Goal: Task Accomplishment & Management: Use online tool/utility

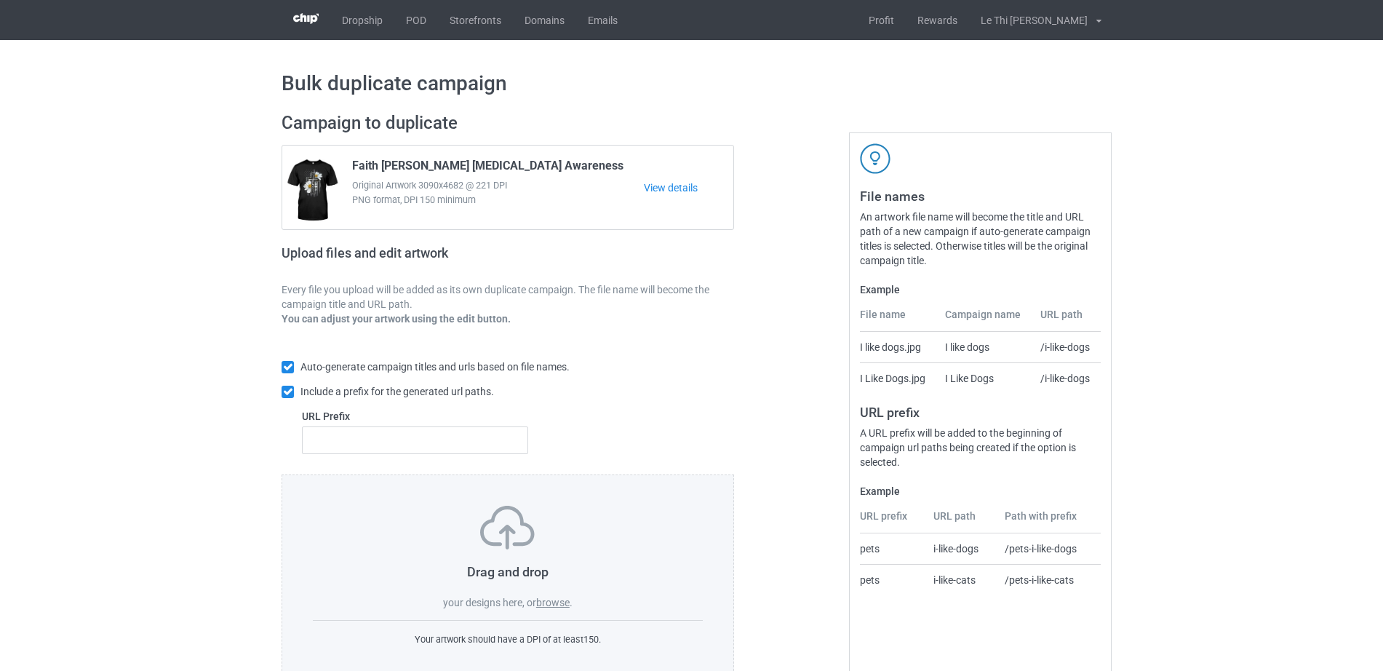
scroll to position [39, 0]
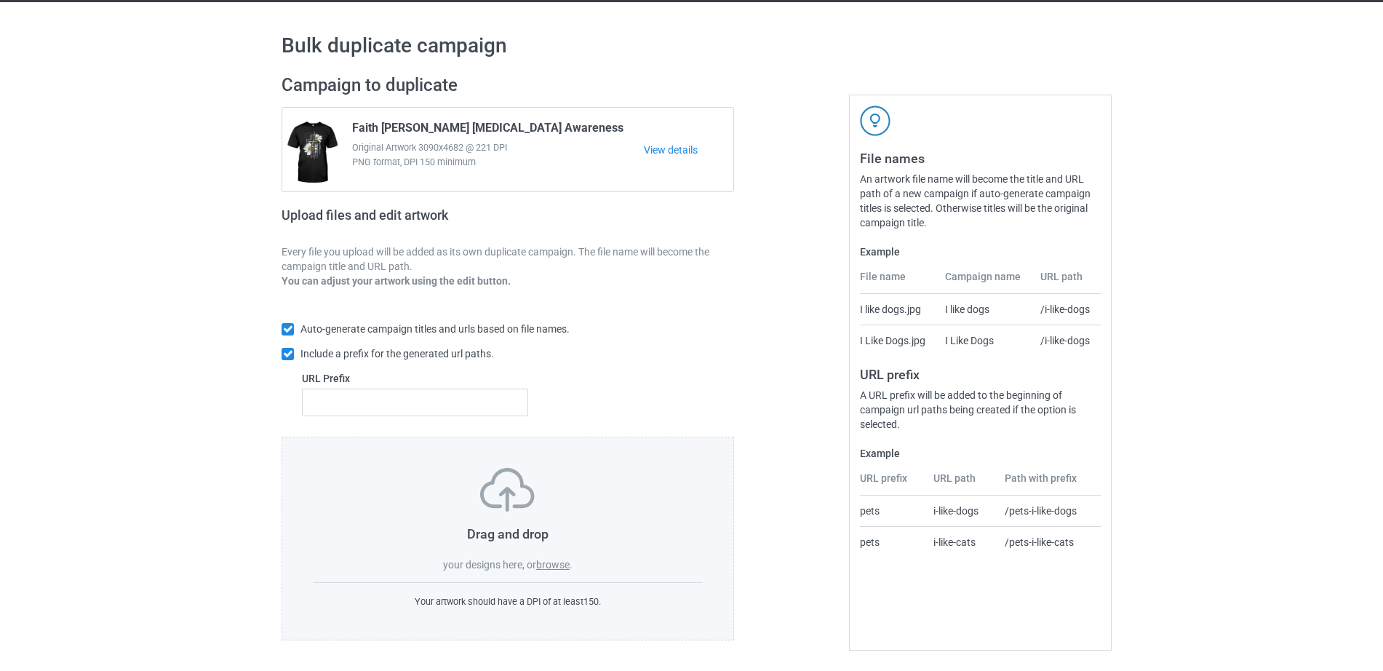
click at [559, 564] on label "browse" at bounding box center [552, 565] width 33 height 12
click at [0, 0] on input "browse" at bounding box center [0, 0] width 0 height 0
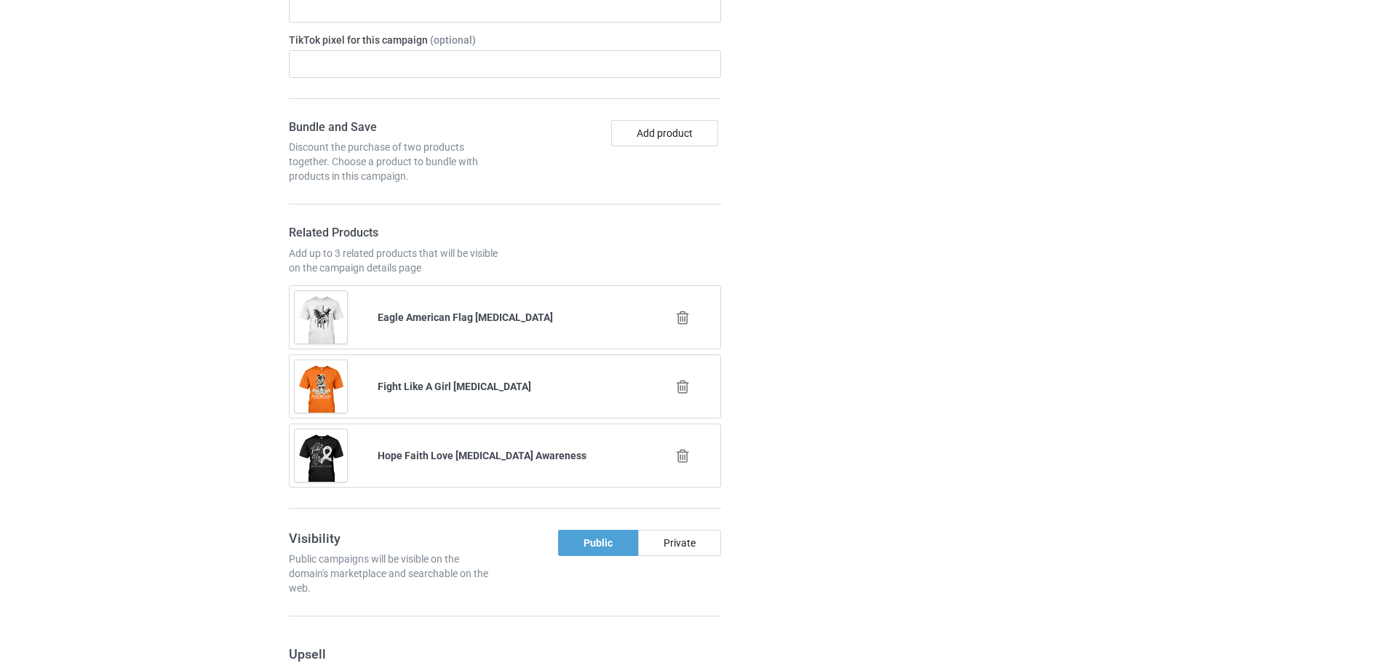
scroll to position [1858, 0]
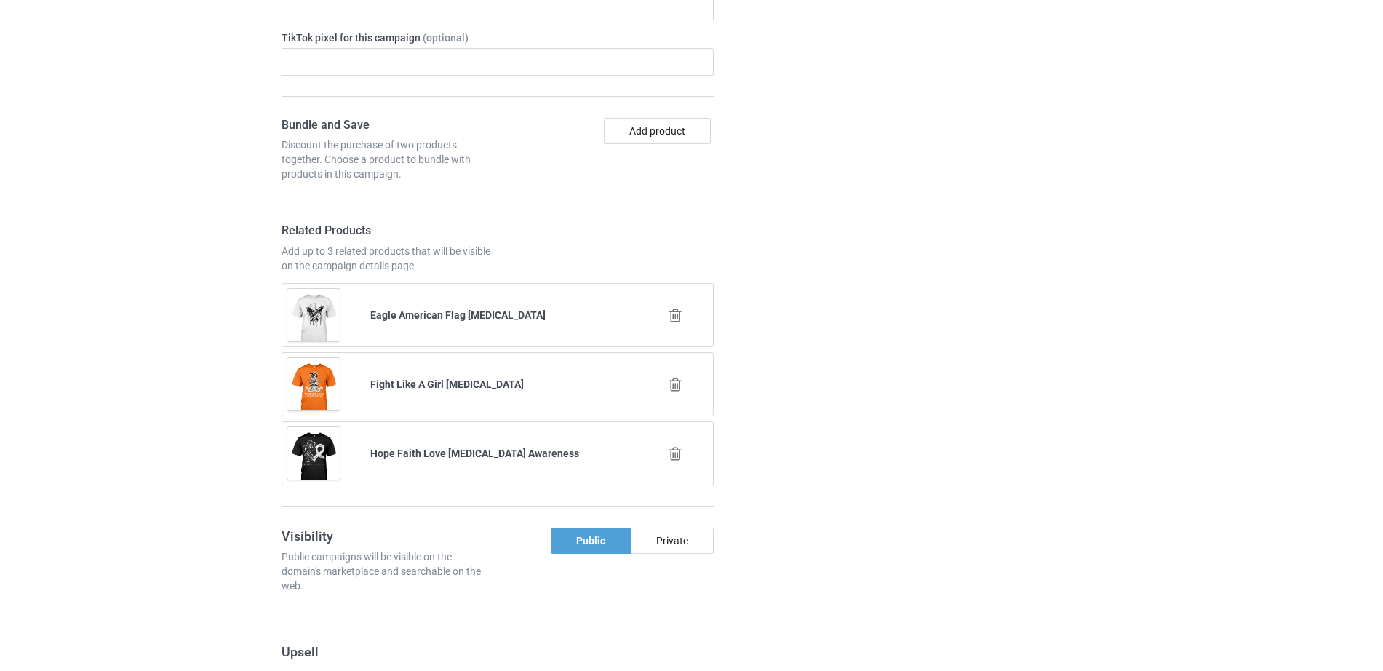
click at [675, 377] on icon at bounding box center [676, 384] width 18 height 15
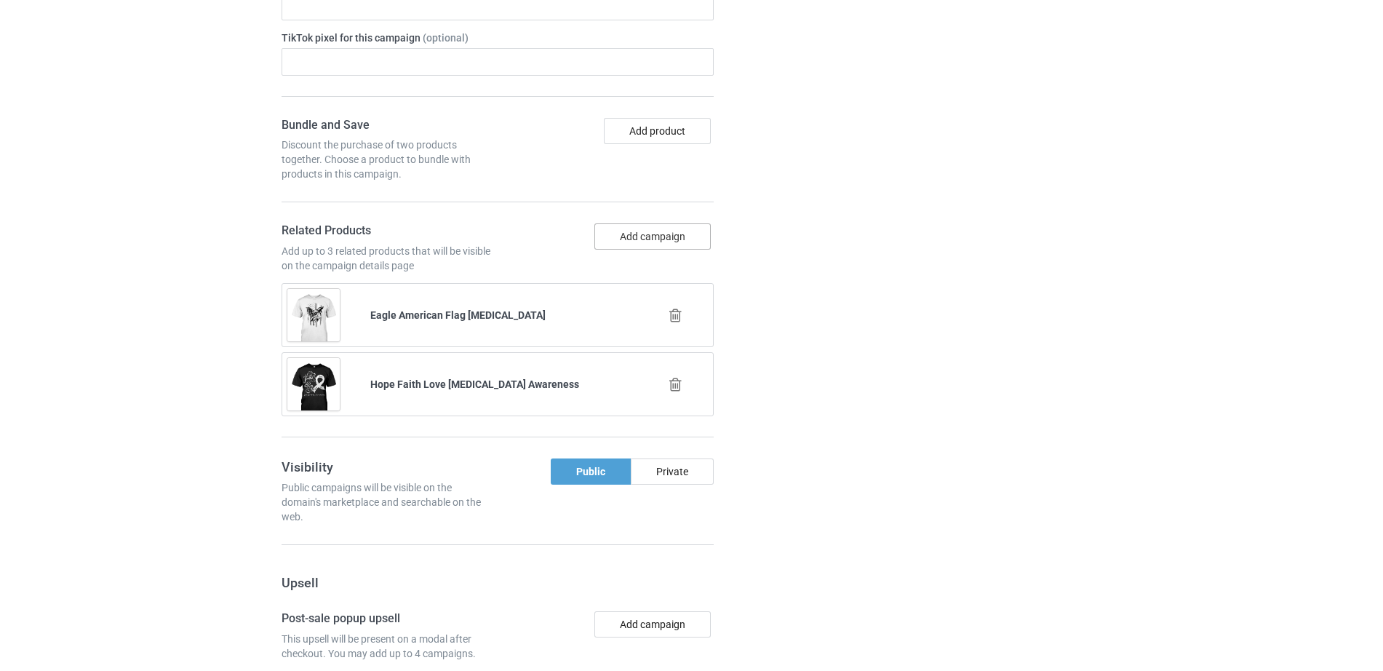
click at [621, 223] on button "Add campaign" at bounding box center [653, 236] width 116 height 26
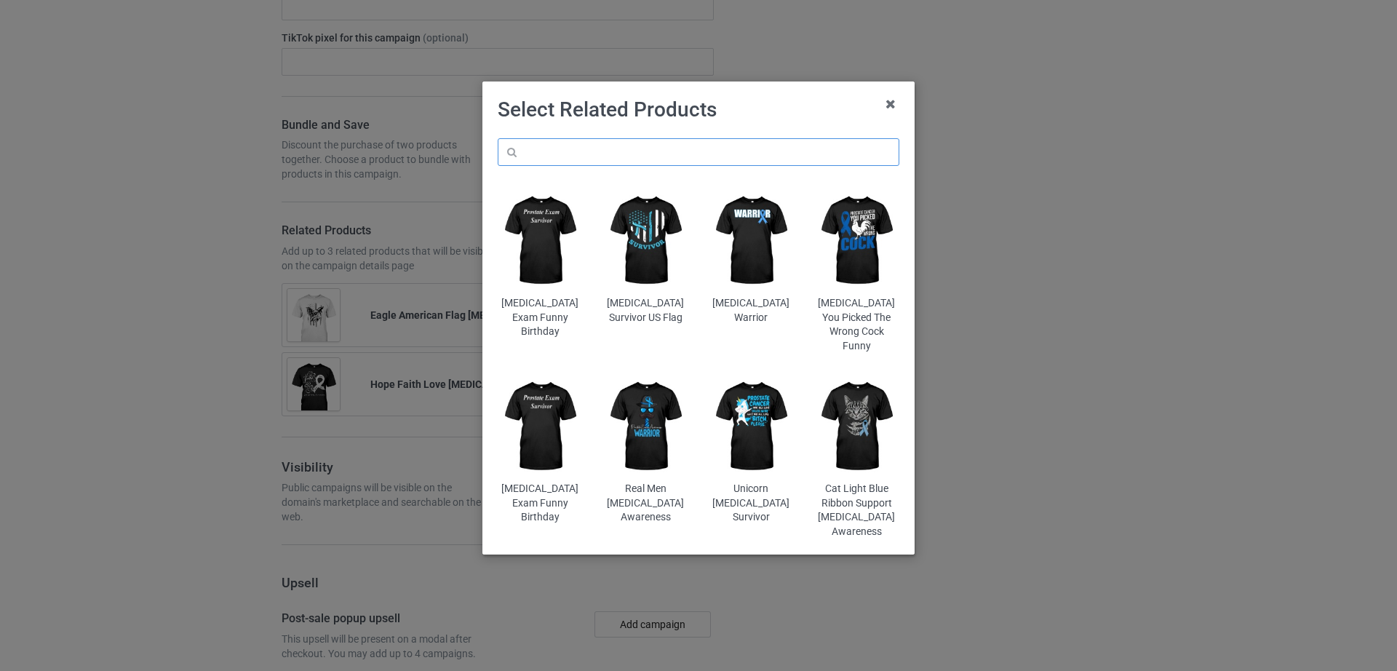
click at [594, 152] on input "text" at bounding box center [699, 152] width 402 height 28
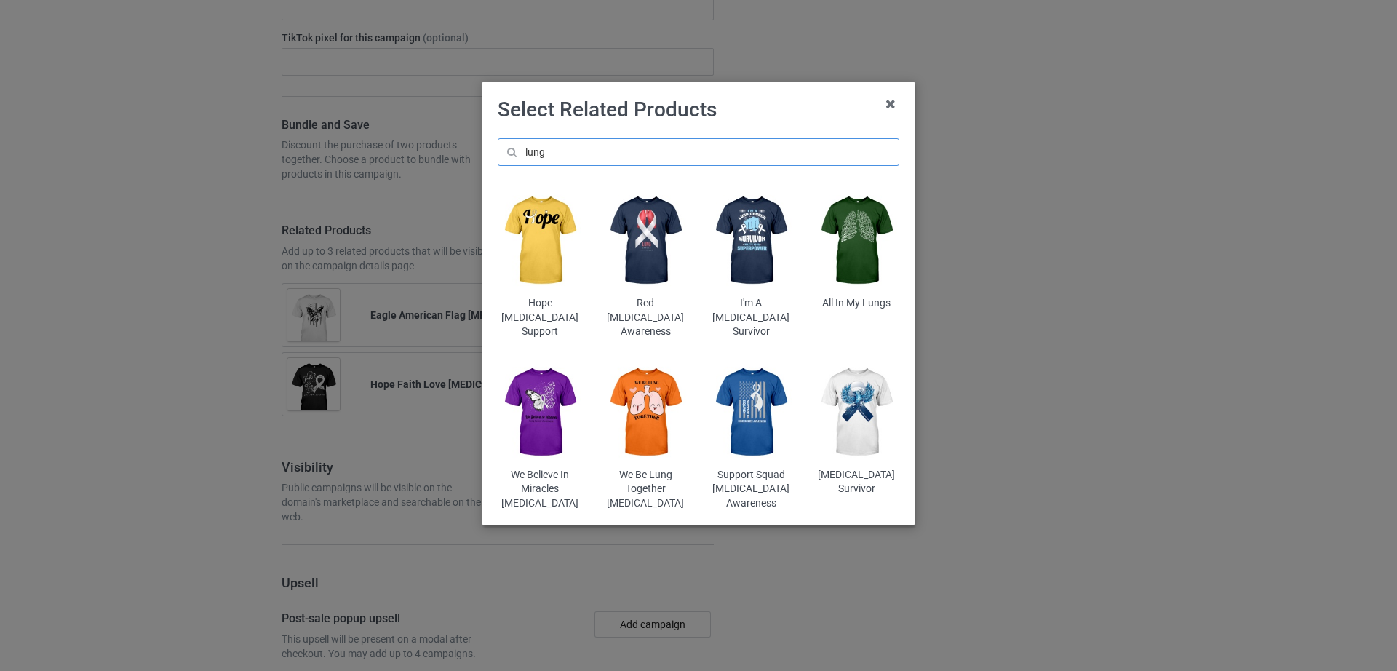
type input "lung"
click at [544, 390] on img at bounding box center [540, 413] width 85 height 106
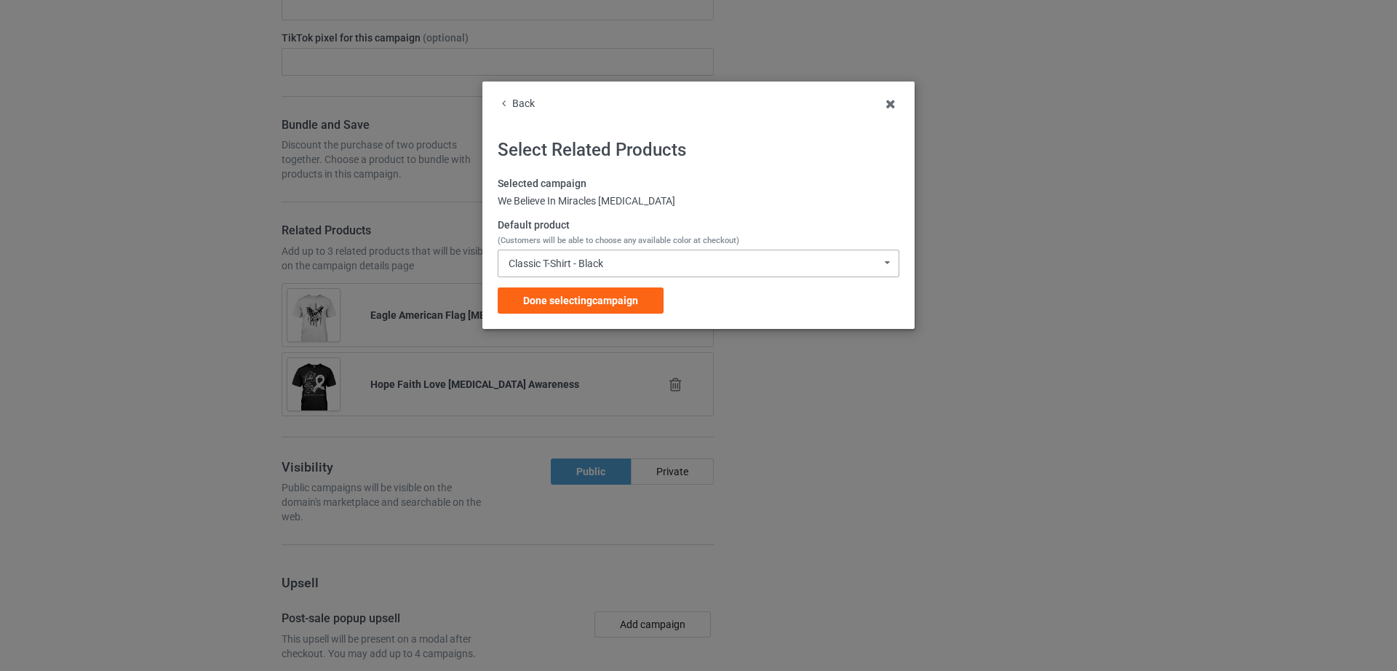
click at [553, 263] on div "Classic T-Shirt - Black" at bounding box center [556, 263] width 95 height 10
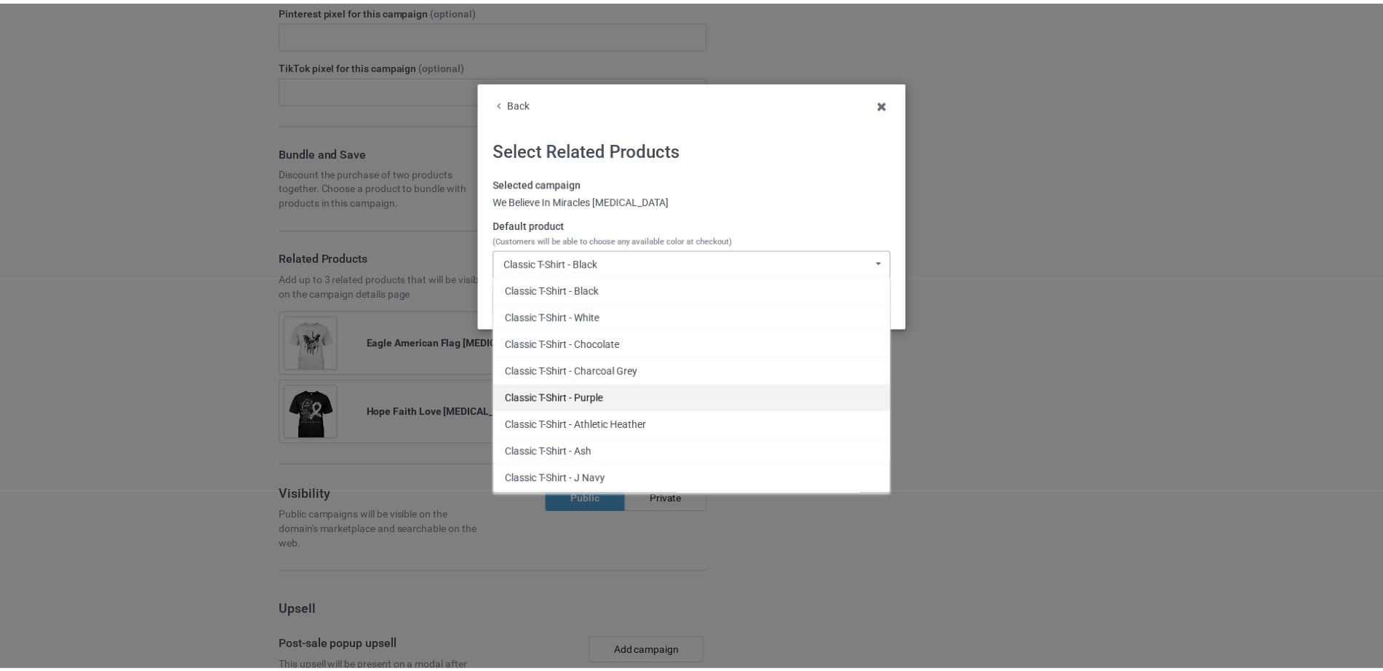
scroll to position [2190, 0]
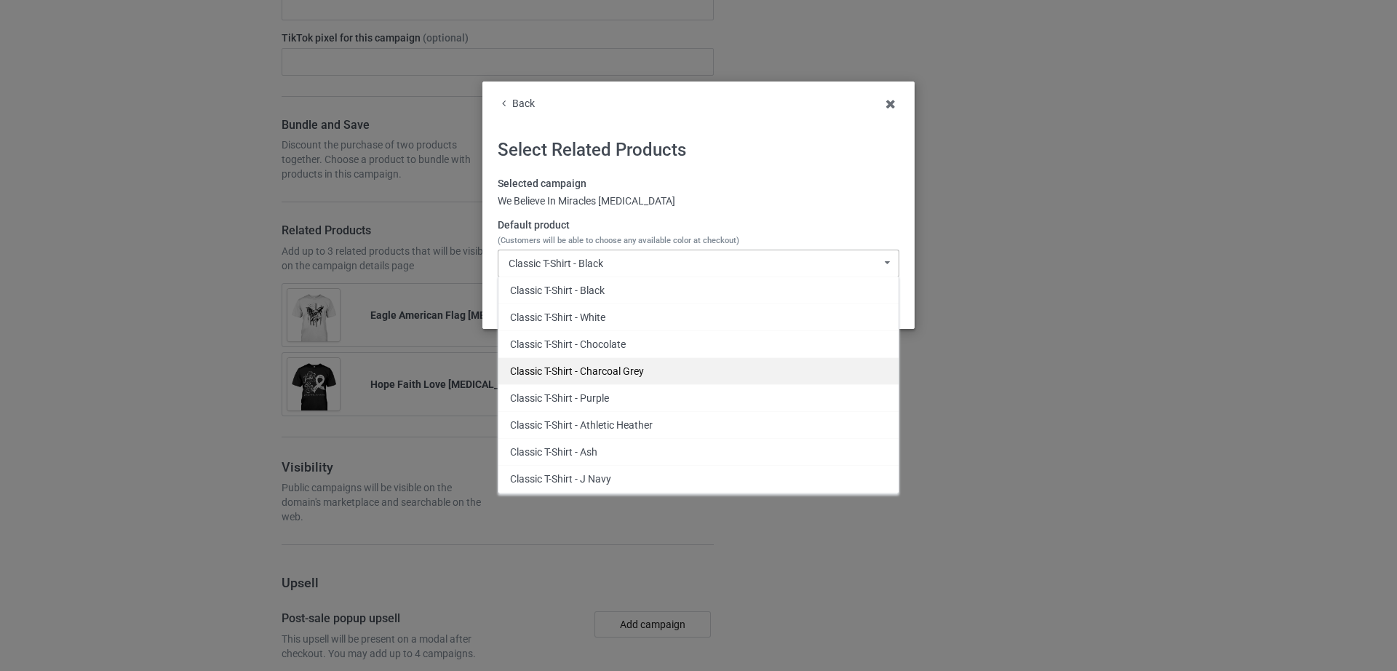
click at [624, 372] on div "Classic T-Shirt - Charcoal Grey" at bounding box center [698, 370] width 400 height 27
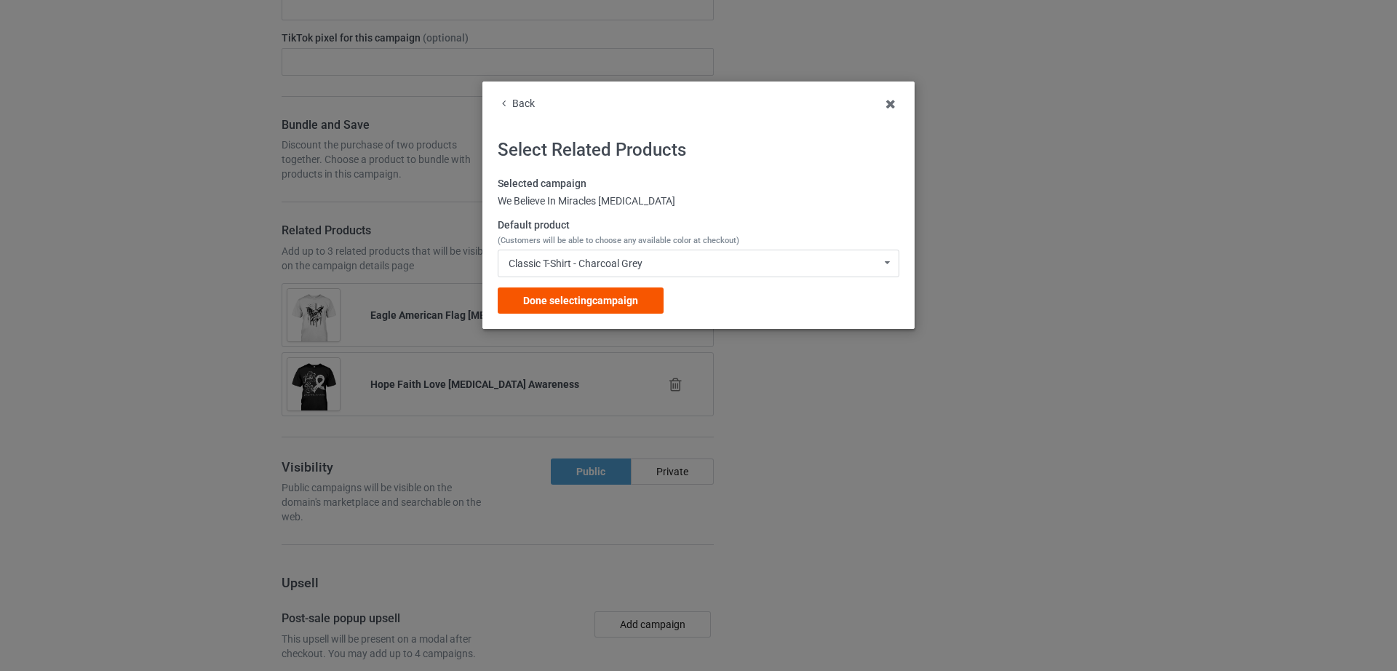
click at [584, 303] on span "Done selecting campaign" at bounding box center [580, 301] width 115 height 12
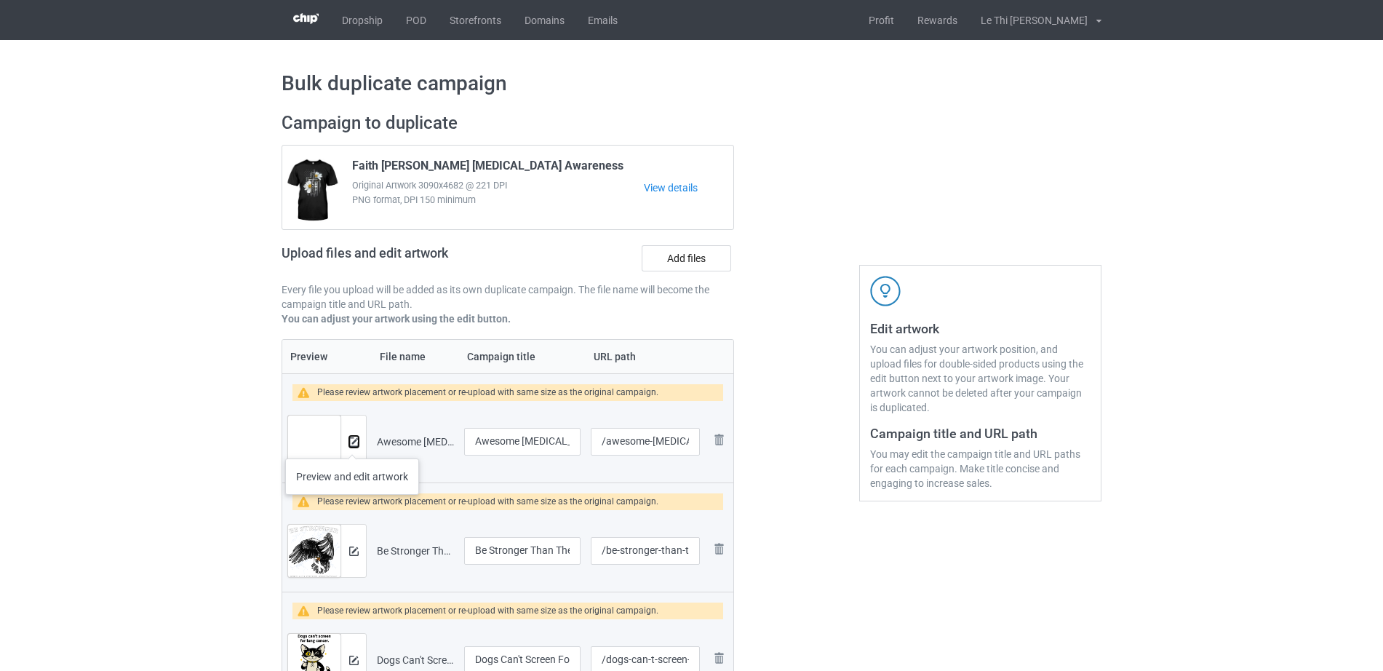
click at [352, 444] on img at bounding box center [353, 441] width 9 height 9
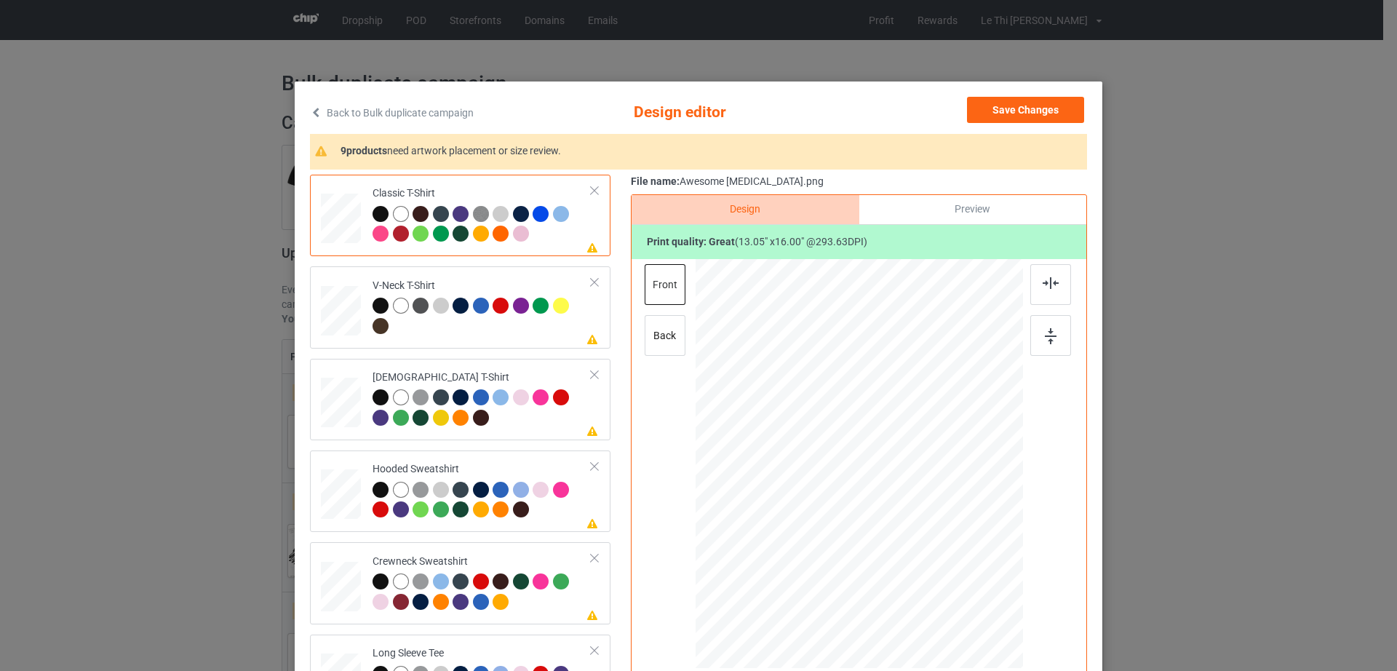
click at [310, 113] on icon at bounding box center [316, 112] width 12 height 10
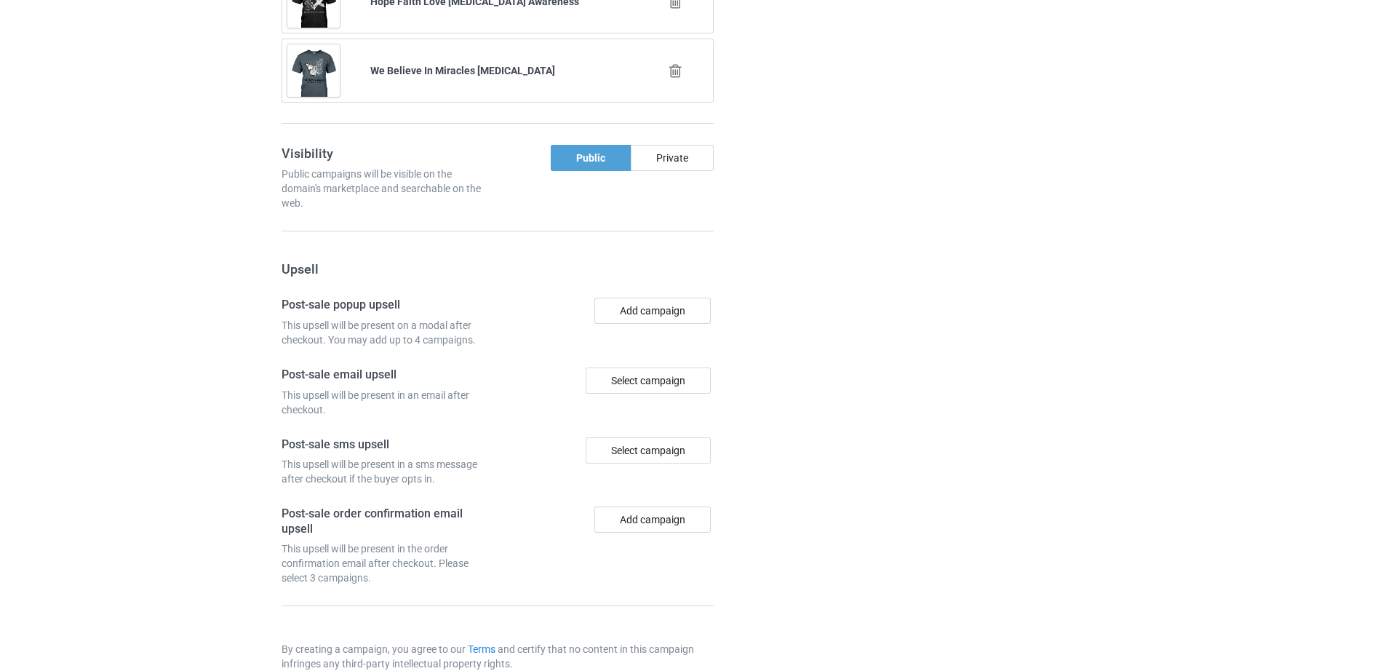
scroll to position [2623, 0]
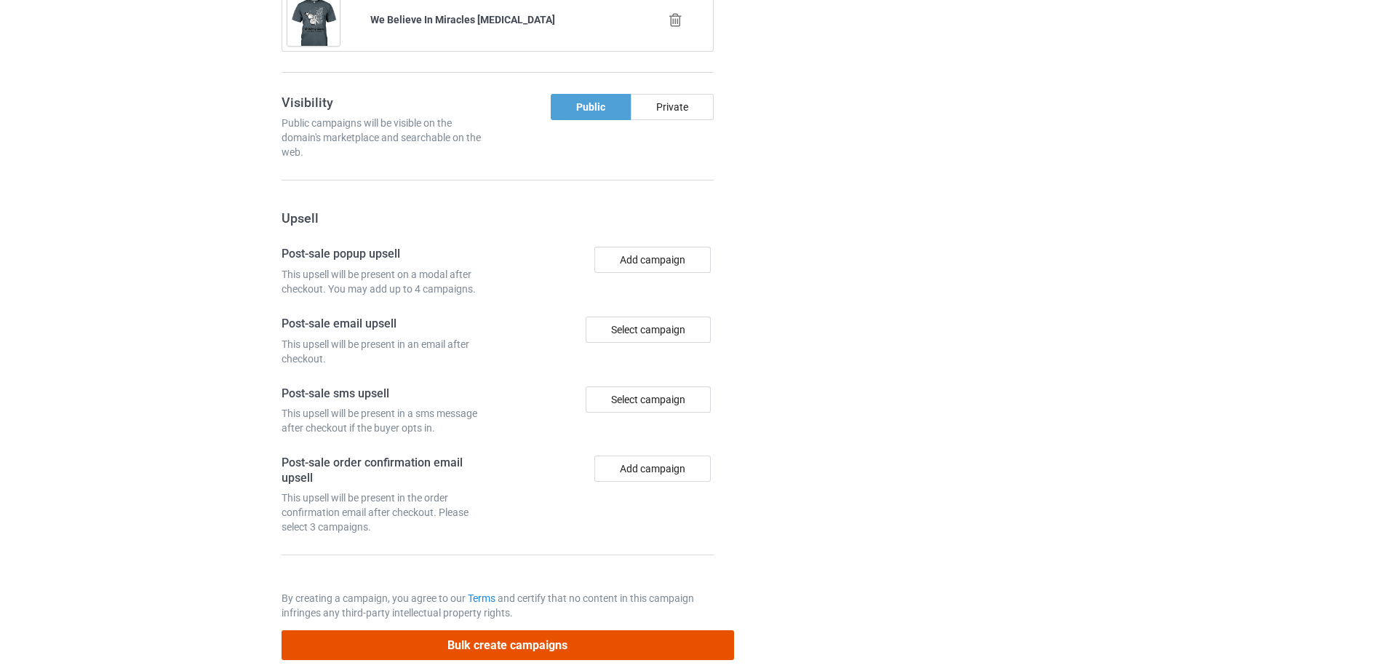
click at [505, 636] on button "Bulk create campaigns" at bounding box center [508, 645] width 453 height 30
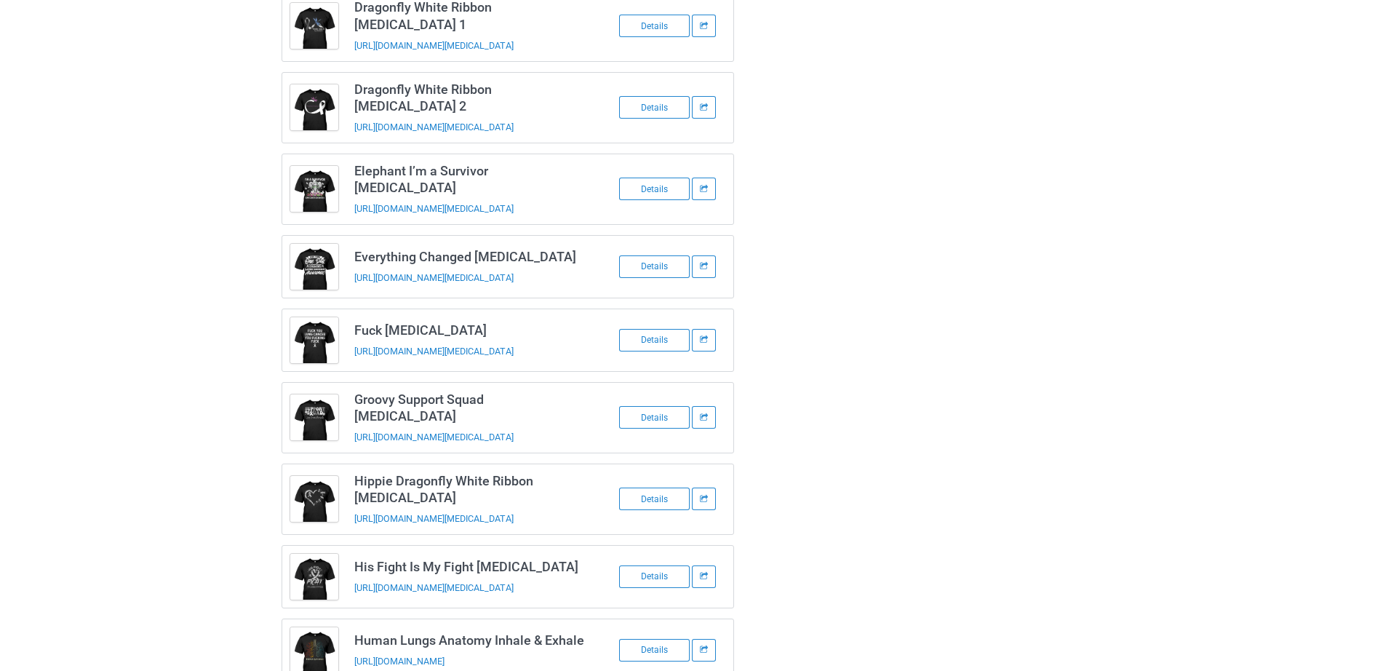
scroll to position [0, 0]
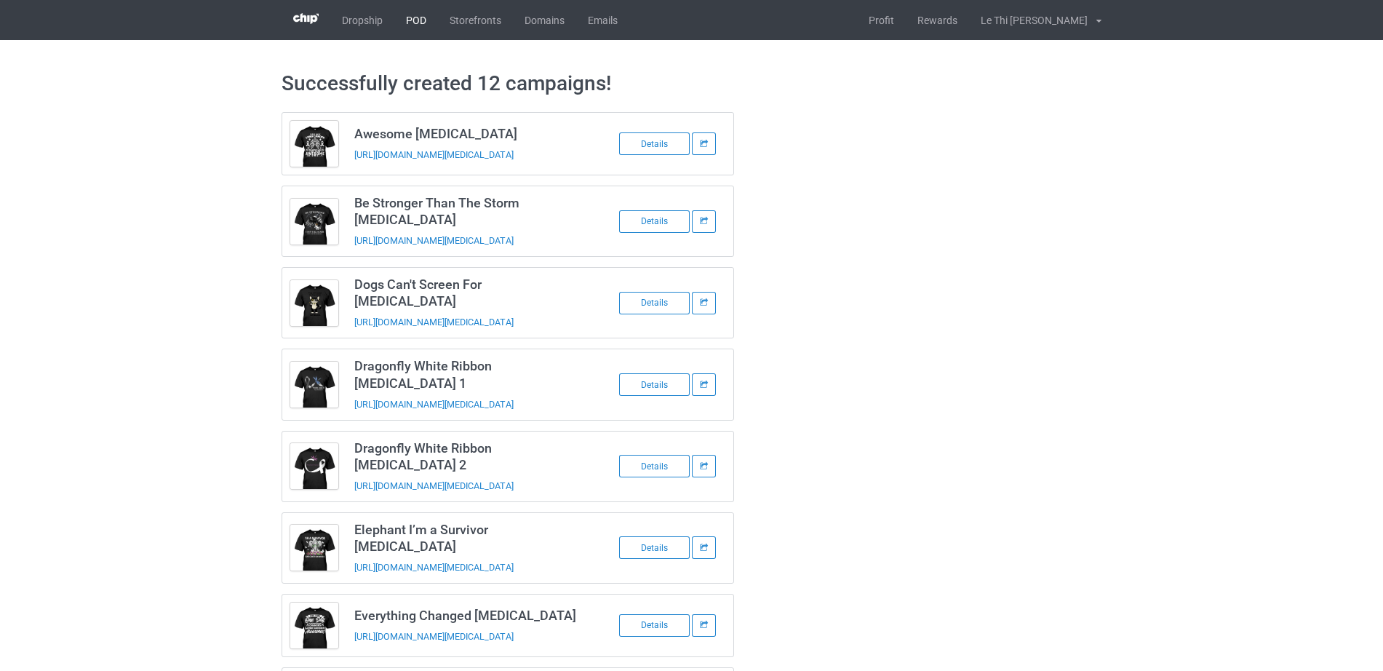
click at [416, 23] on link "POD" at bounding box center [416, 20] width 44 height 40
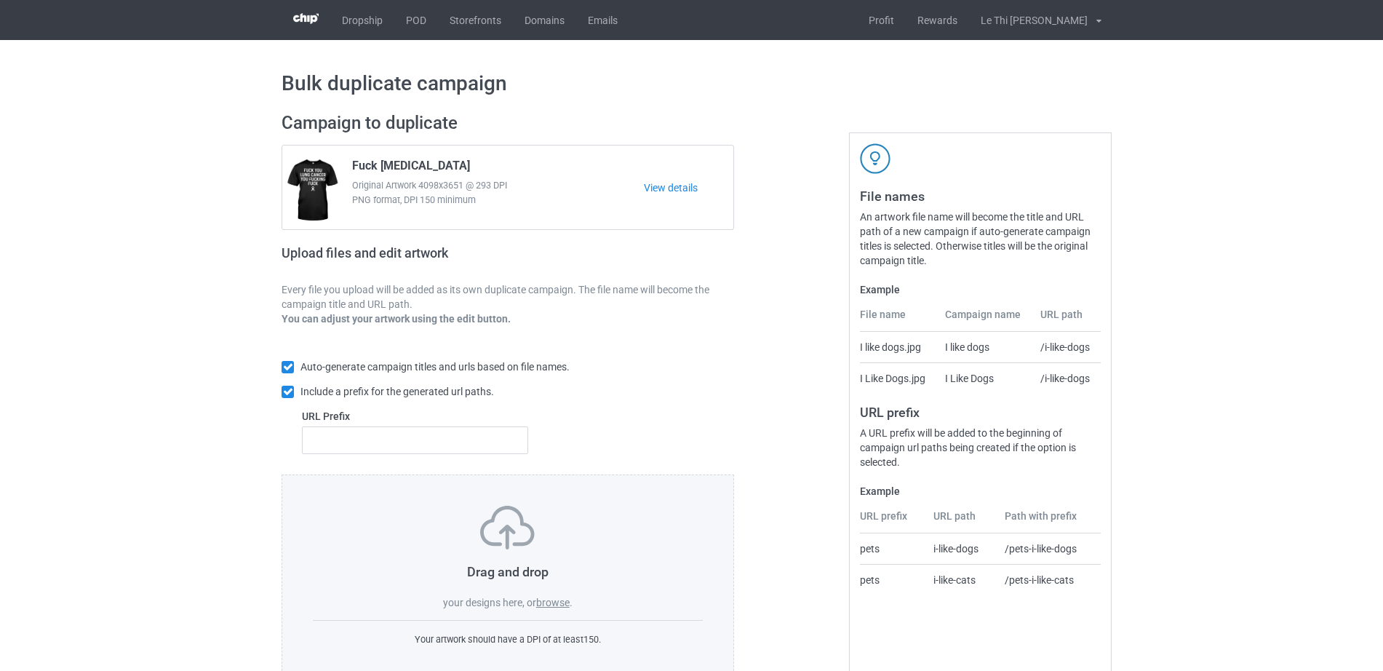
click at [563, 603] on label "browse" at bounding box center [552, 603] width 33 height 12
click at [0, 0] on input "browse" at bounding box center [0, 0] width 0 height 0
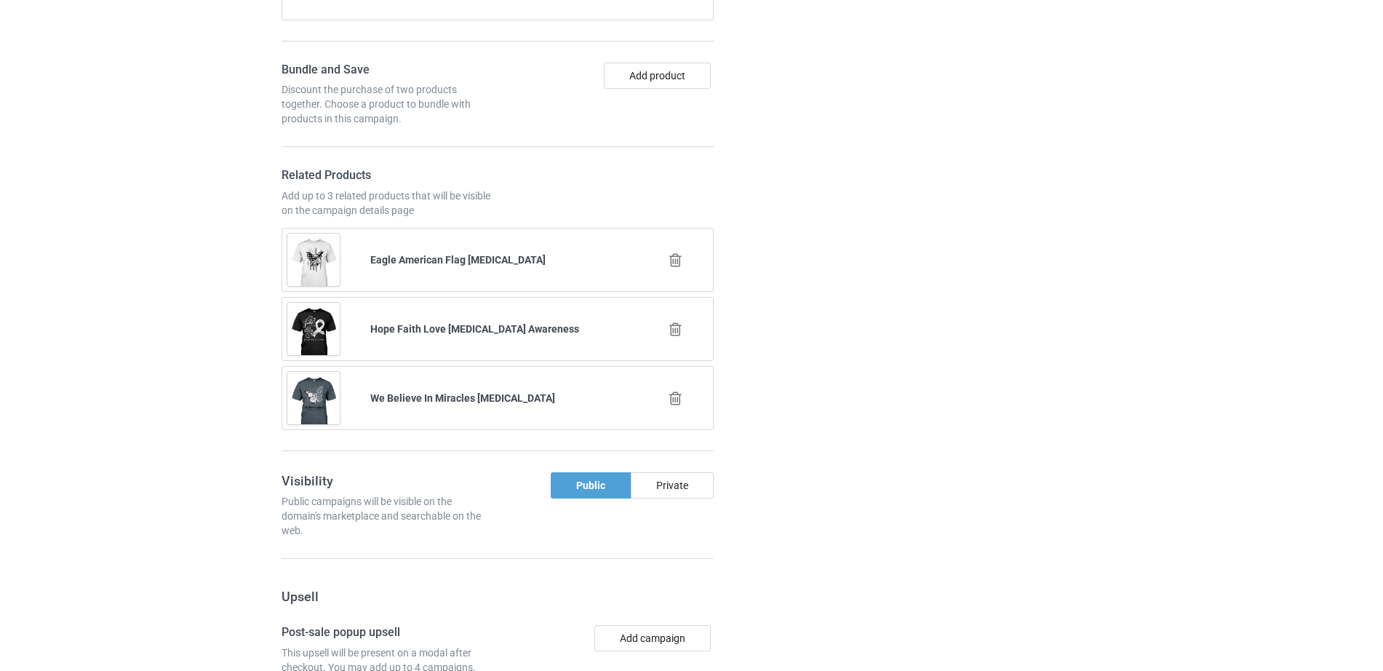
scroll to position [1830, 0]
click at [679, 255] on icon at bounding box center [676, 262] width 18 height 15
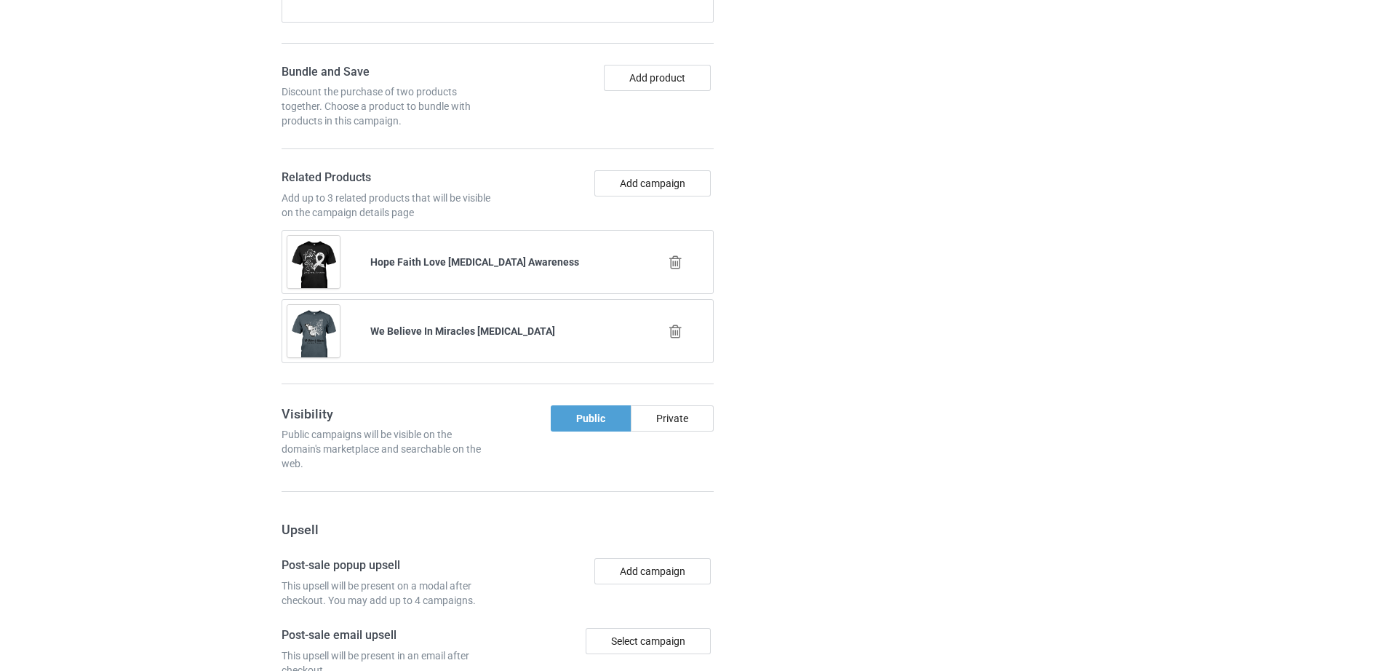
click at [675, 255] on icon at bounding box center [676, 262] width 18 height 15
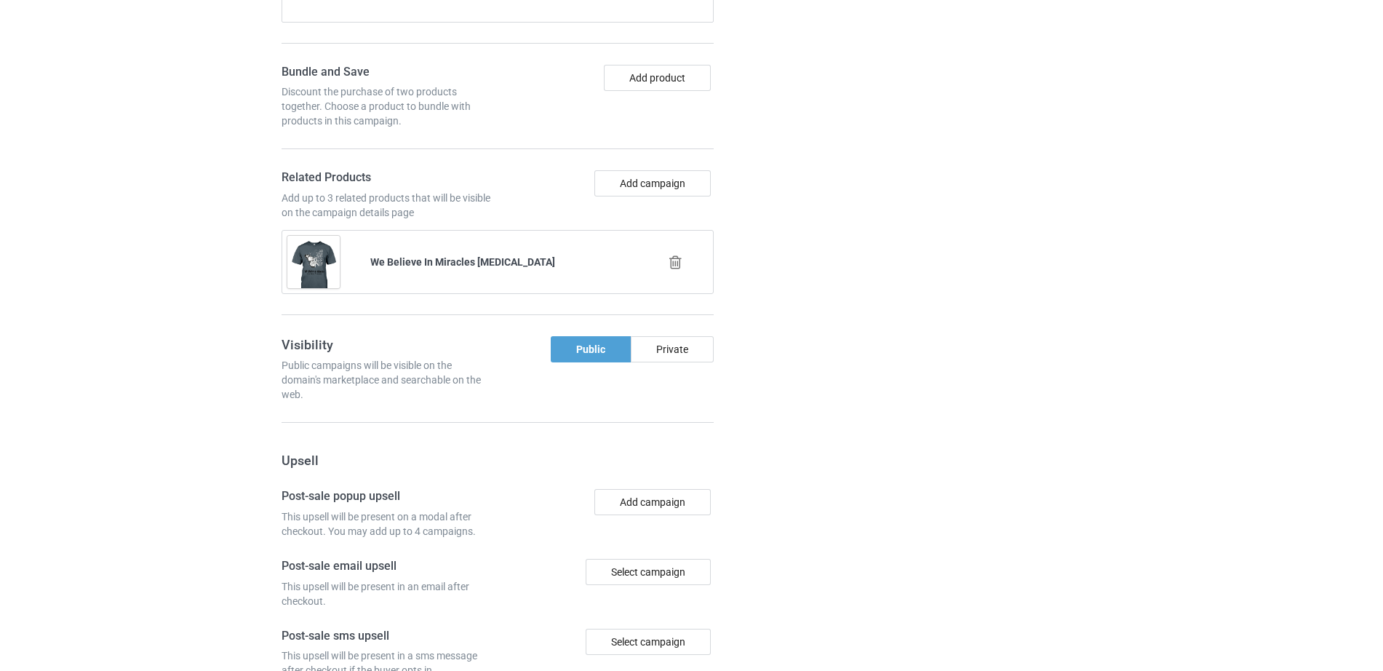
click at [675, 255] on icon at bounding box center [676, 262] width 18 height 15
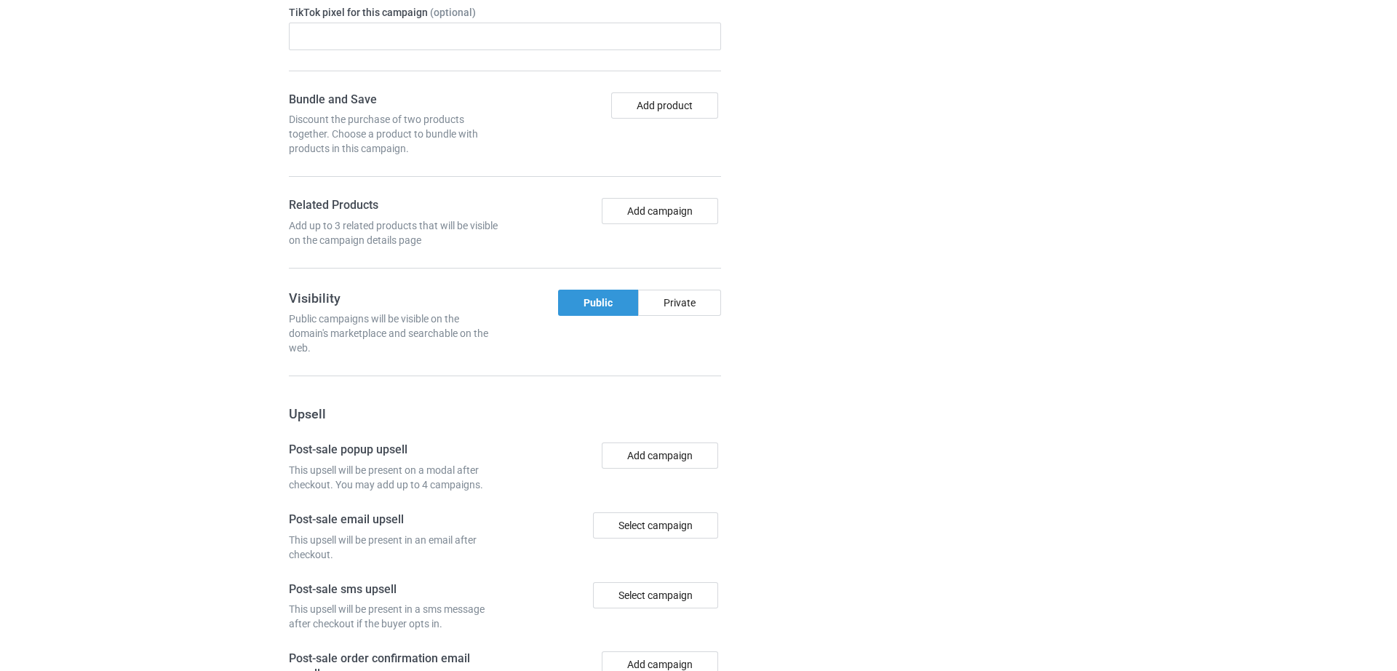
scroll to position [1857, 0]
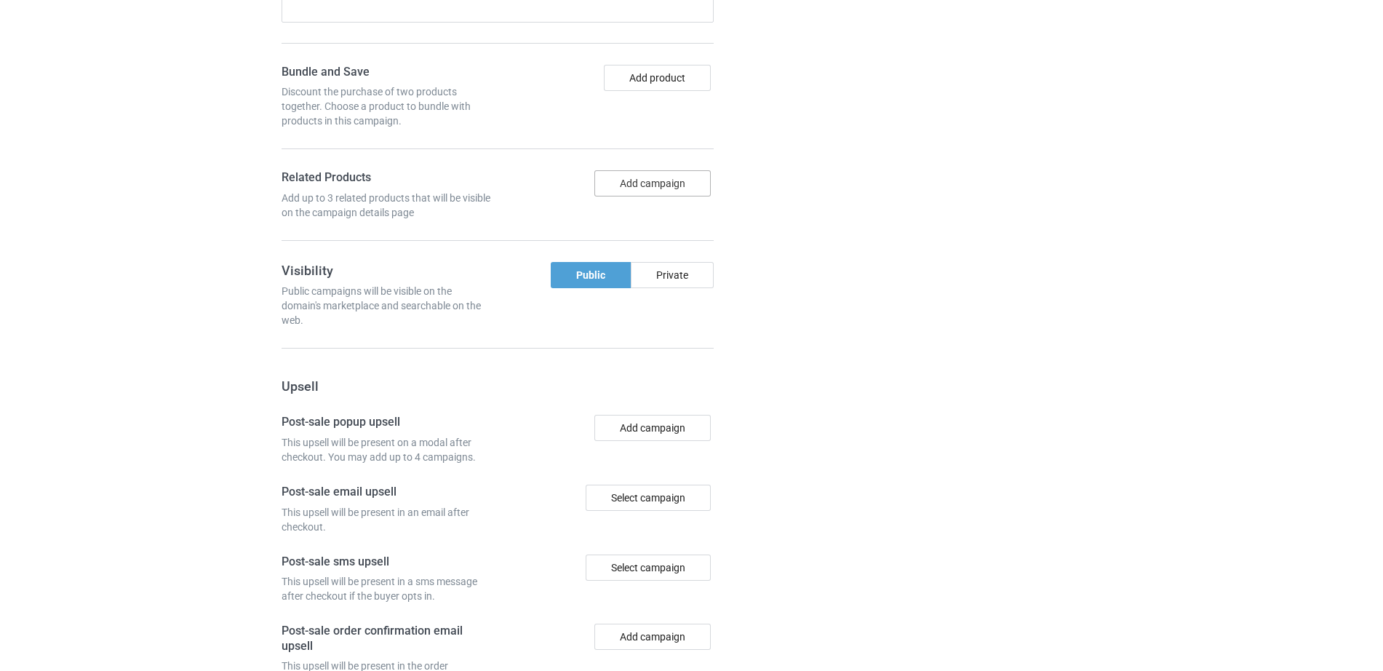
click at [624, 170] on button "Add campaign" at bounding box center [653, 183] width 116 height 26
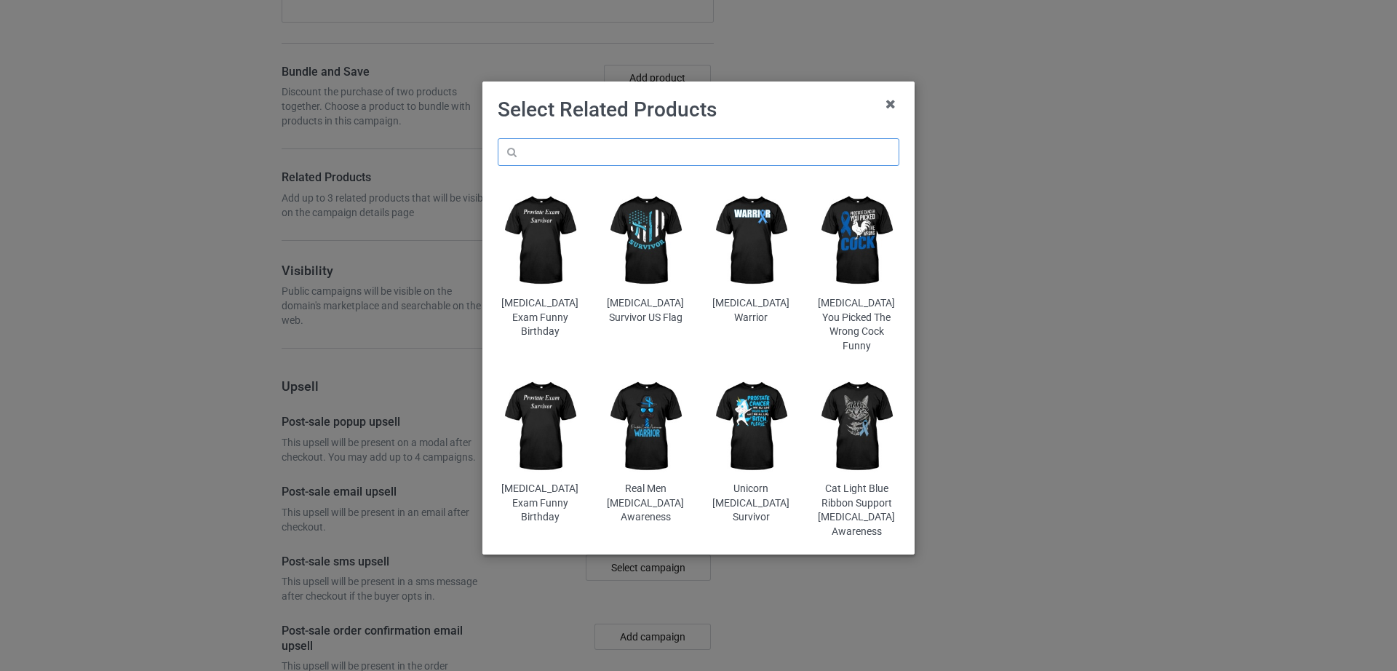
click at [620, 158] on input "text" at bounding box center [699, 152] width 402 height 28
paste input "Be Stronger Than The Storm [MEDICAL_DATA]"
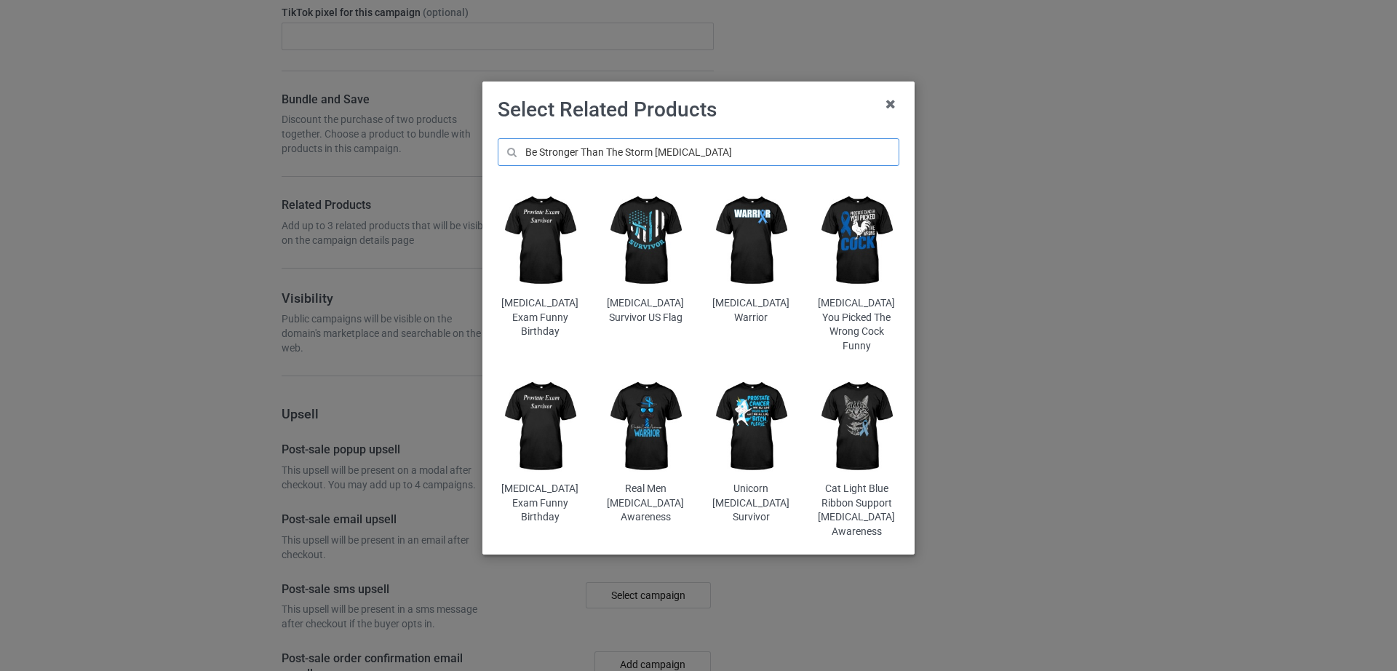
scroll to position [1912, 0]
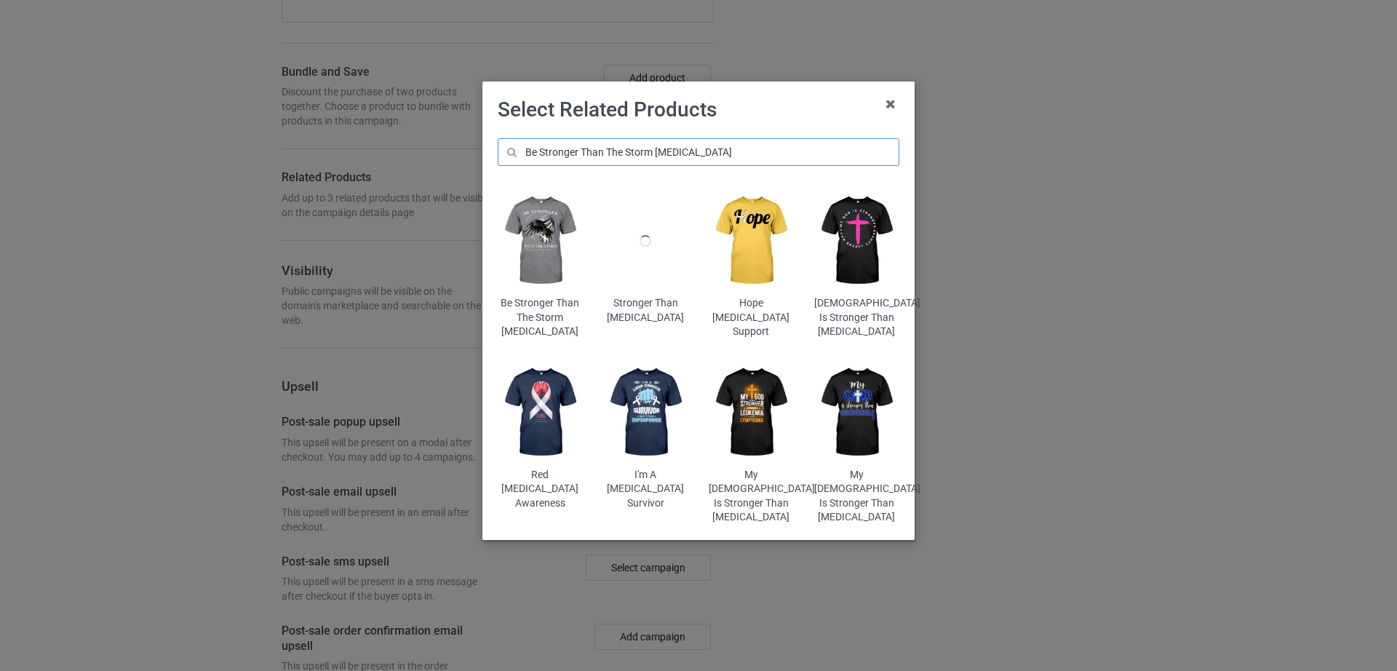
type input "Be Stronger Than The Storm [MEDICAL_DATA]"
click at [571, 229] on img at bounding box center [540, 241] width 85 height 106
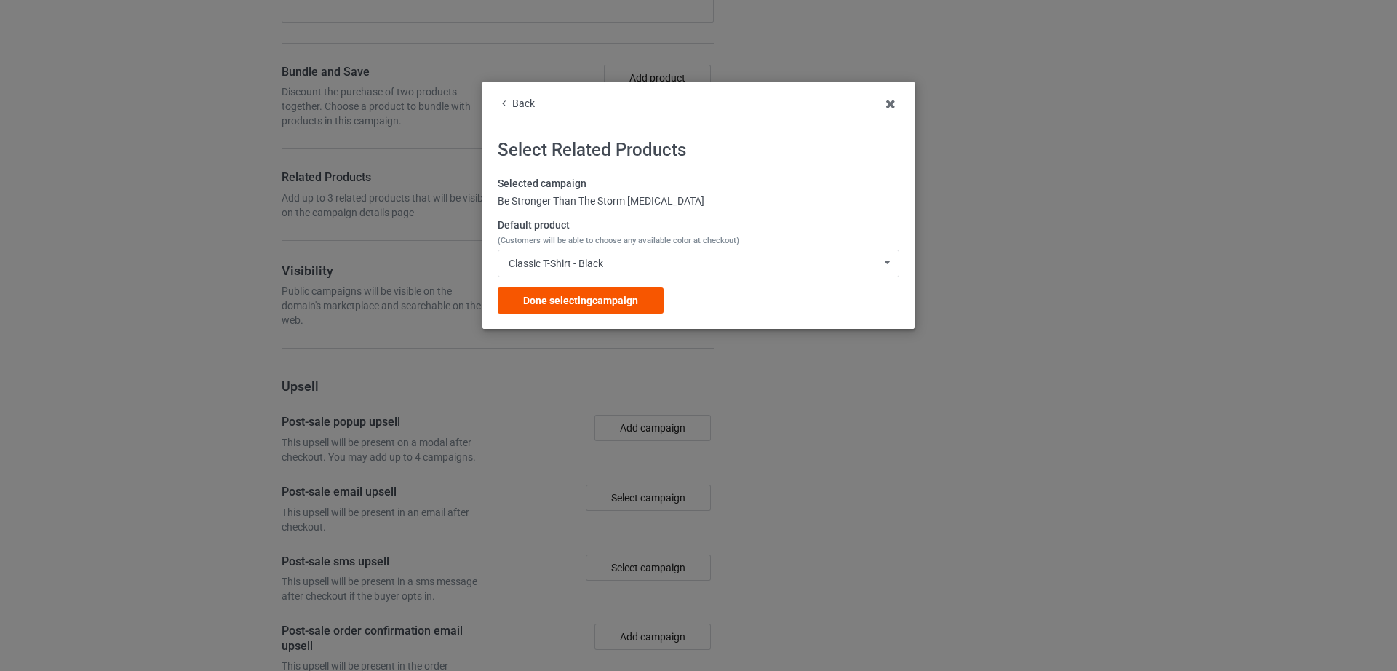
click at [564, 302] on span "Done selecting campaign" at bounding box center [580, 301] width 115 height 12
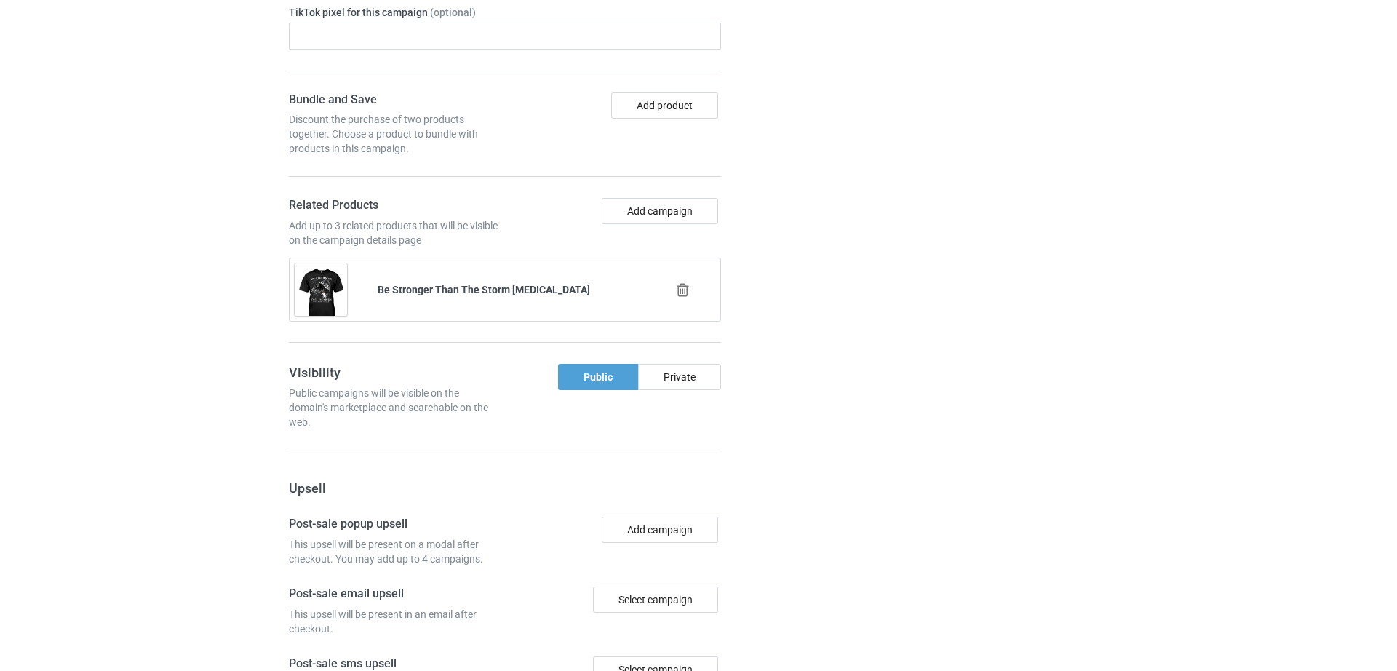
scroll to position [2051, 0]
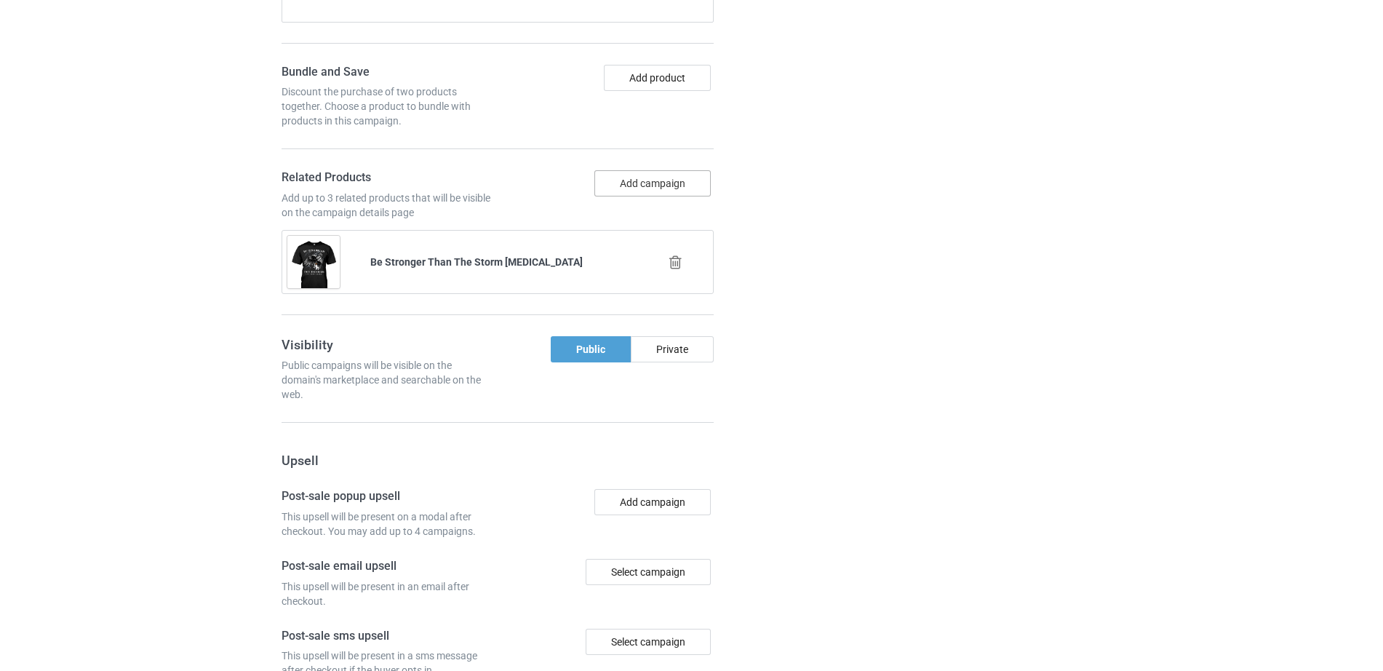
click at [646, 170] on button "Add campaign" at bounding box center [653, 183] width 116 height 26
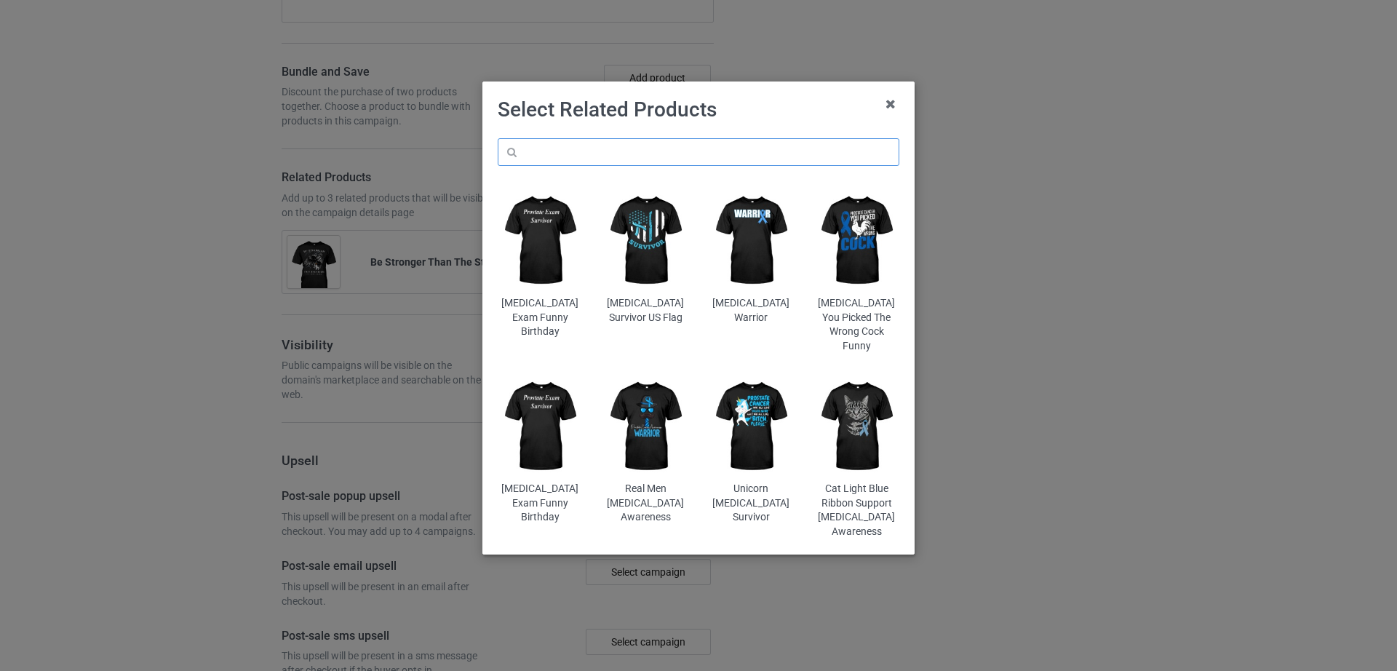
click at [621, 146] on input "text" at bounding box center [699, 152] width 402 height 28
paste input "Dragonfly White Ribbon [MEDICAL_DATA] 1"
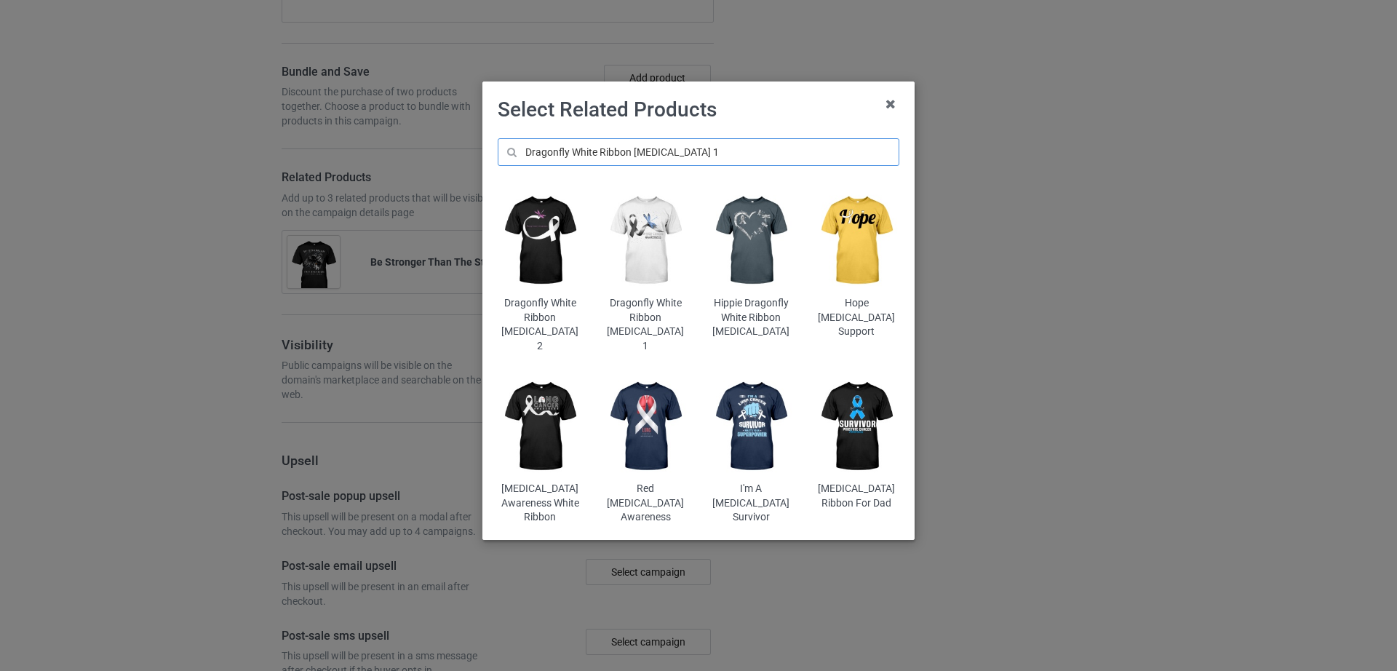
type input "Dragonfly White Ribbon [MEDICAL_DATA] 1"
click at [624, 245] on img at bounding box center [645, 241] width 85 height 106
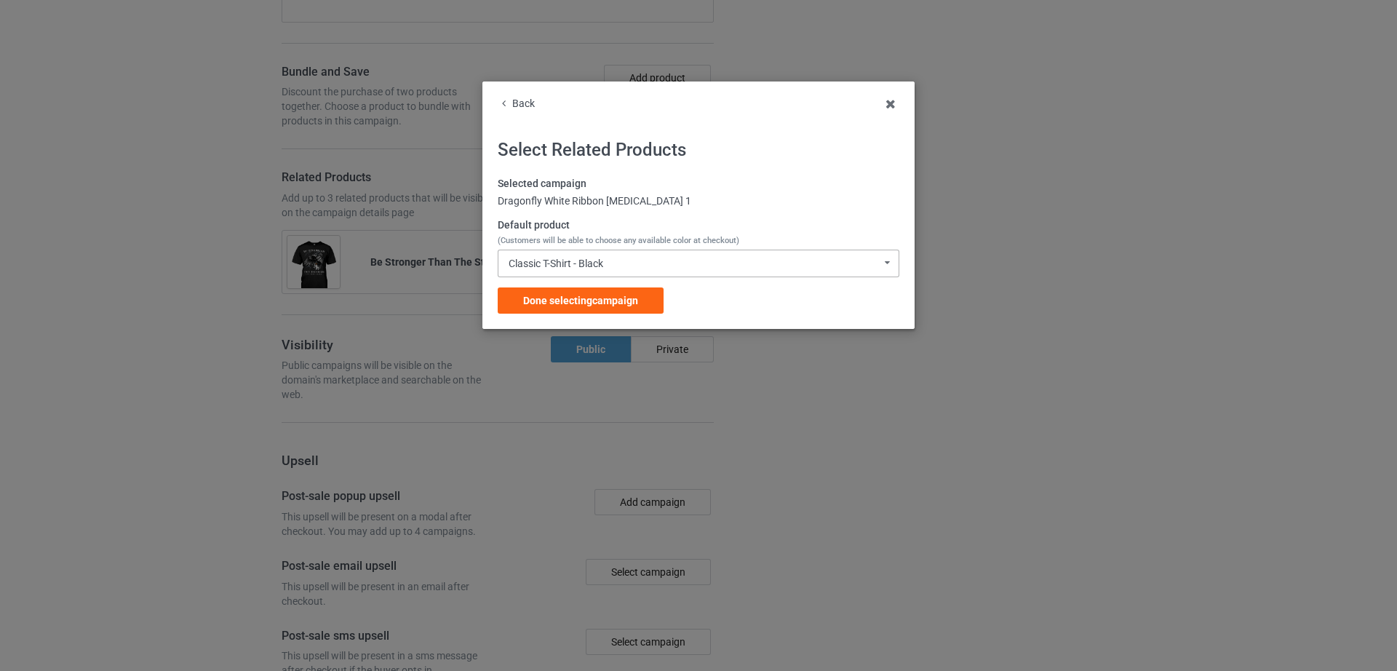
click at [564, 258] on div "Classic T-Shirt - Black" at bounding box center [556, 263] width 95 height 10
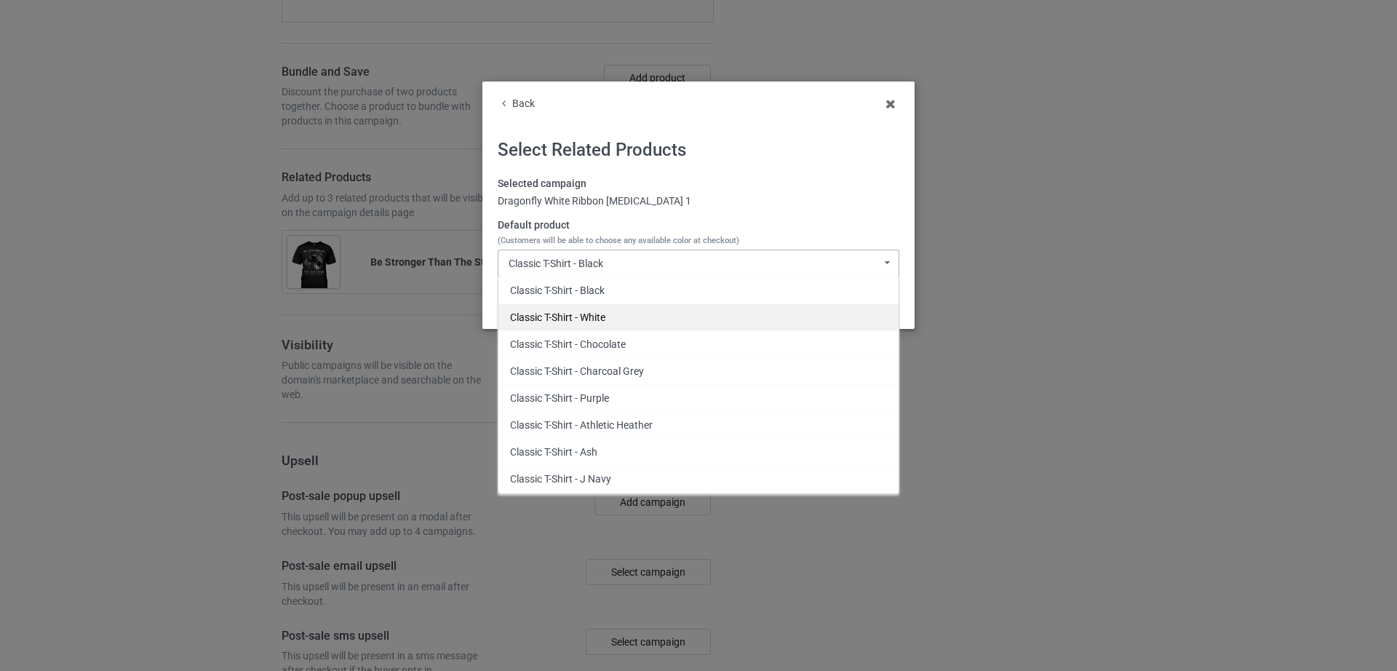
click at [597, 325] on div "Classic T-Shirt - White" at bounding box center [698, 316] width 400 height 27
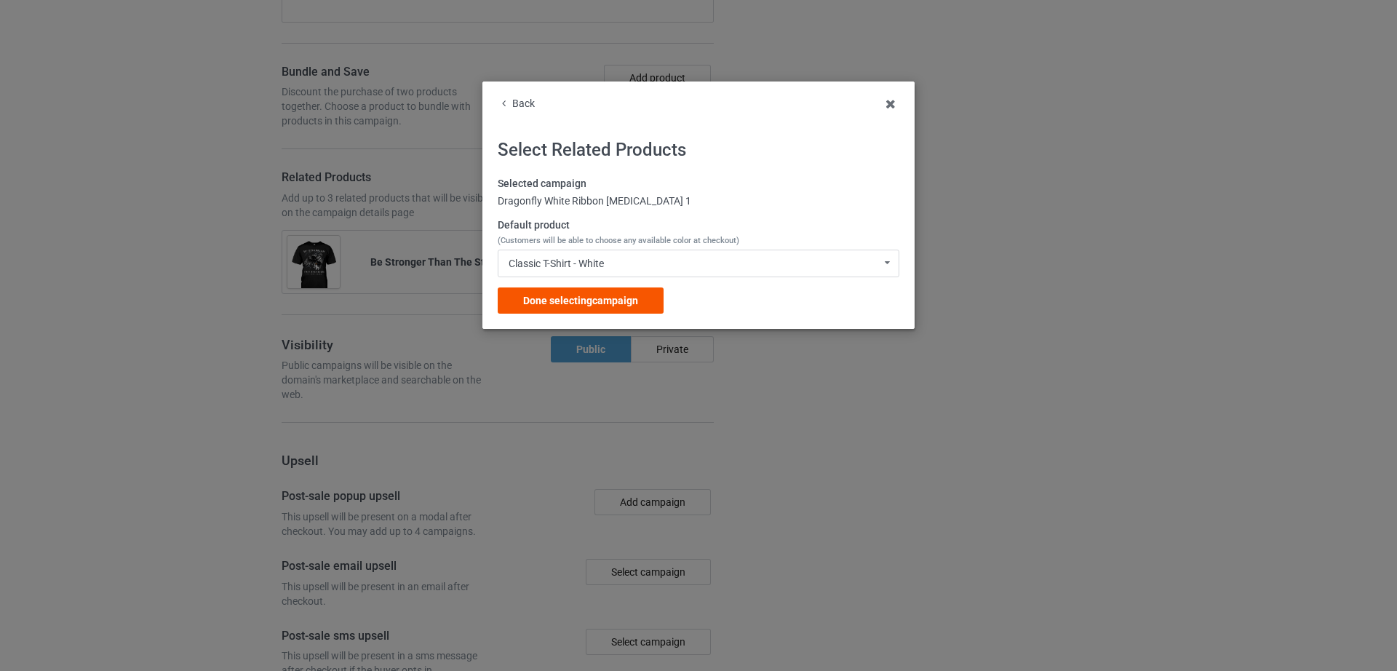
click at [587, 301] on span "Done selecting campaign" at bounding box center [580, 301] width 115 height 12
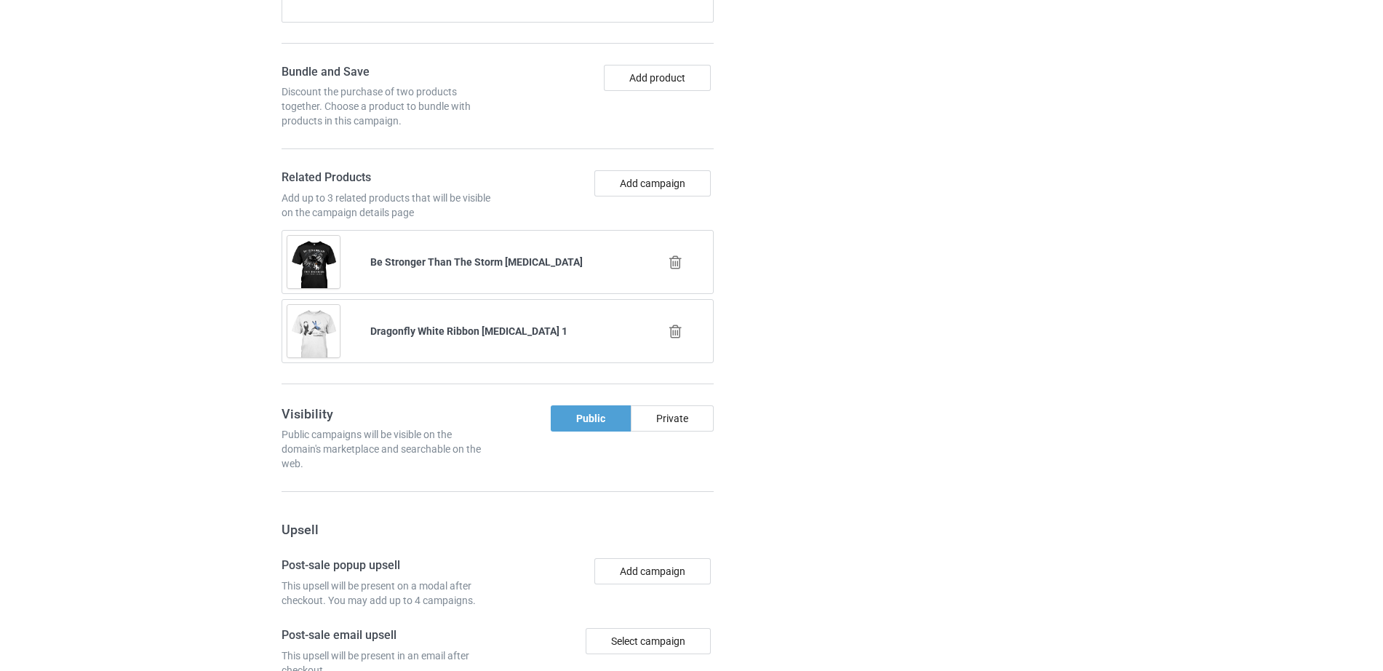
click at [648, 180] on div "Add campaign" at bounding box center [608, 194] width 221 height 49
click at [646, 170] on button "Add campaign" at bounding box center [653, 183] width 116 height 26
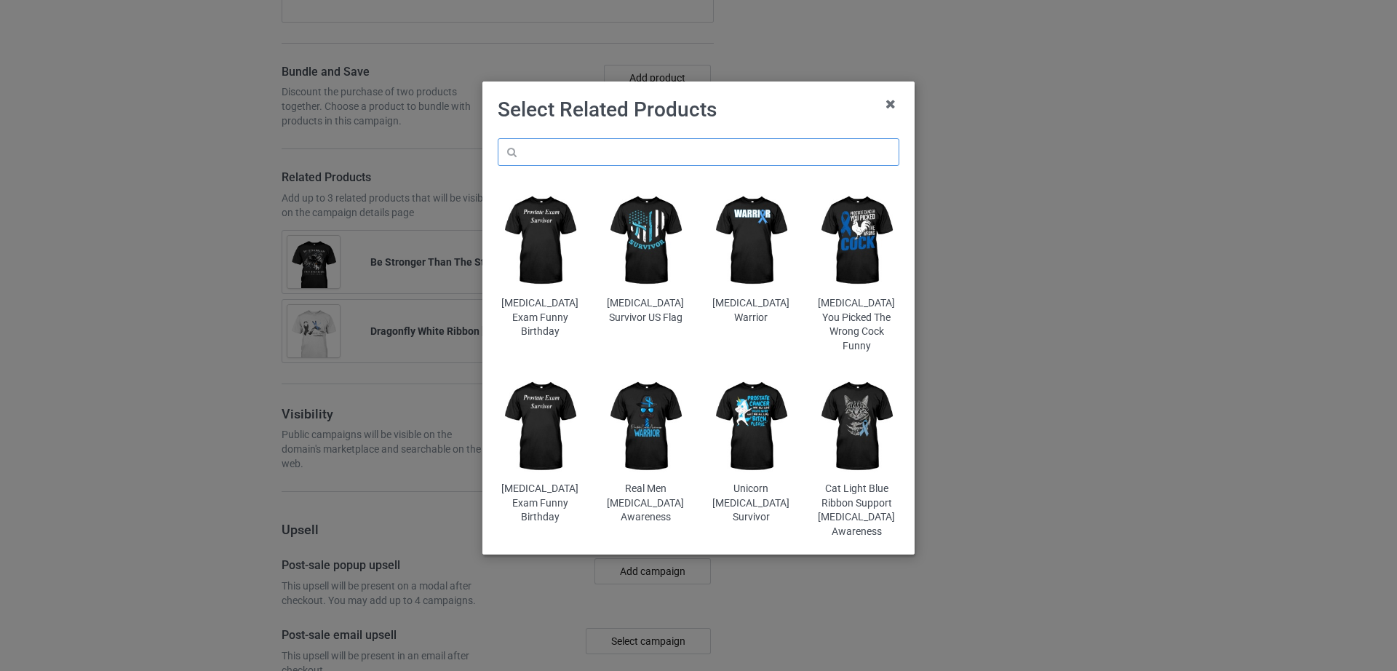
click at [645, 152] on input "text" at bounding box center [699, 152] width 402 height 28
paste input "Elephant I’m a Survivor [MEDICAL_DATA]"
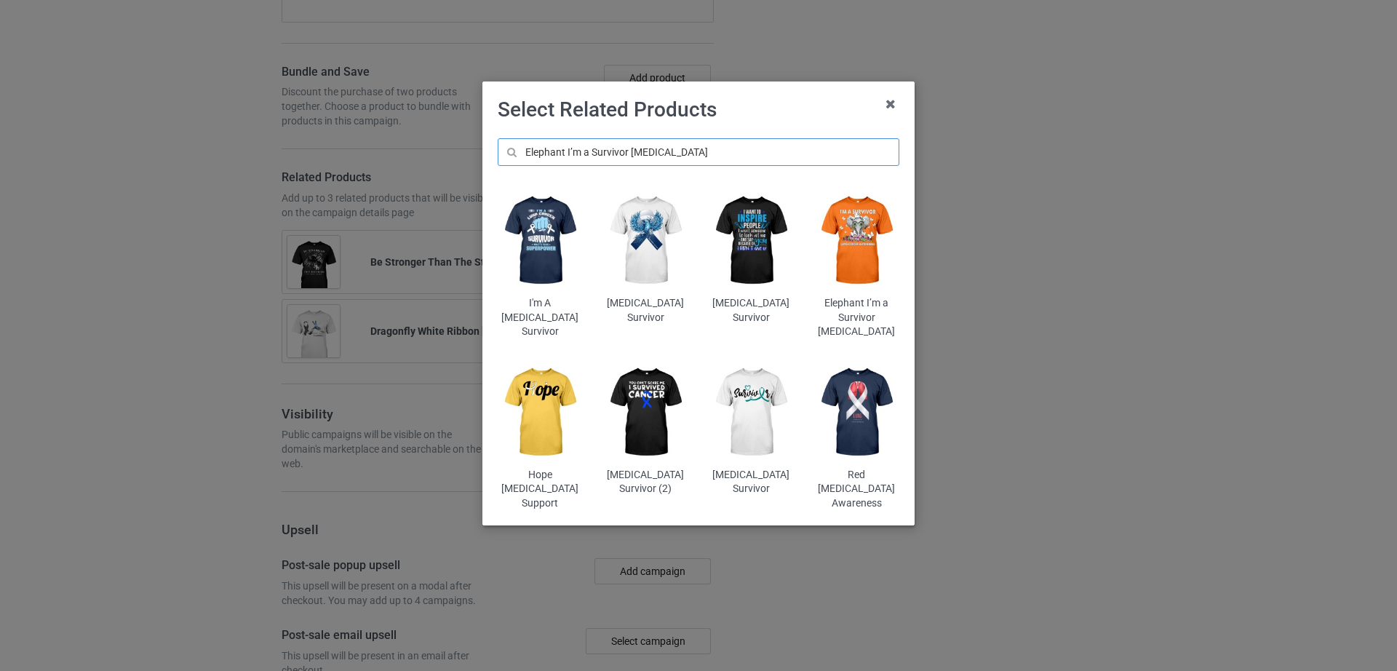
type input "Elephant I’m a Survivor [MEDICAL_DATA]"
click at [851, 239] on img at bounding box center [856, 241] width 85 height 106
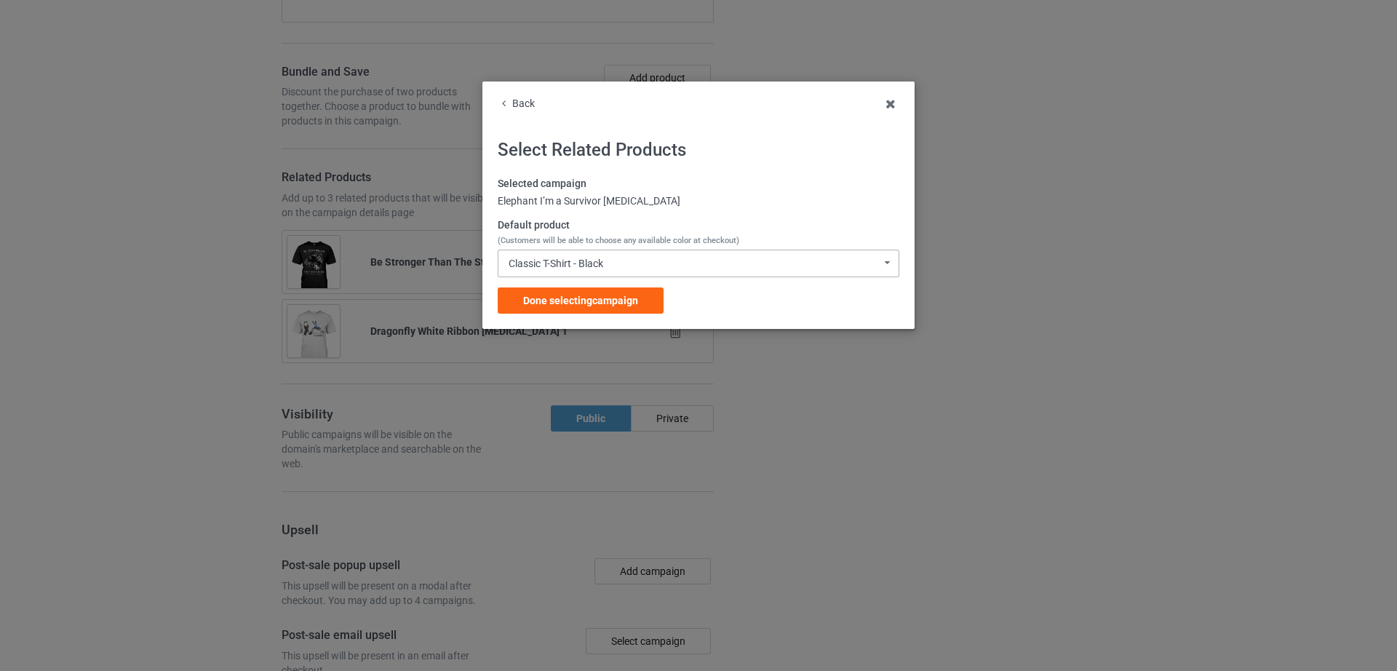
click at [591, 258] on div "Classic T-Shirt - Black" at bounding box center [556, 263] width 95 height 10
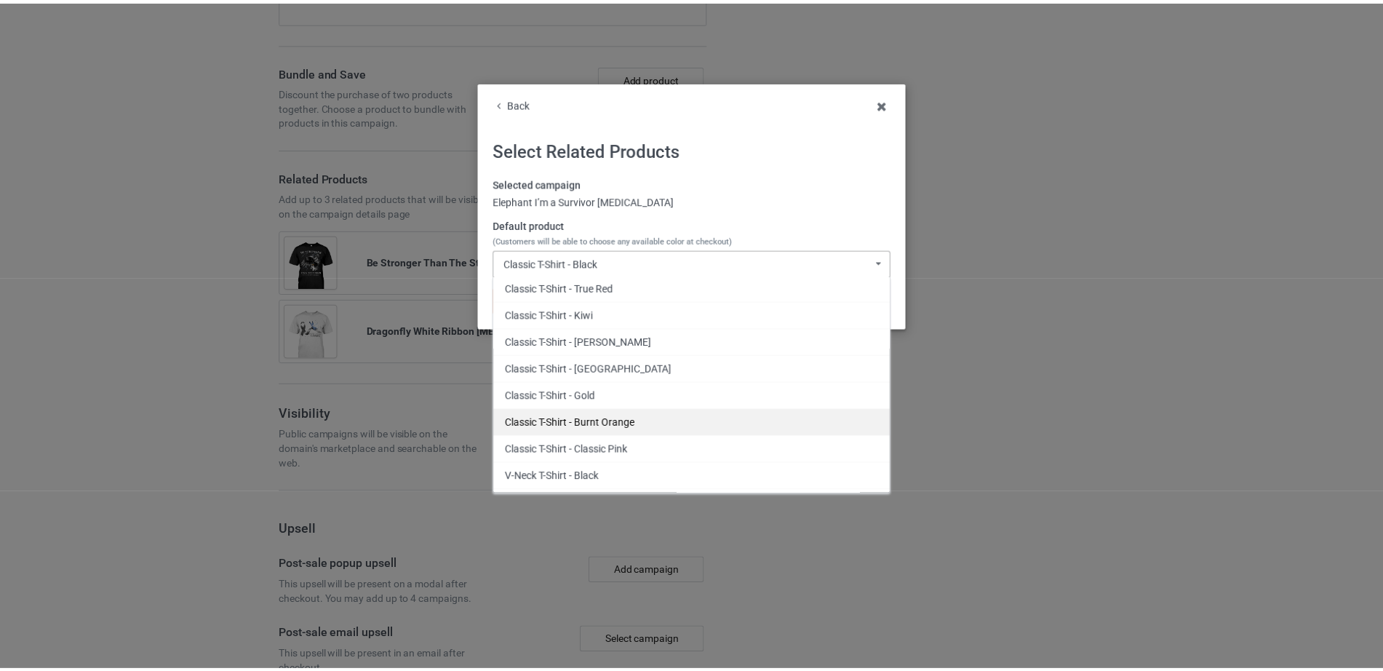
scroll to position [301, 0]
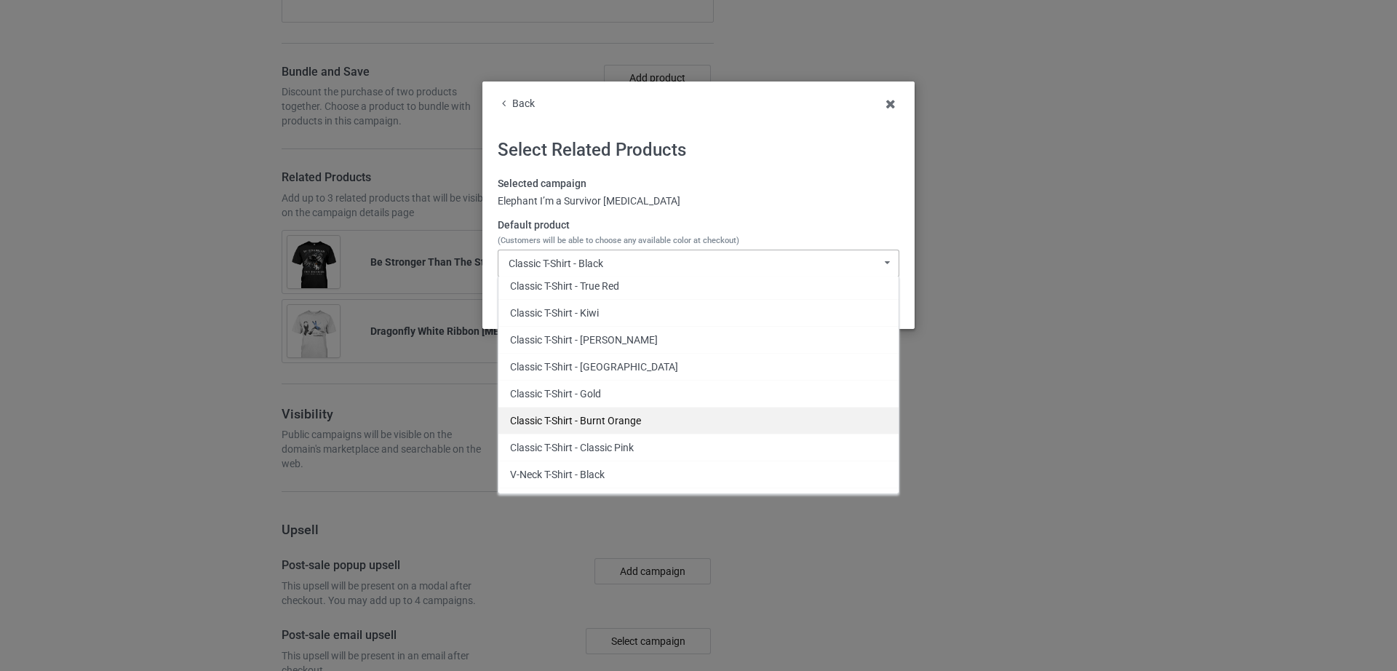
click at [631, 421] on div "Classic T-Shirt - Burnt Orange" at bounding box center [698, 420] width 400 height 27
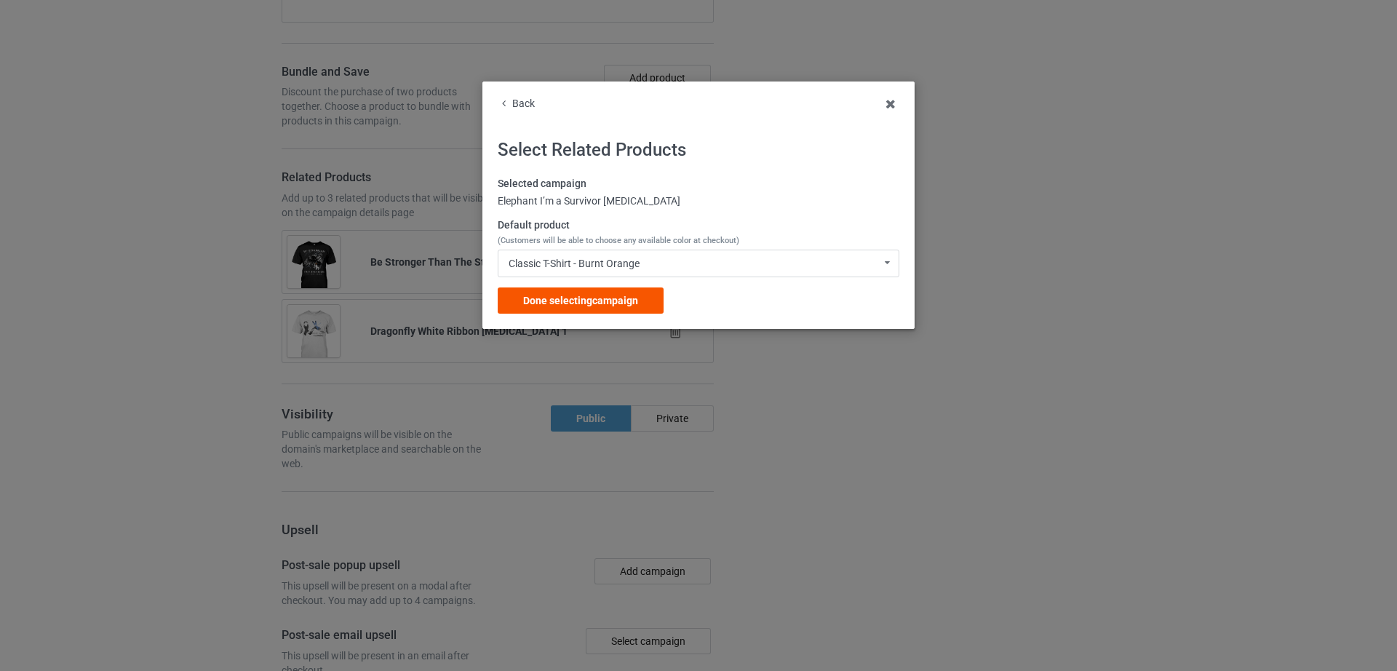
click at [611, 301] on span "Done selecting campaign" at bounding box center [580, 301] width 115 height 12
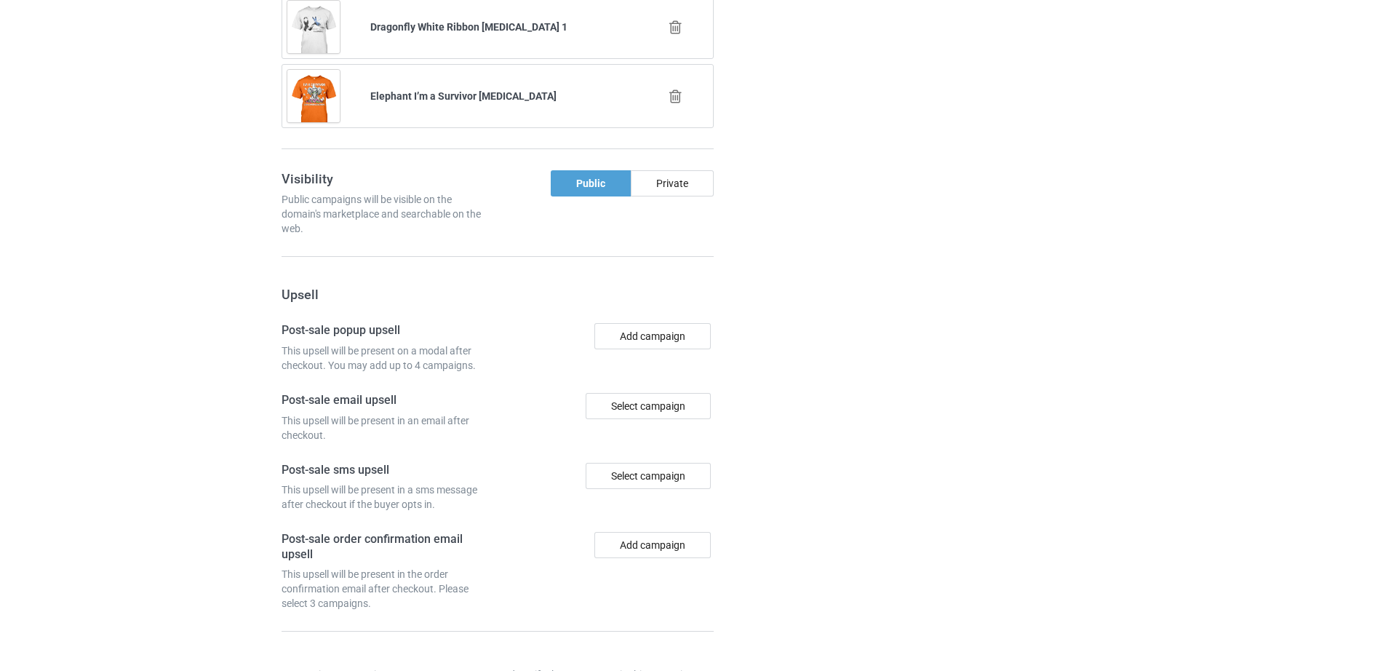
scroll to position [2431, 0]
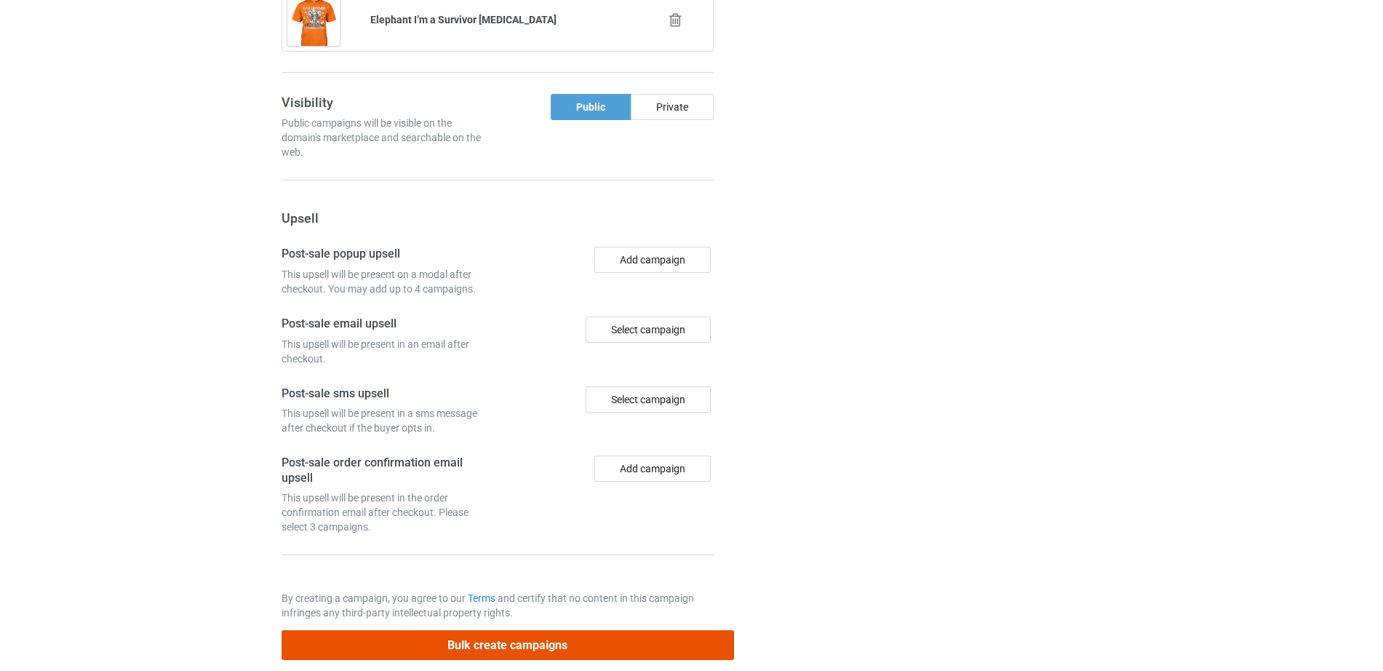
click at [479, 634] on button "Bulk create campaigns" at bounding box center [508, 645] width 453 height 30
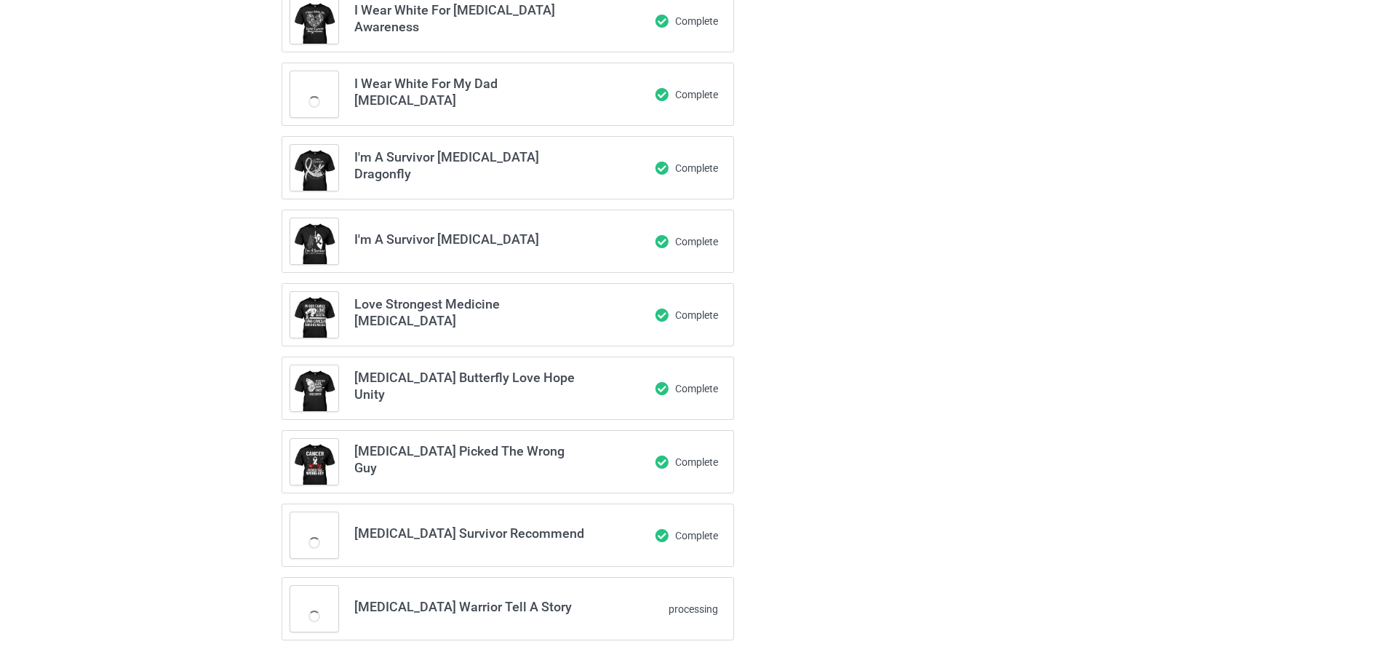
scroll to position [0, 0]
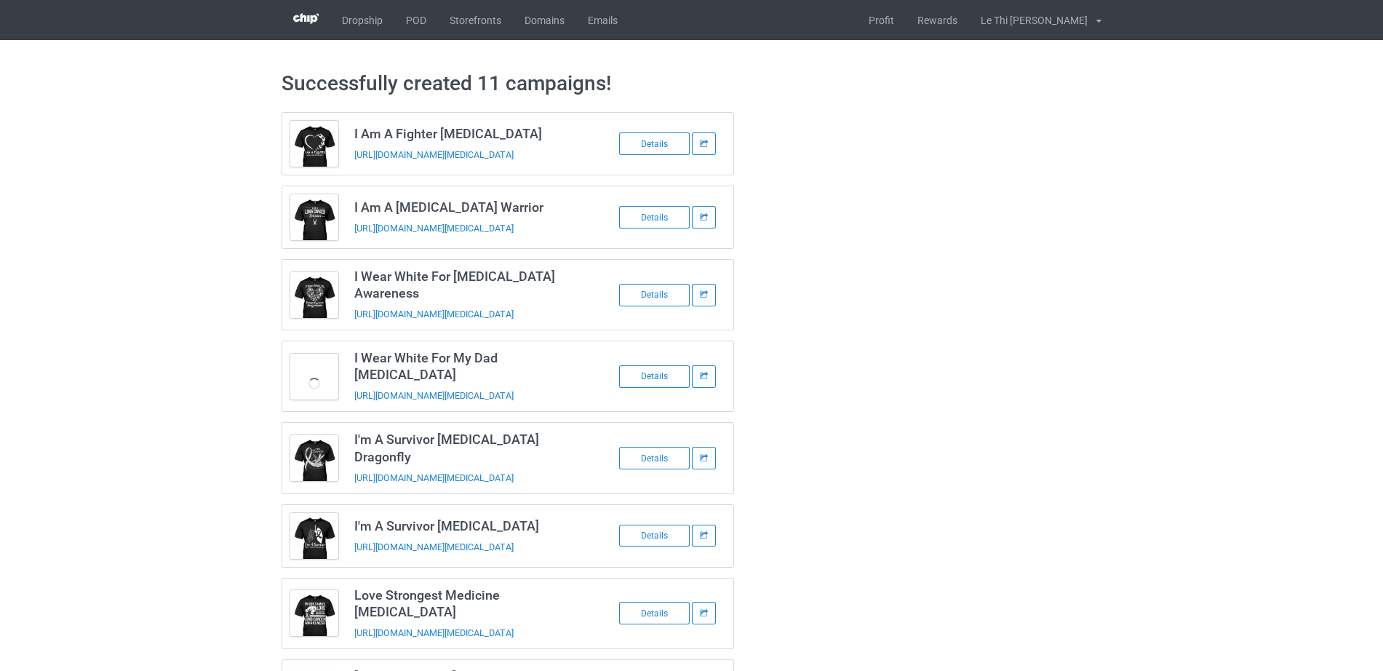
click at [913, 248] on div "I Am A Fighter Lung Cancer https://www.hoptefy.com/i-am-a-fighter-lung-cancer D…" at bounding box center [691, 535] width 841 height 867
drag, startPoint x: 656, startPoint y: 579, endPoint x: 656, endPoint y: 587, distance: 8.0
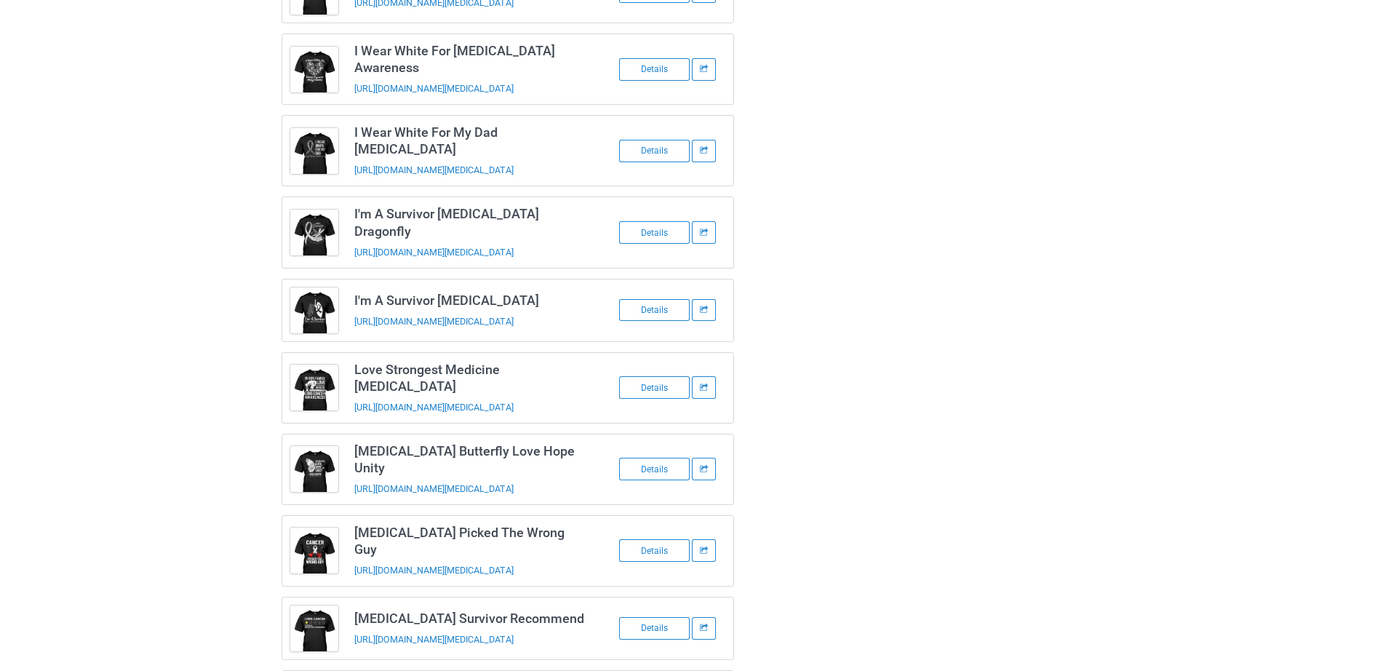
scroll to position [278, 0]
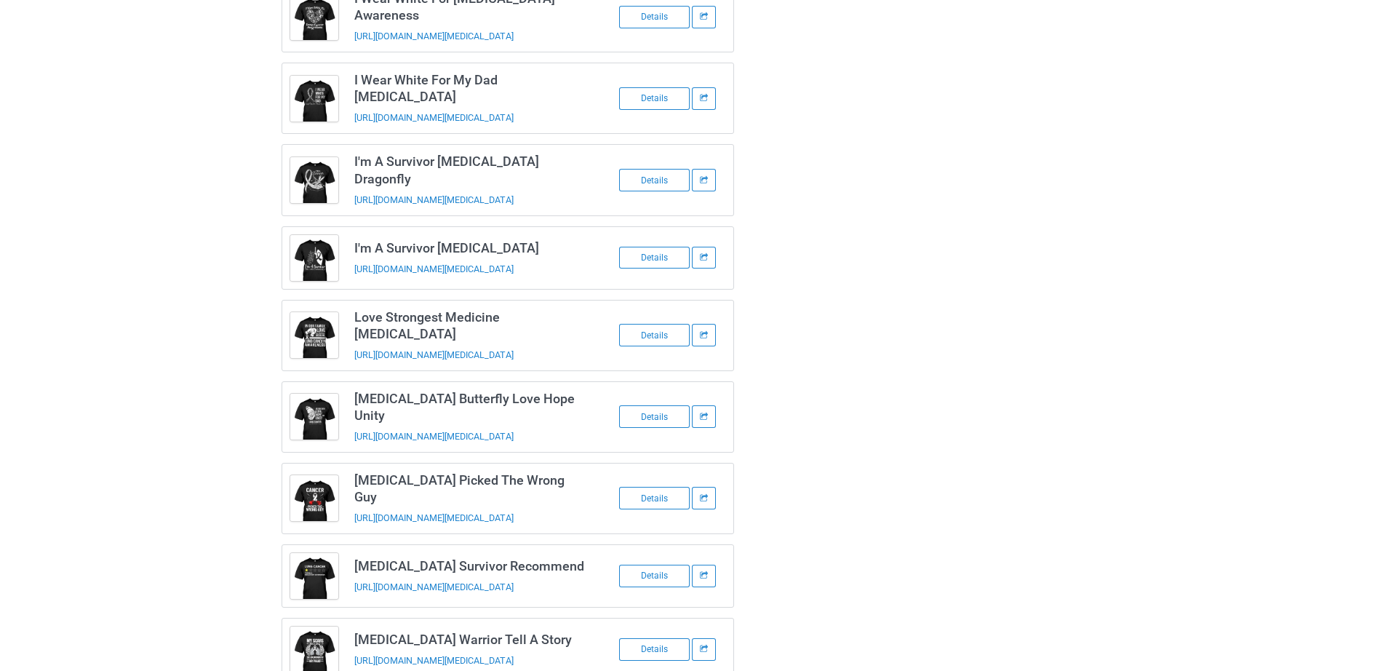
click at [830, 402] on div at bounding box center [796, 257] width 105 height 867
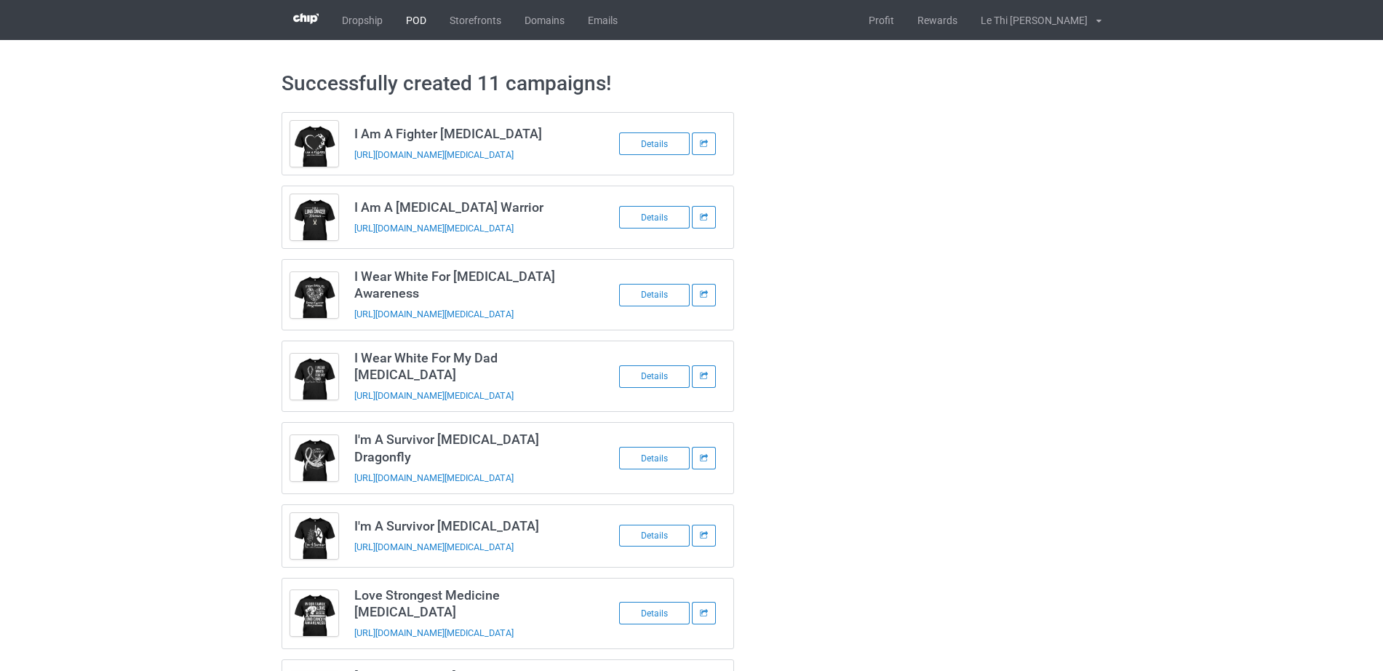
click at [408, 3] on link "POD" at bounding box center [416, 20] width 44 height 40
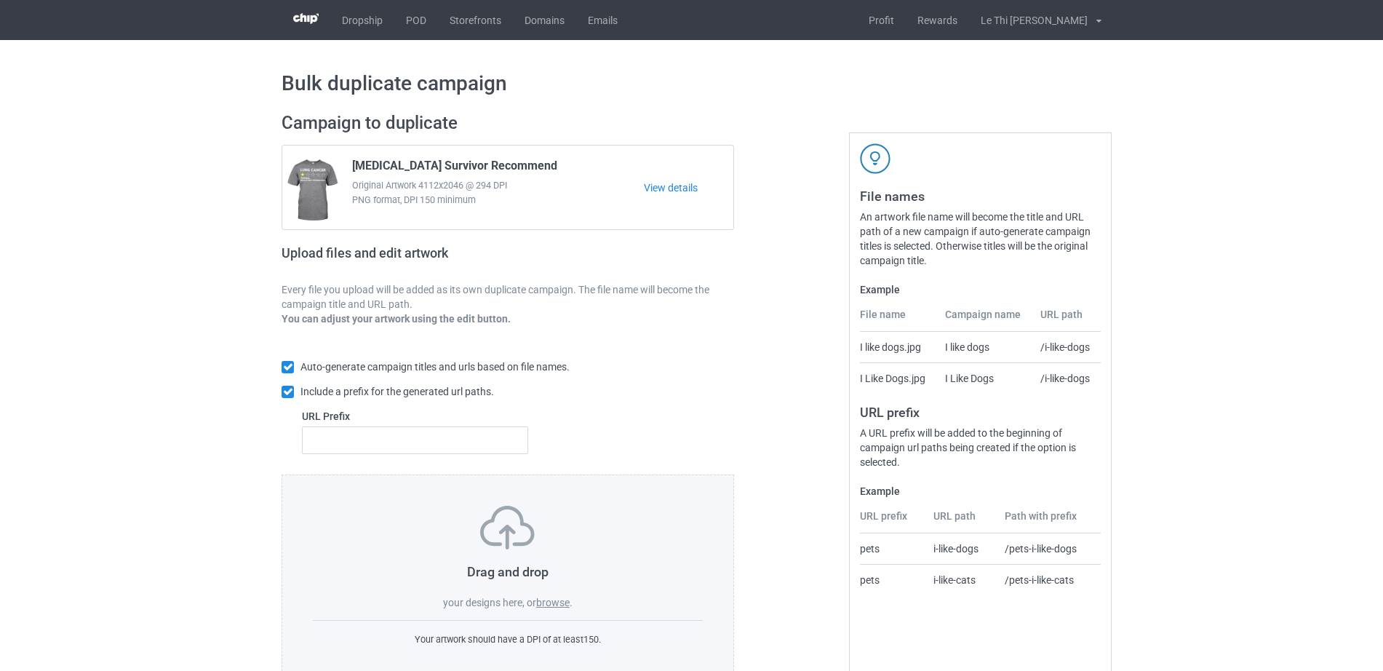
click at [565, 603] on label "browse" at bounding box center [552, 603] width 33 height 12
click at [0, 0] on input "browse" at bounding box center [0, 0] width 0 height 0
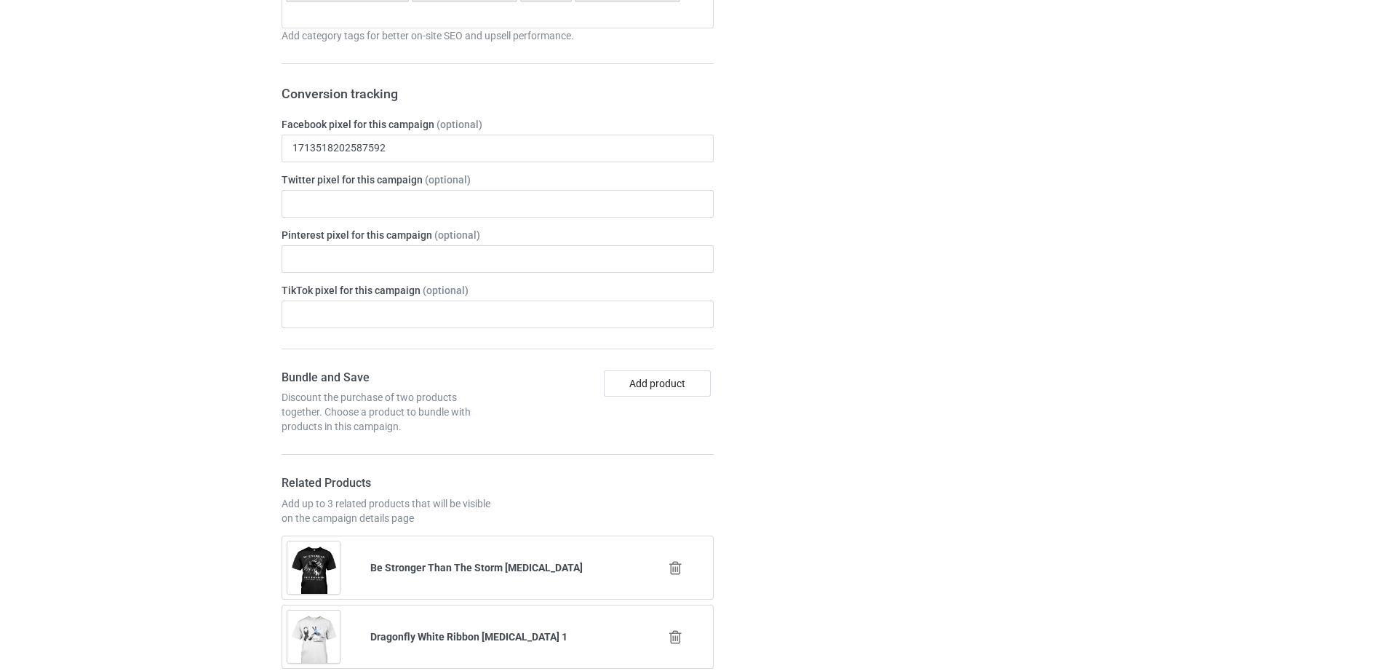
scroll to position [2423, 0]
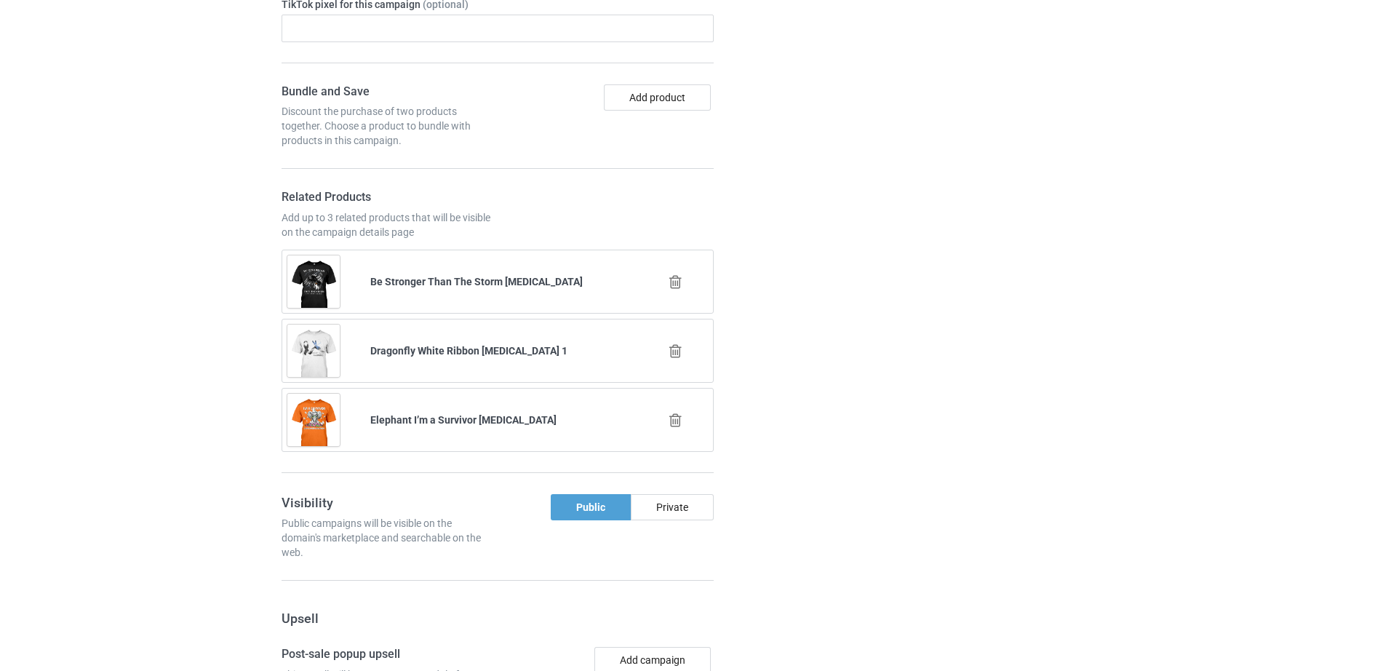
click at [672, 274] on icon at bounding box center [676, 281] width 18 height 15
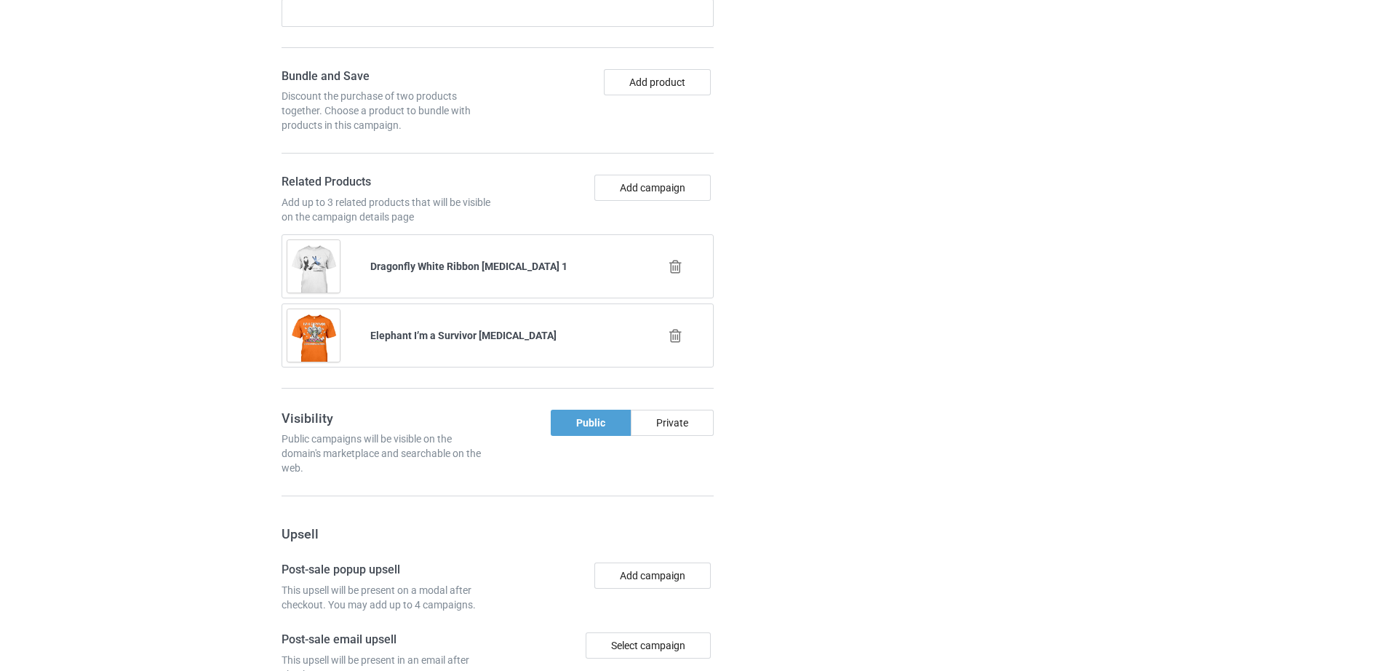
scroll to position [2724, 0]
click at [678, 257] on icon at bounding box center [676, 264] width 18 height 15
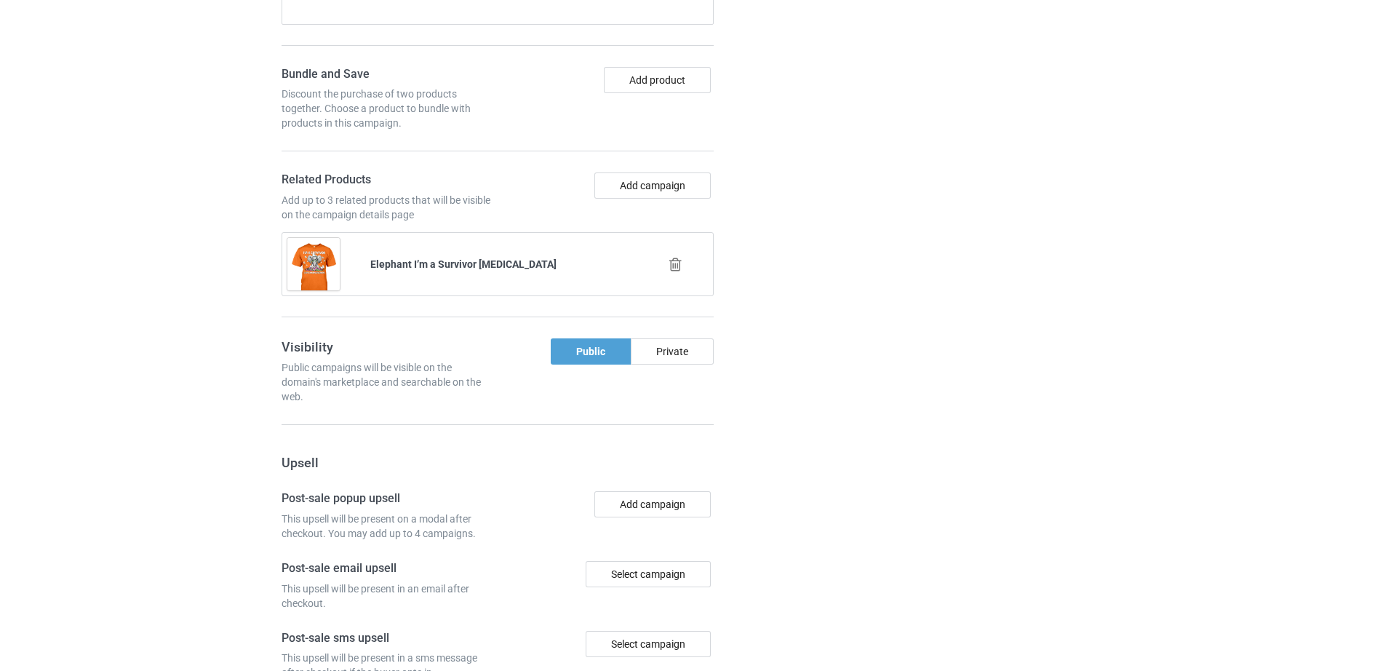
click at [674, 253] on div at bounding box center [676, 264] width 83 height 36
drag, startPoint x: 680, startPoint y: 241, endPoint x: 602, endPoint y: 330, distance: 118.1
click at [679, 257] on icon at bounding box center [676, 264] width 18 height 15
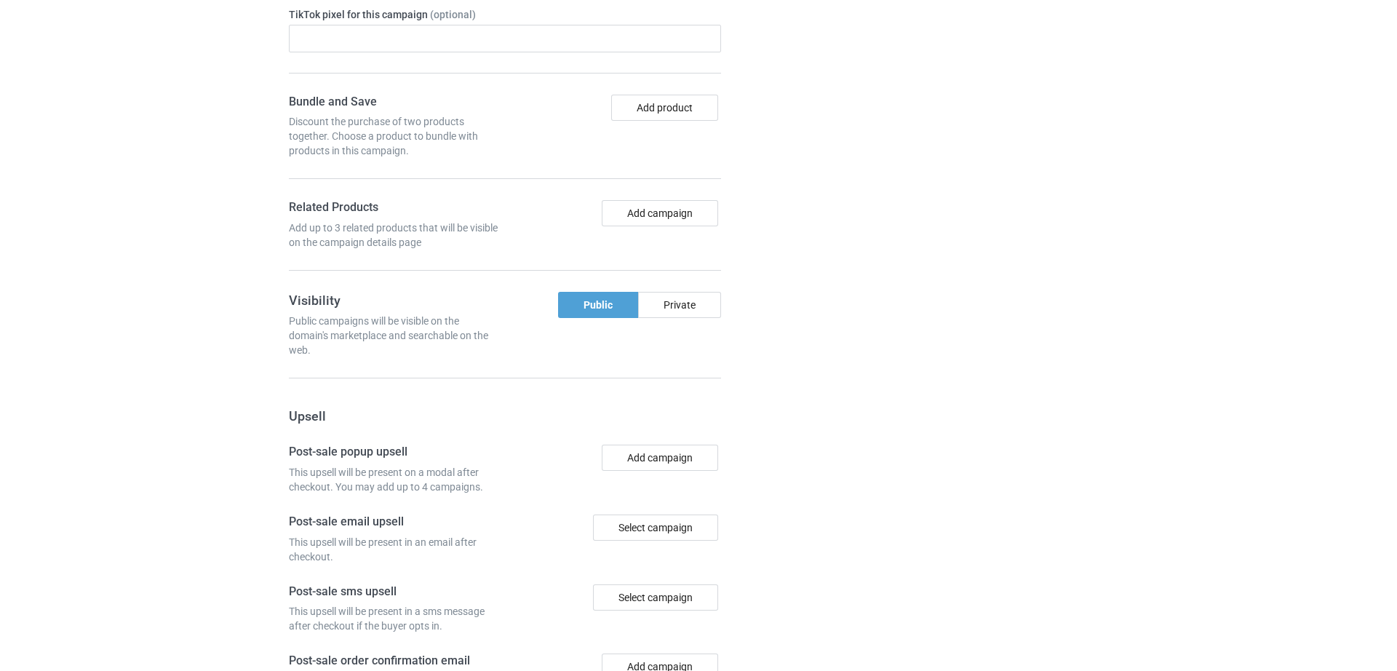
scroll to position [2752, 0]
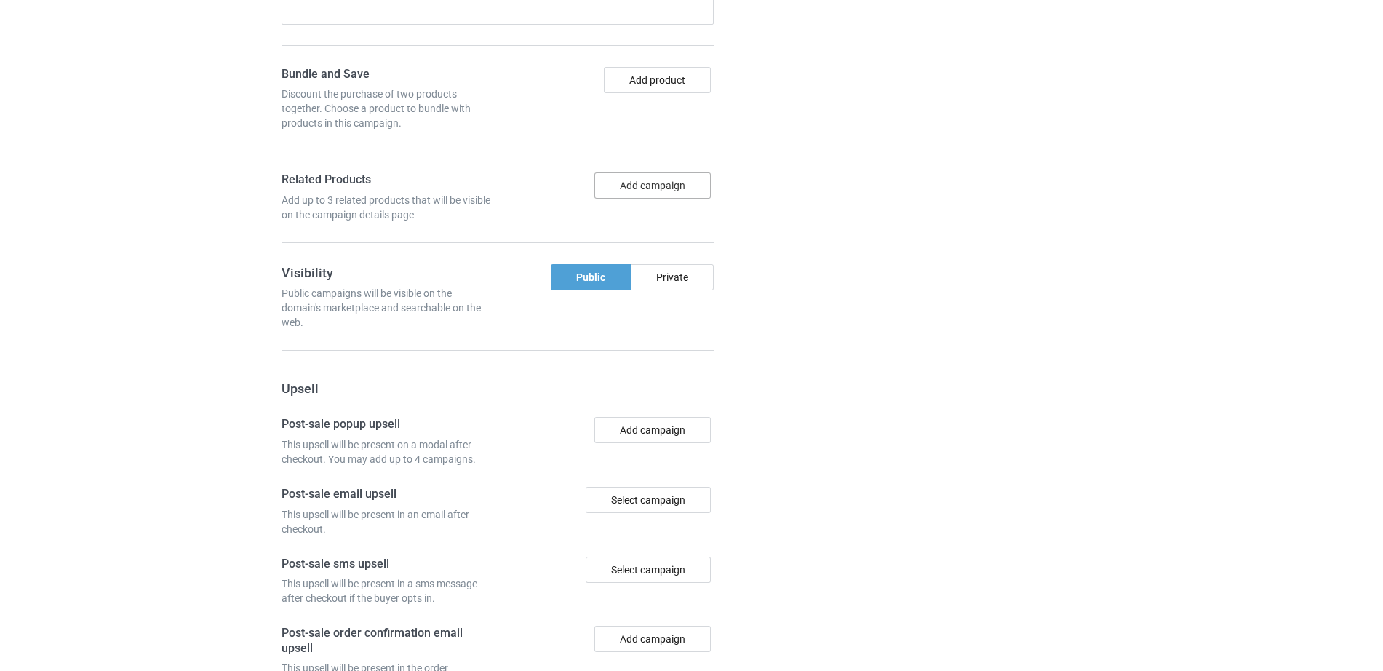
click at [624, 172] on button "Add campaign" at bounding box center [653, 185] width 116 height 26
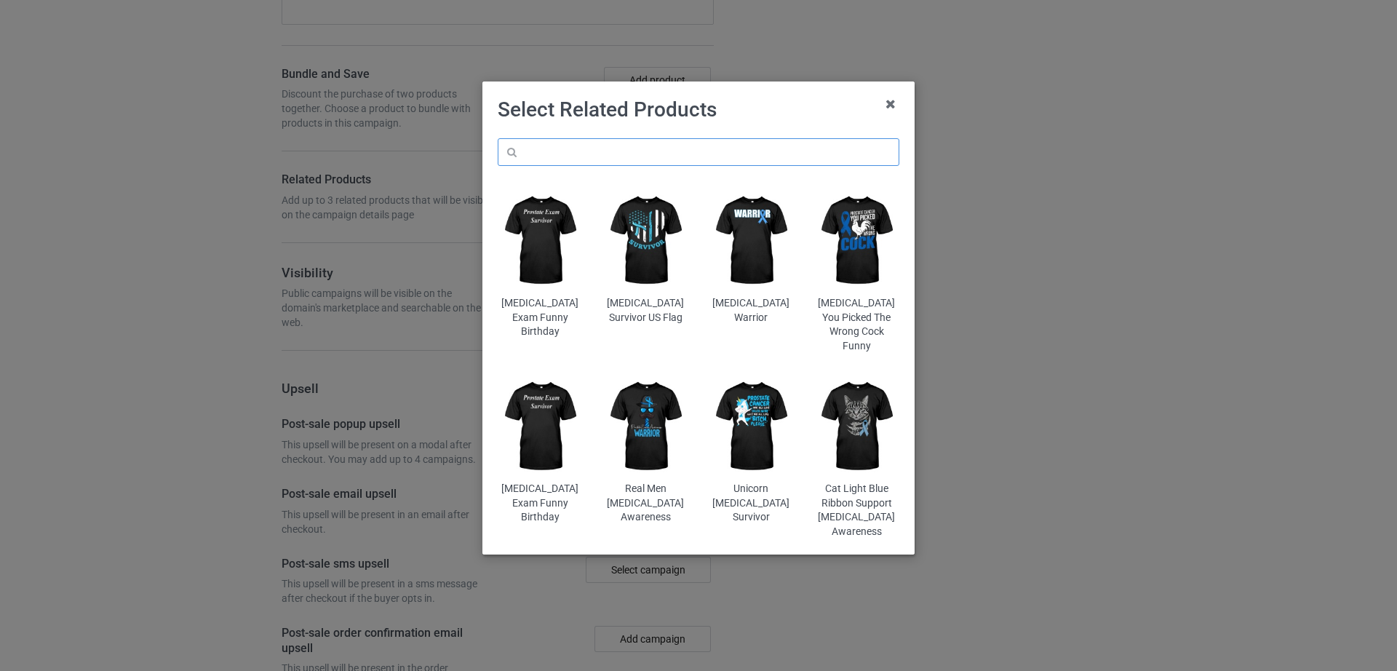
click at [626, 145] on input "text" at bounding box center [699, 152] width 402 height 28
paste input "I Wear White For Lung Cancer Awareness"
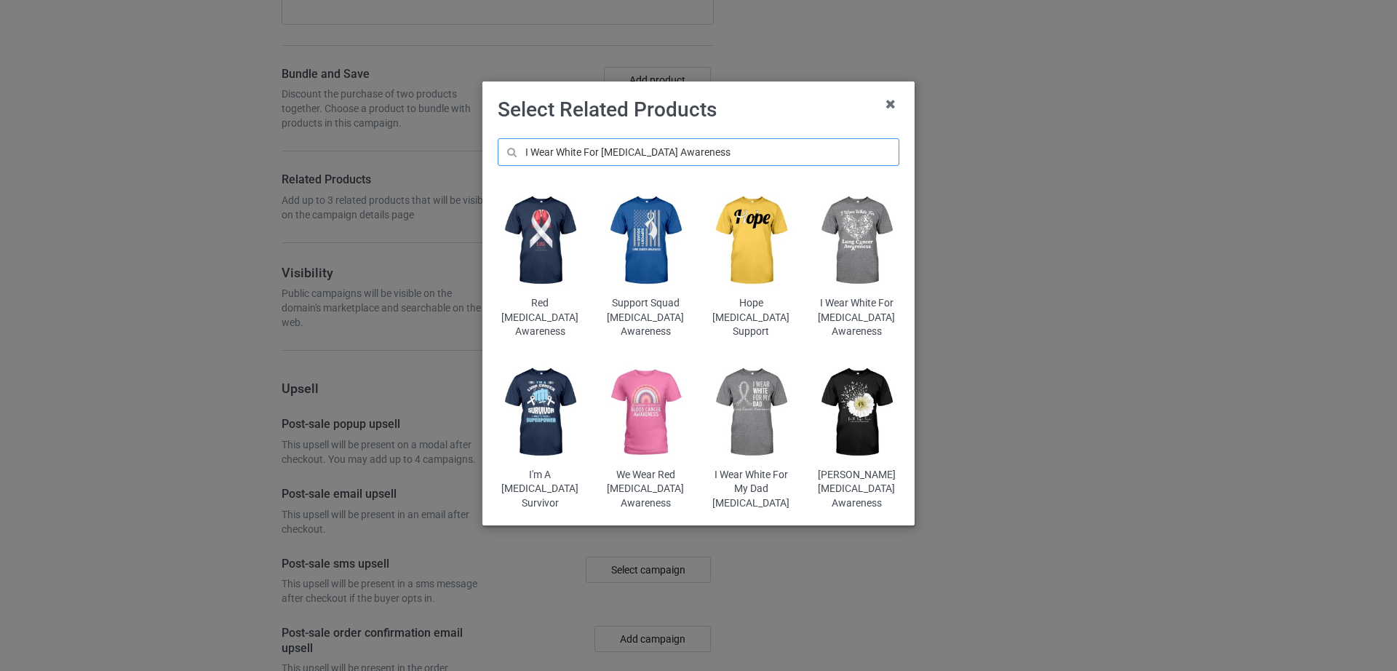
type input "I Wear White For Lung Cancer Awareness"
click at [834, 253] on img at bounding box center [856, 241] width 85 height 106
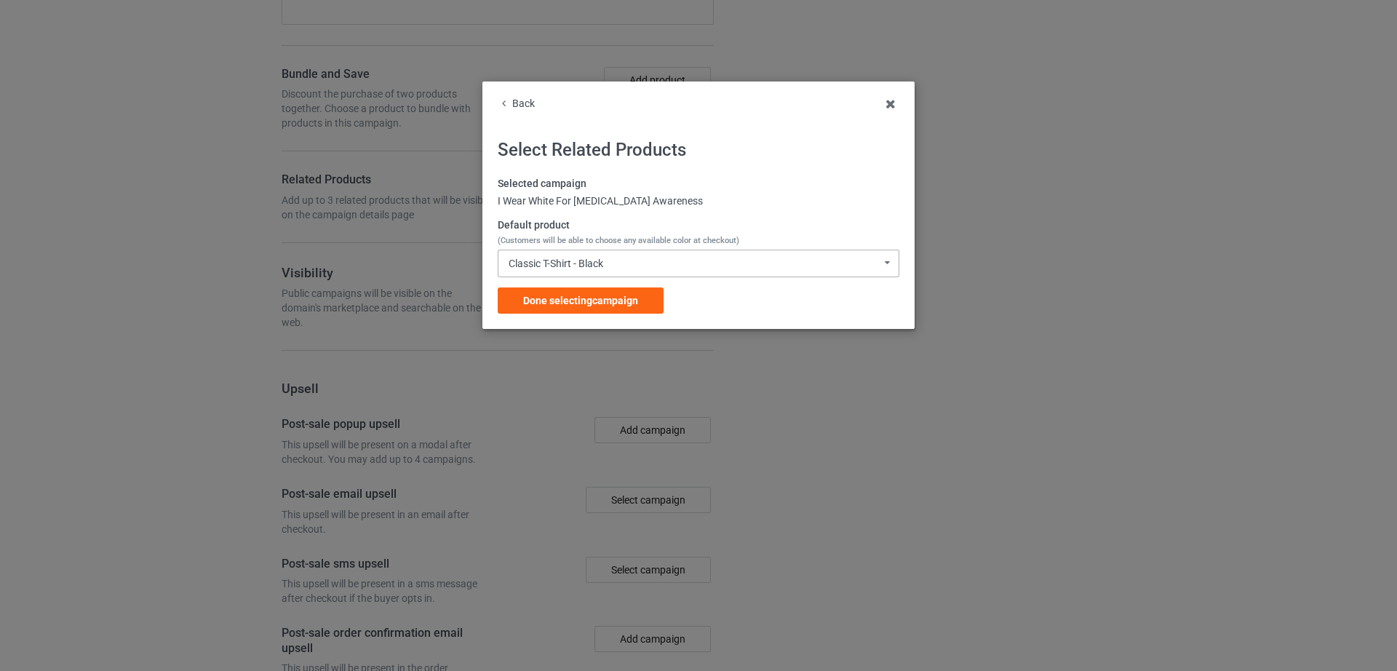
click at [592, 264] on div "Classic T-Shirt - Black" at bounding box center [556, 263] width 95 height 10
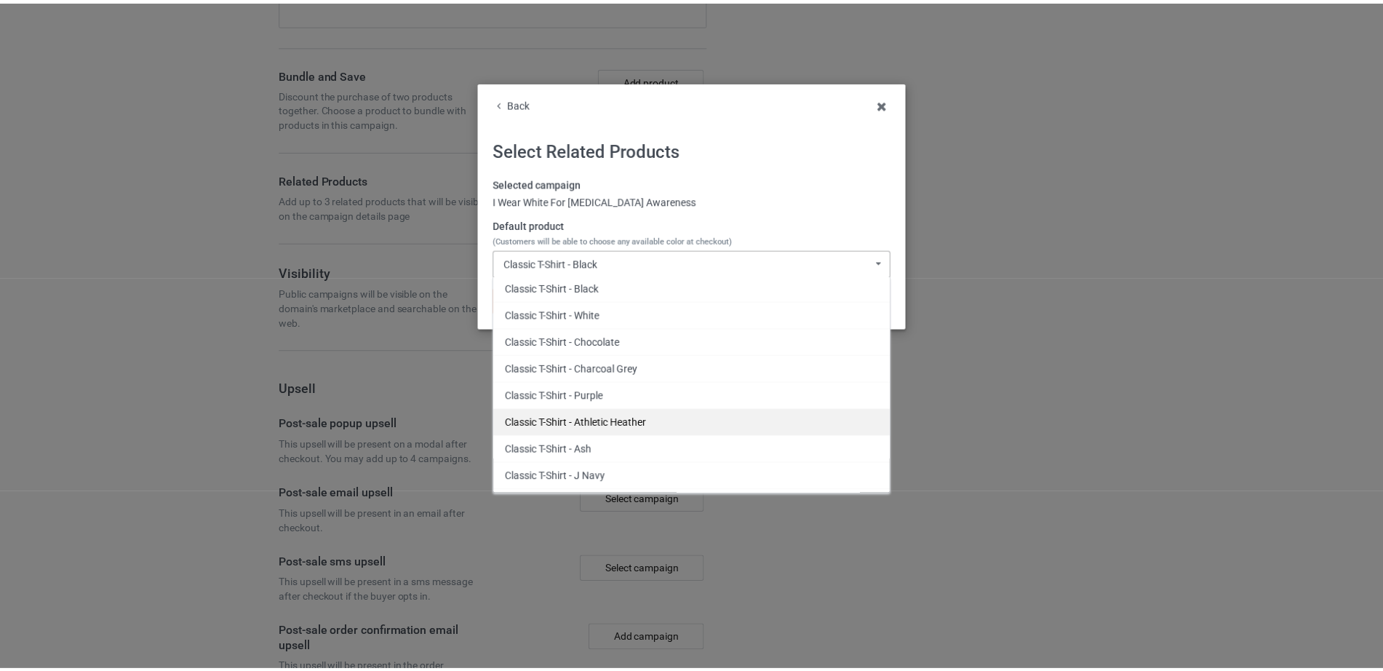
scroll to position [2779, 0]
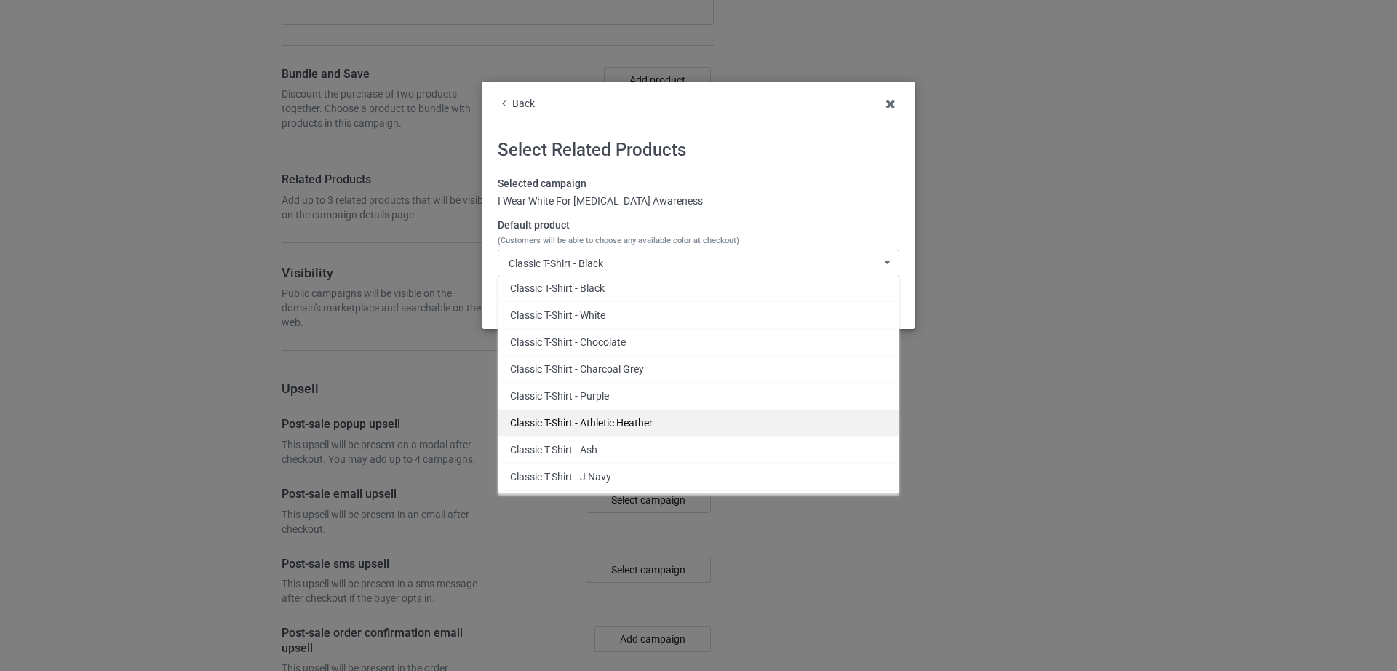
click at [605, 430] on div "Classic T-Shirt - Athletic Heather" at bounding box center [698, 422] width 400 height 27
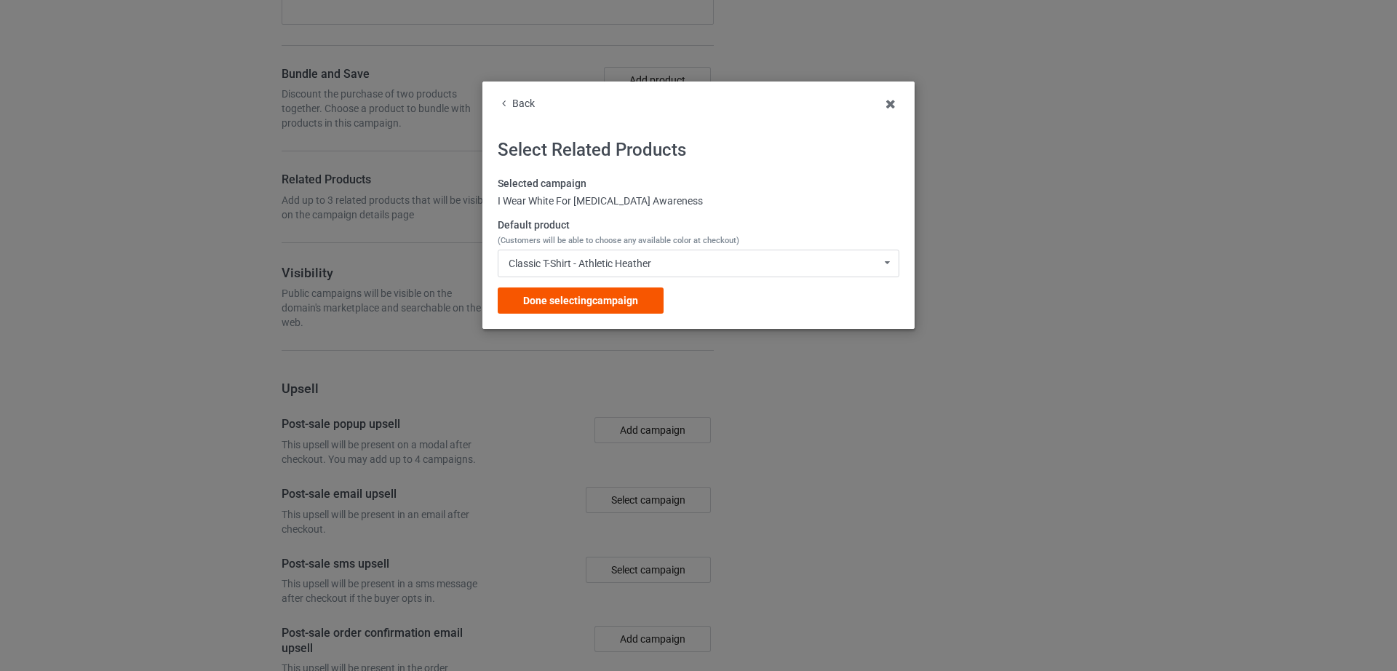
click at [603, 295] on span "Done selecting campaign" at bounding box center [580, 301] width 115 height 12
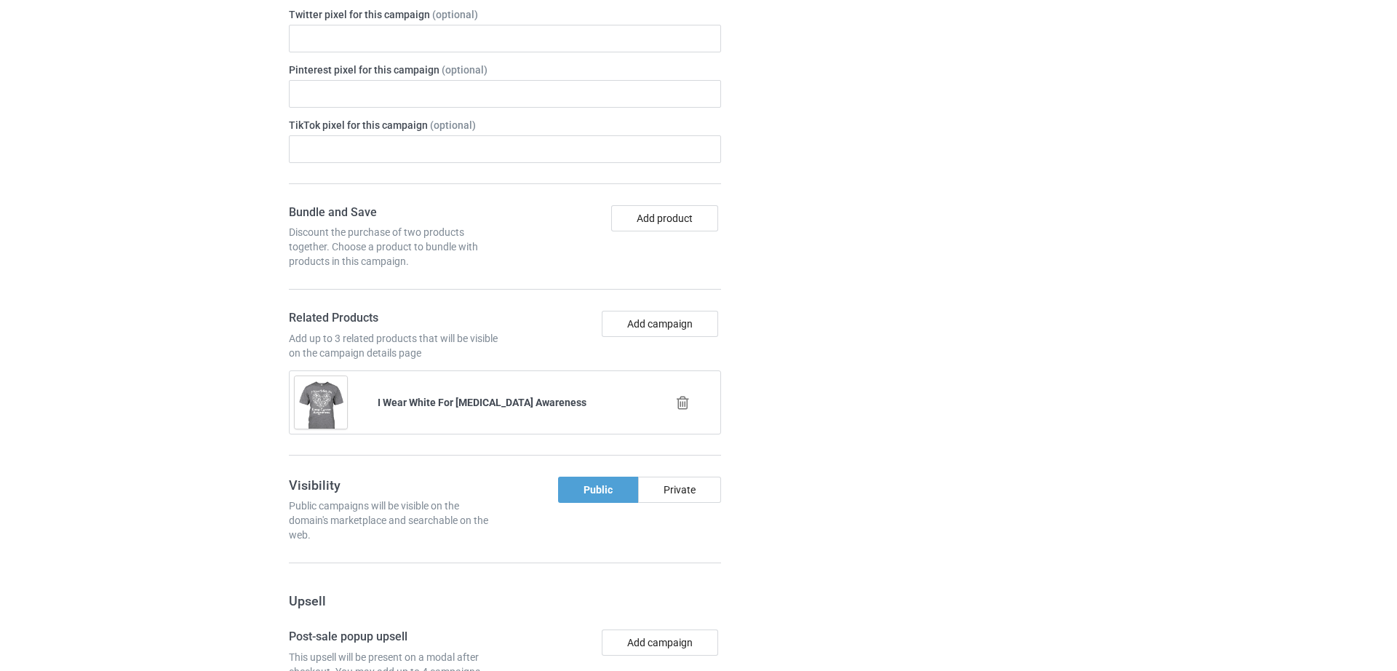
scroll to position [3166, 0]
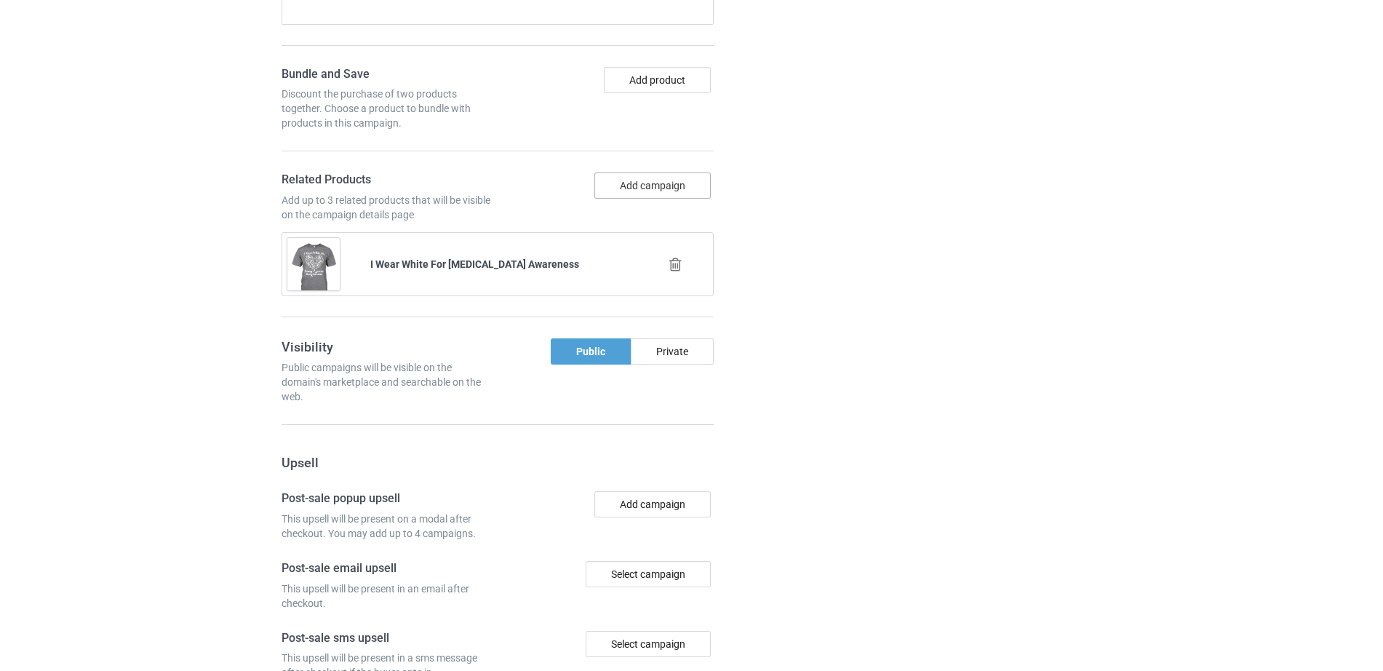
click at [648, 173] on button "Add campaign" at bounding box center [653, 185] width 116 height 26
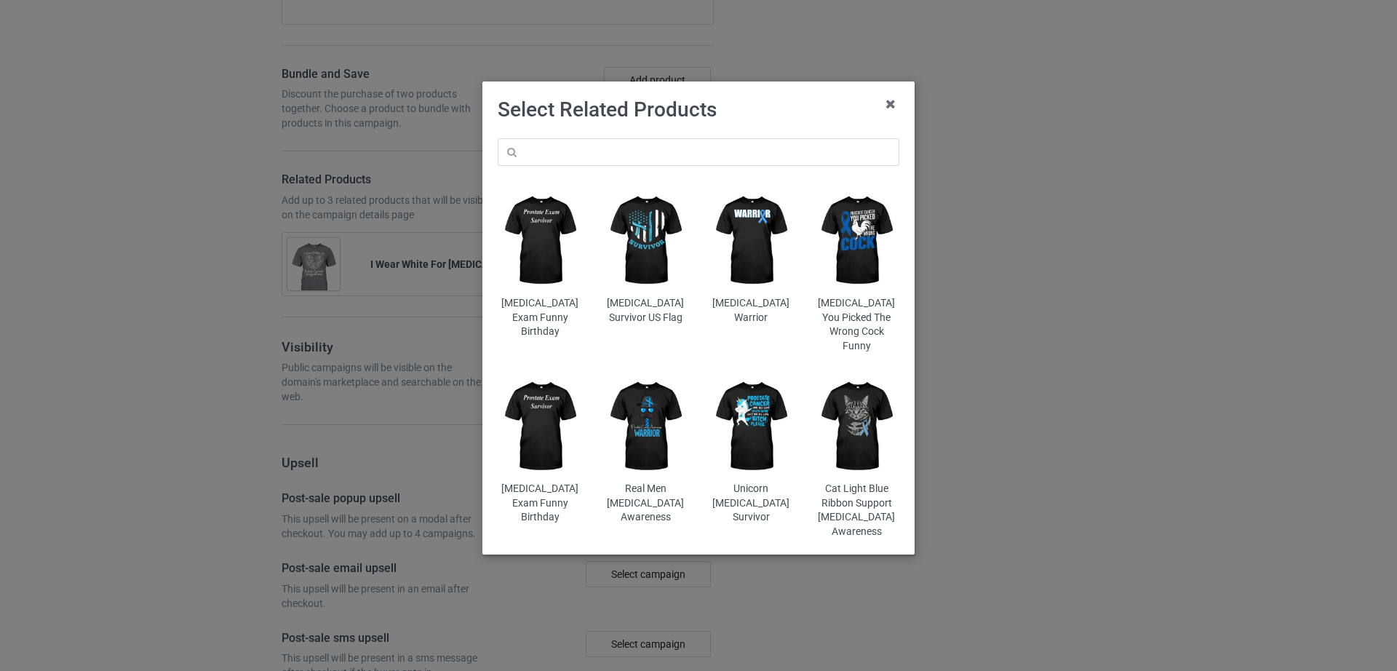
click at [643, 169] on div "Prostate Exam Funny Birthday Prostate Cancer Survivor US Flag Prostate Cancer W…" at bounding box center [699, 338] width 422 height 421
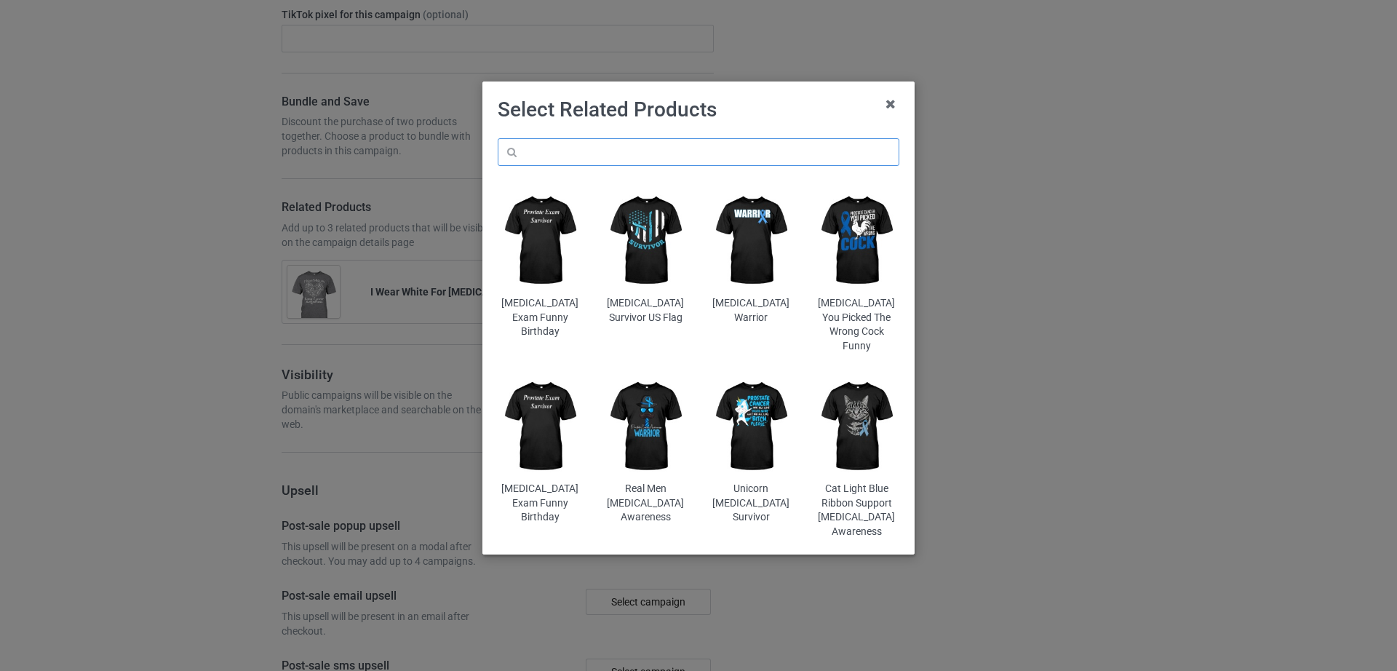
scroll to position [3194, 0]
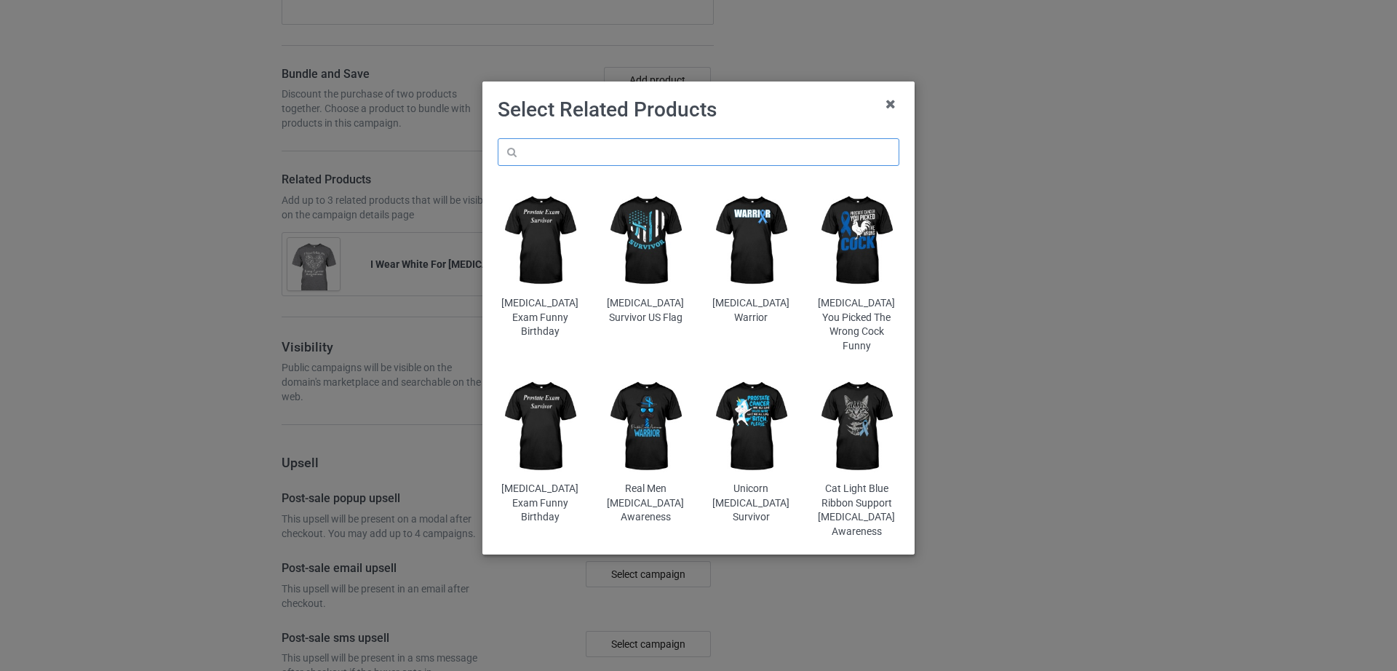
click at [643, 159] on input "text" at bounding box center [699, 152] width 402 height 28
paste input "Love Strongest Medicine Lung Cancer"
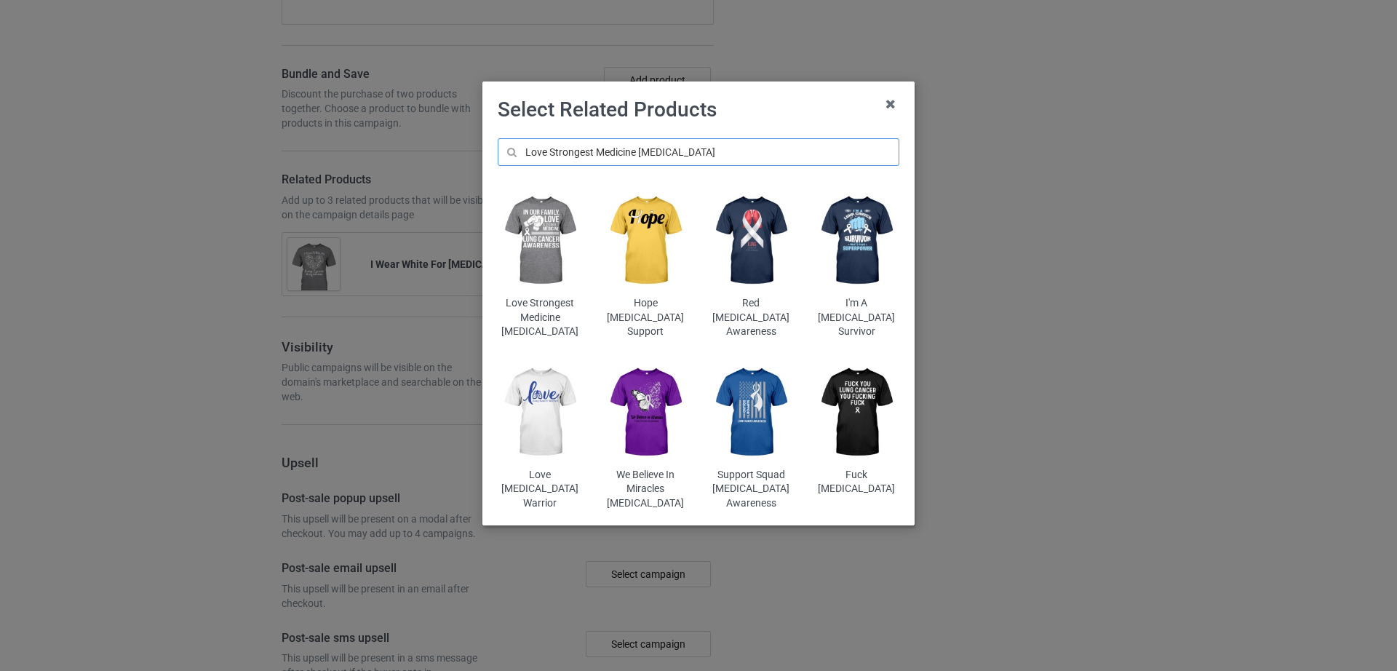
type input "Love Strongest Medicine Lung Cancer"
click at [555, 223] on img at bounding box center [540, 241] width 85 height 106
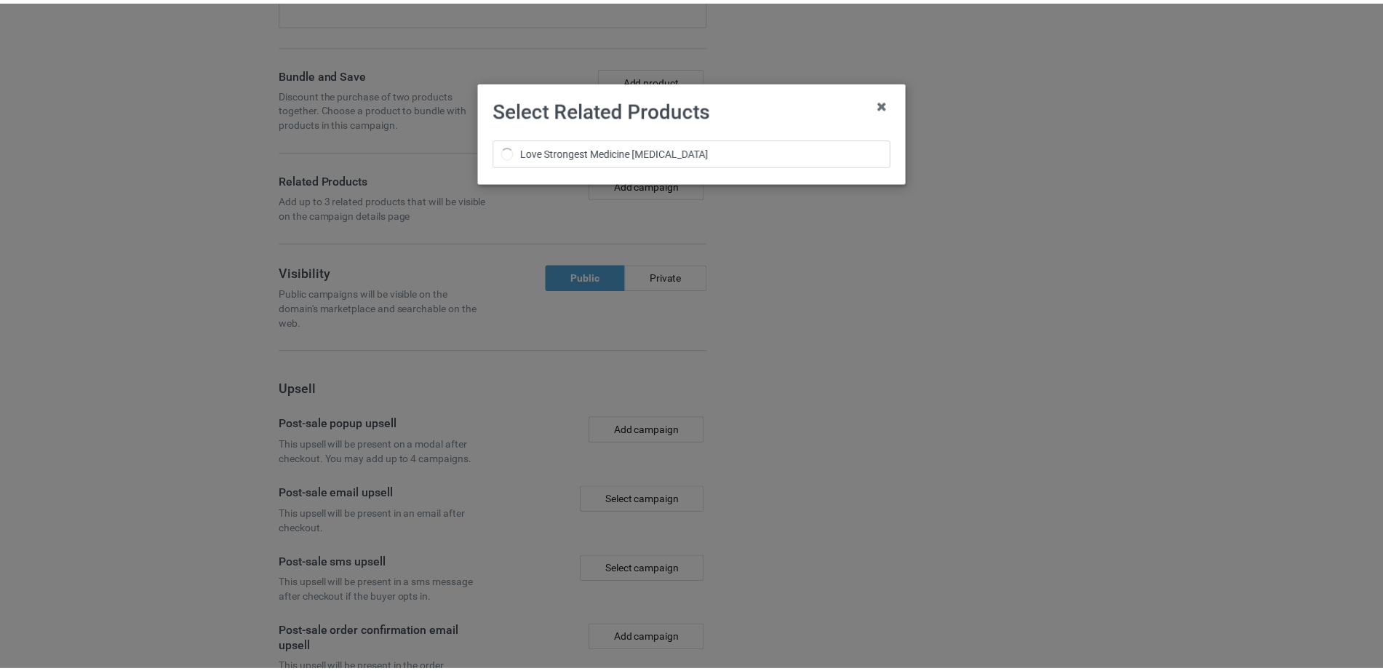
scroll to position [3332, 0]
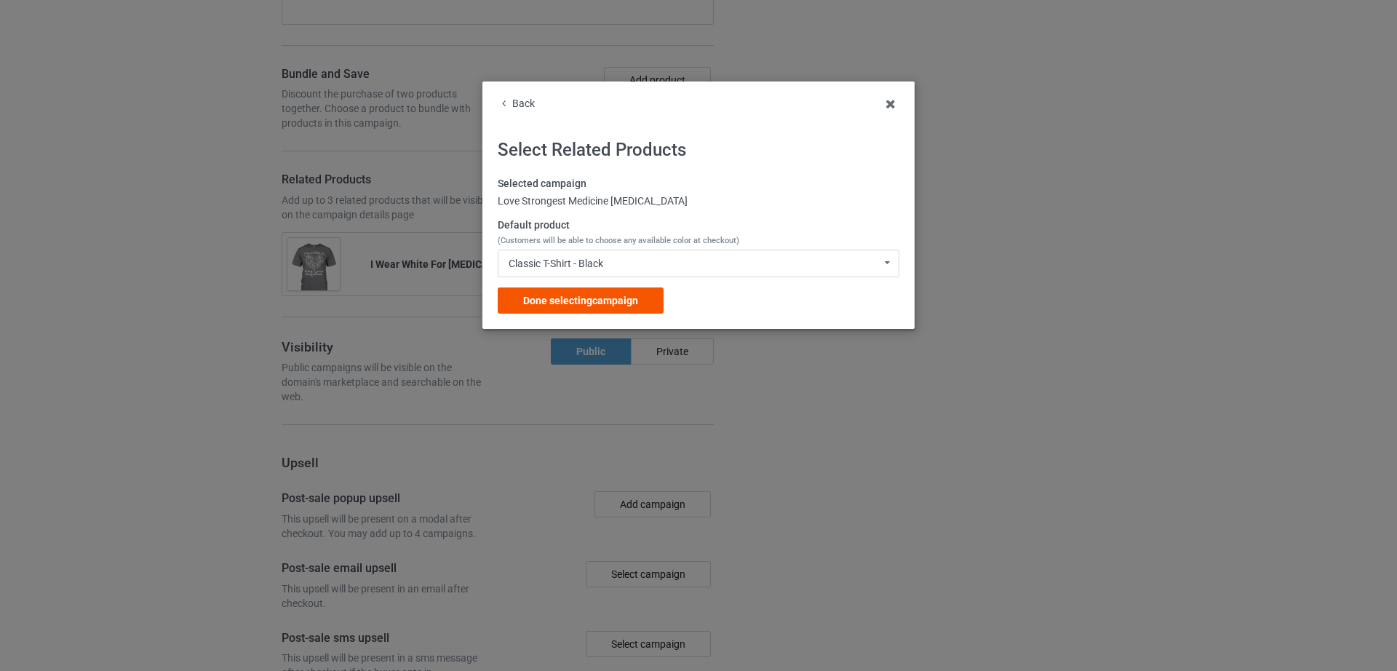
click at [572, 302] on span "Done selecting campaign" at bounding box center [580, 301] width 115 height 12
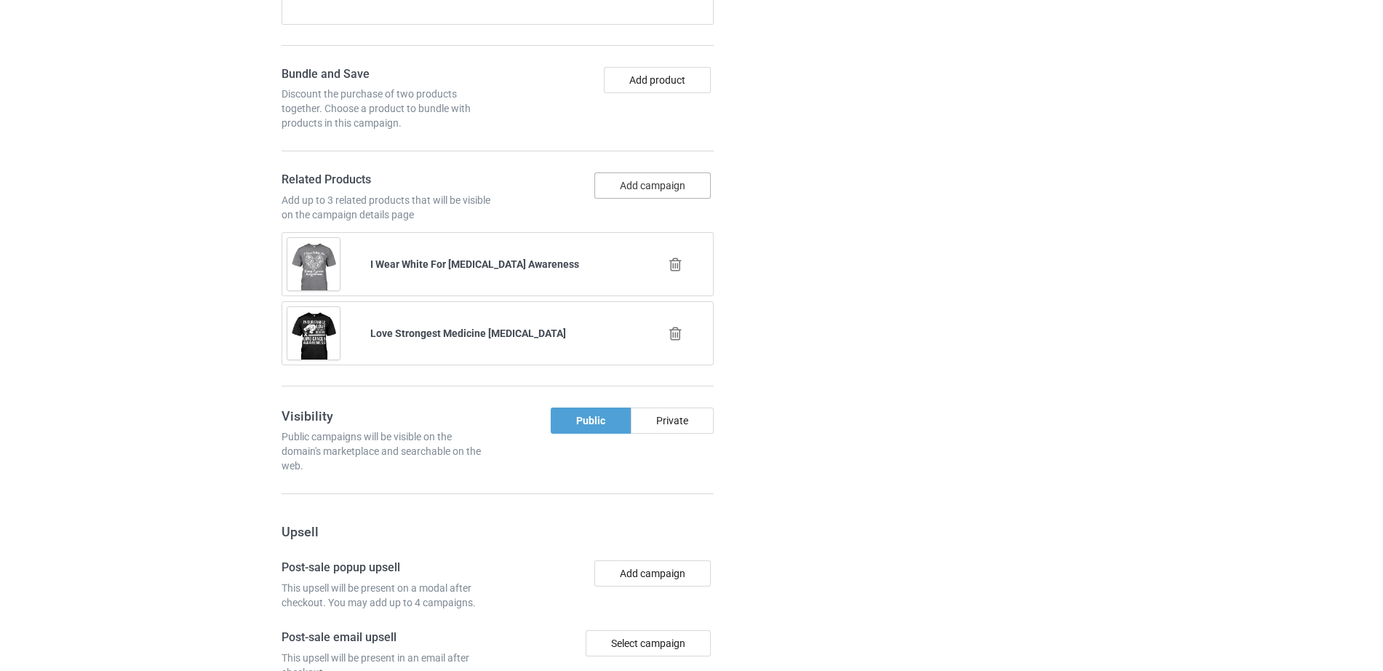
click at [667, 172] on button "Add campaign" at bounding box center [653, 185] width 116 height 26
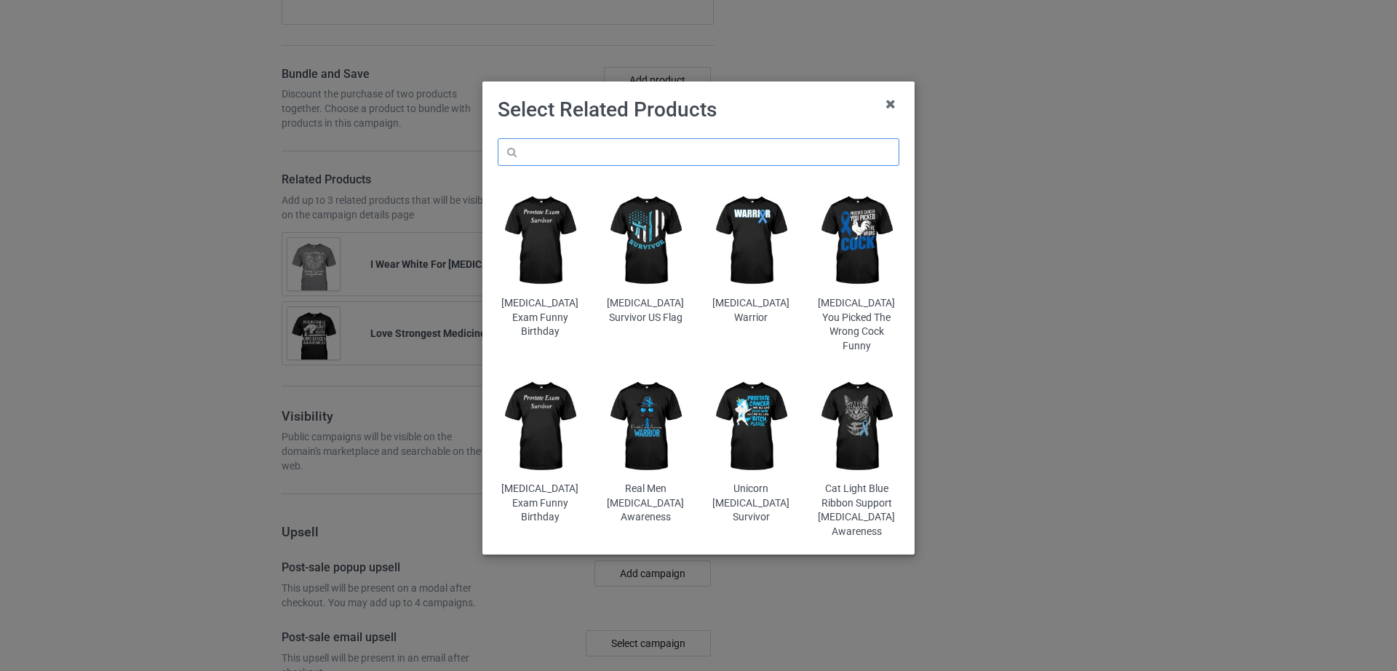
click at [662, 145] on input "text" at bounding box center [699, 152] width 402 height 28
paste input "Lung Cancer Survivor Recommend"
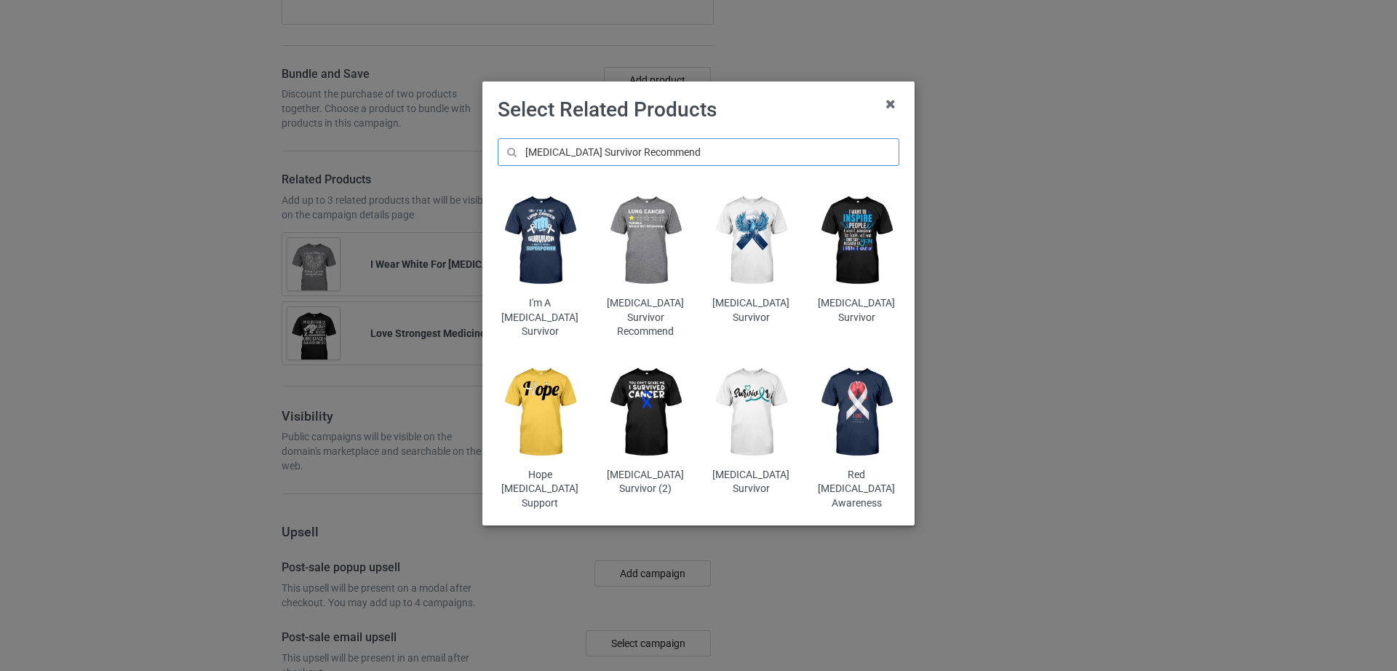
type input "Lung Cancer Survivor Recommend"
click at [633, 245] on img at bounding box center [645, 241] width 85 height 106
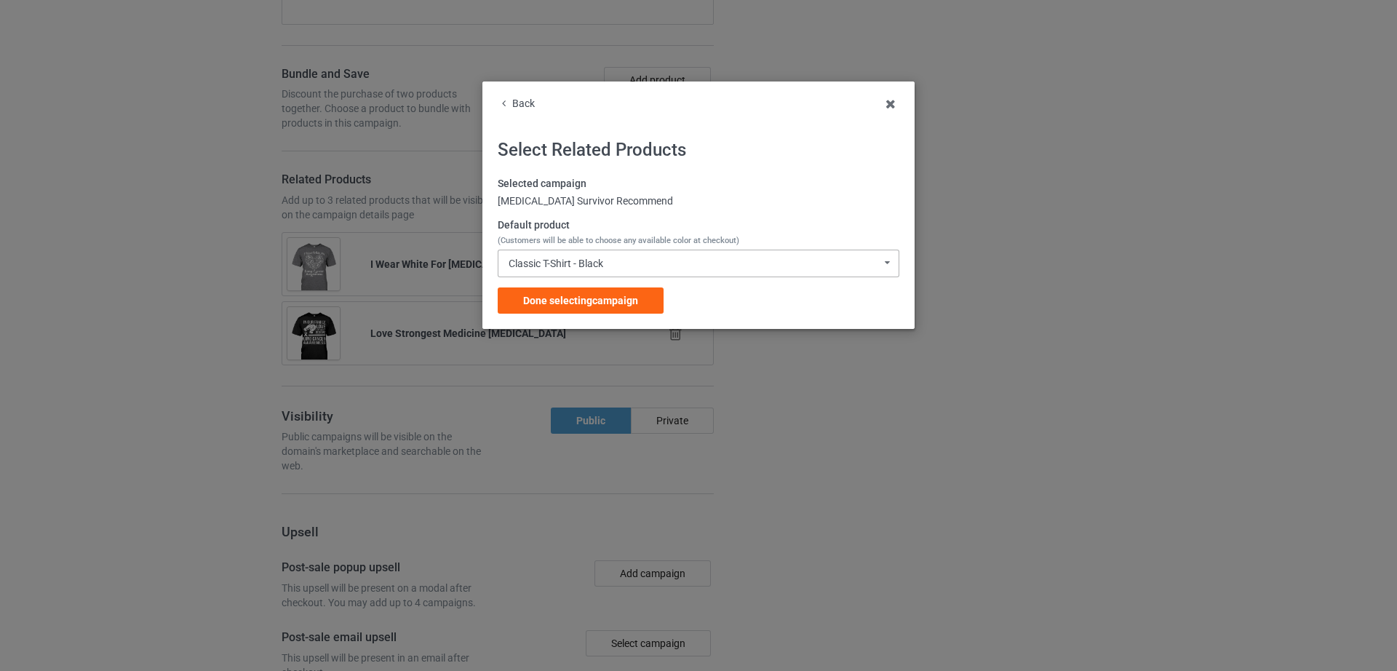
click at [584, 267] on div "Classic T-Shirt - Black" at bounding box center [556, 263] width 95 height 10
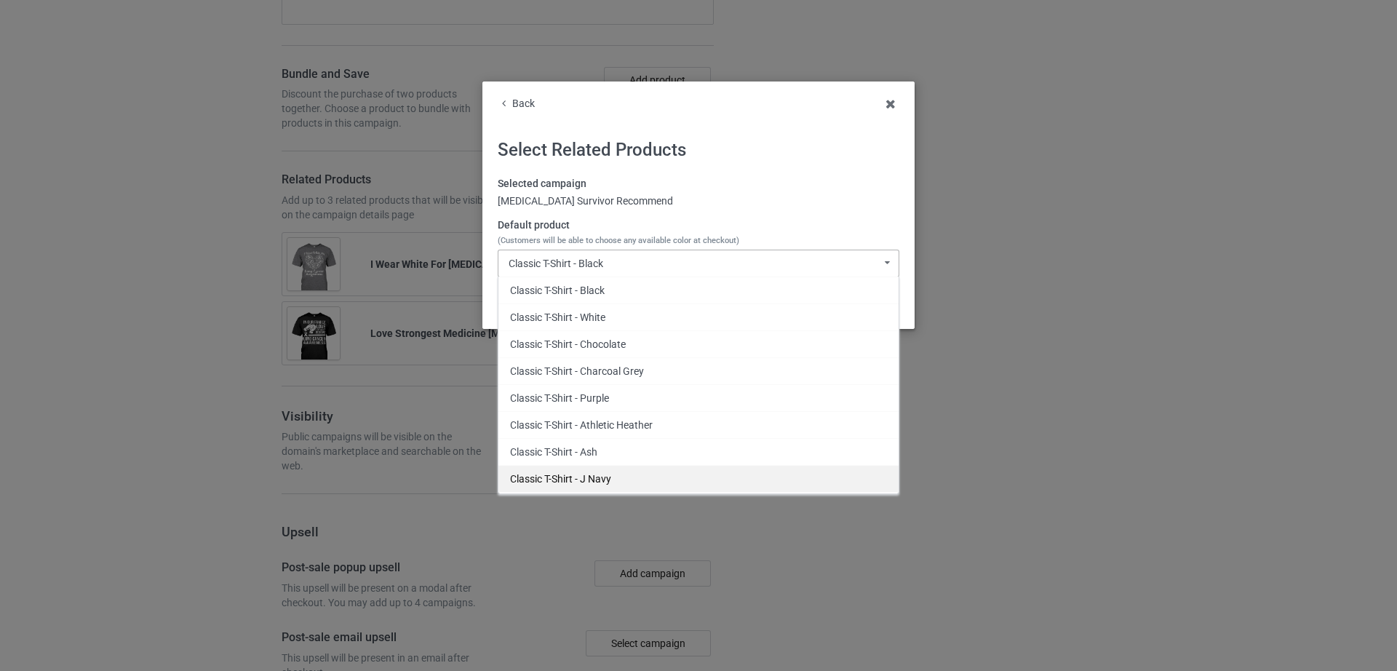
click at [592, 472] on div "Classic T-Shirt - J Navy" at bounding box center [698, 478] width 400 height 27
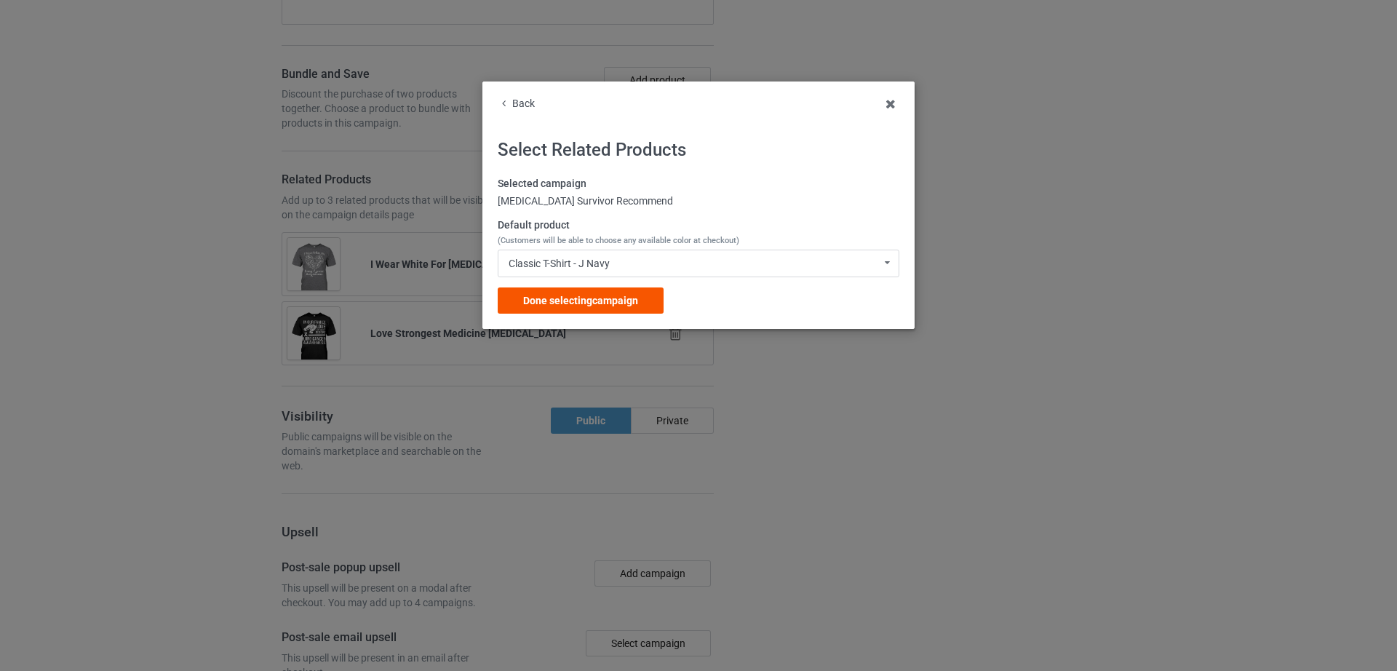
click at [603, 290] on div "Done selecting campaign" at bounding box center [581, 300] width 166 height 26
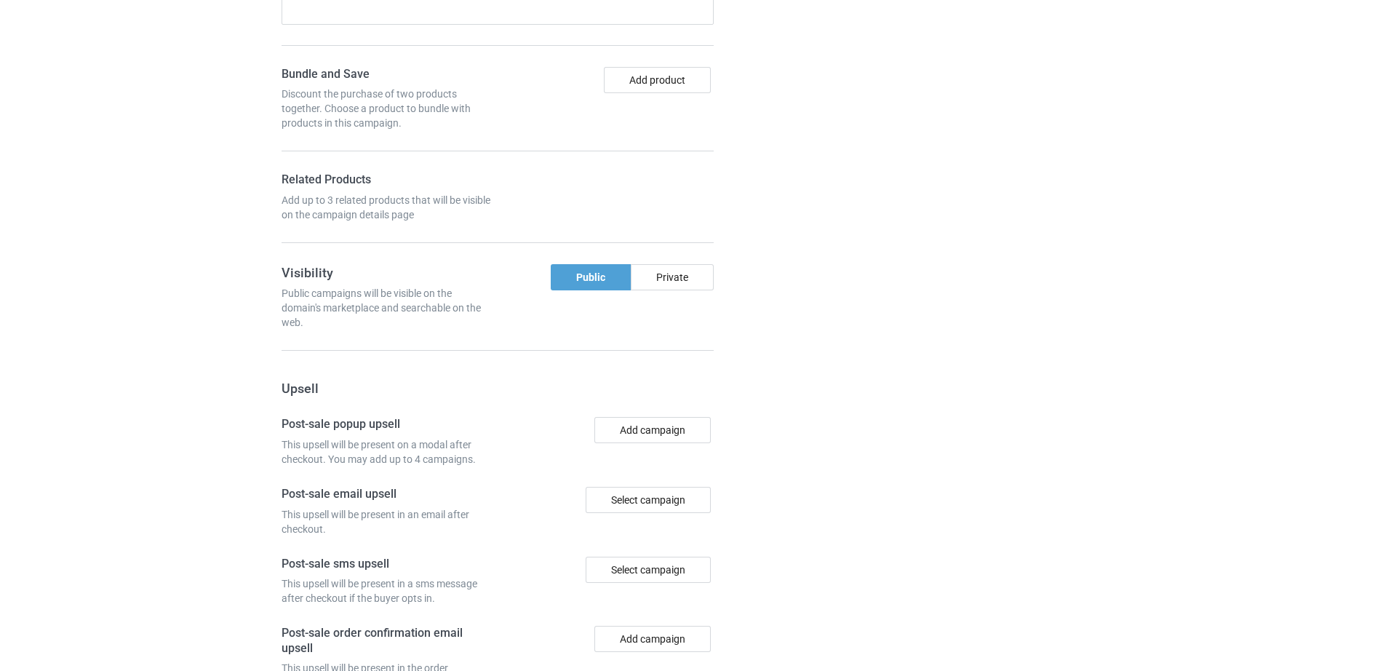
click at [805, 286] on div at bounding box center [796, 163] width 105 height 1356
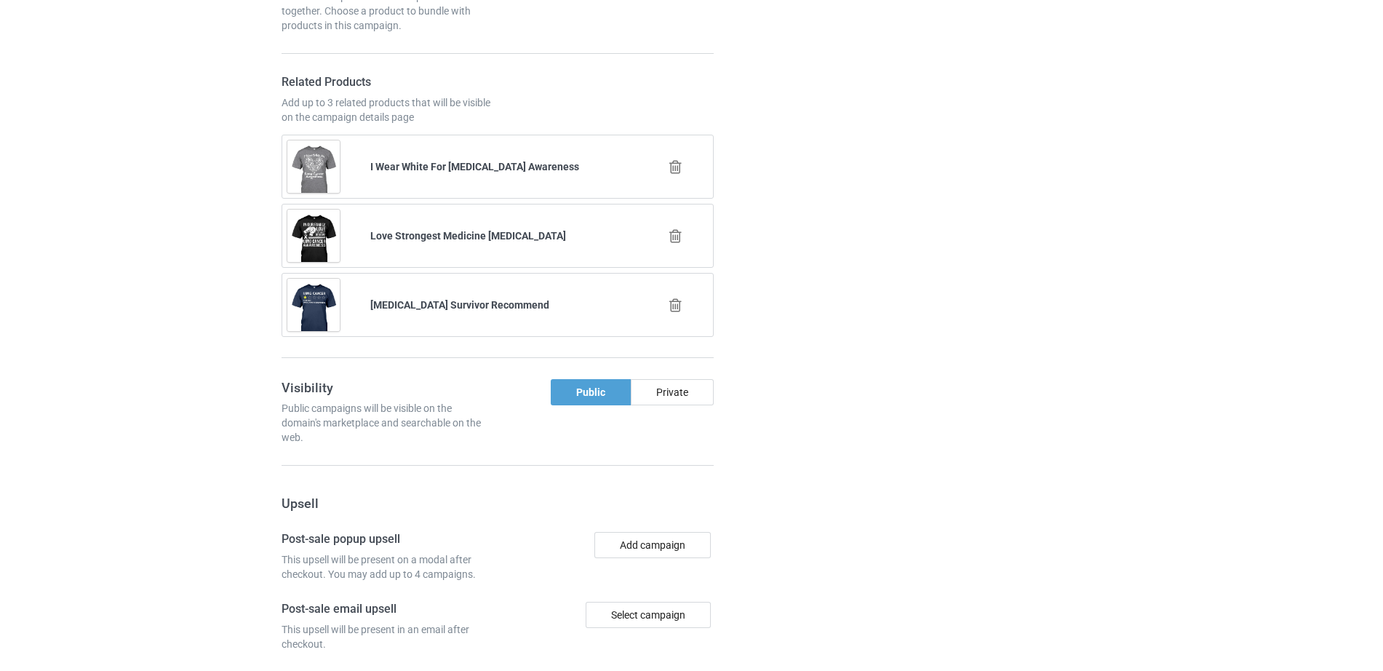
scroll to position [3715, 0]
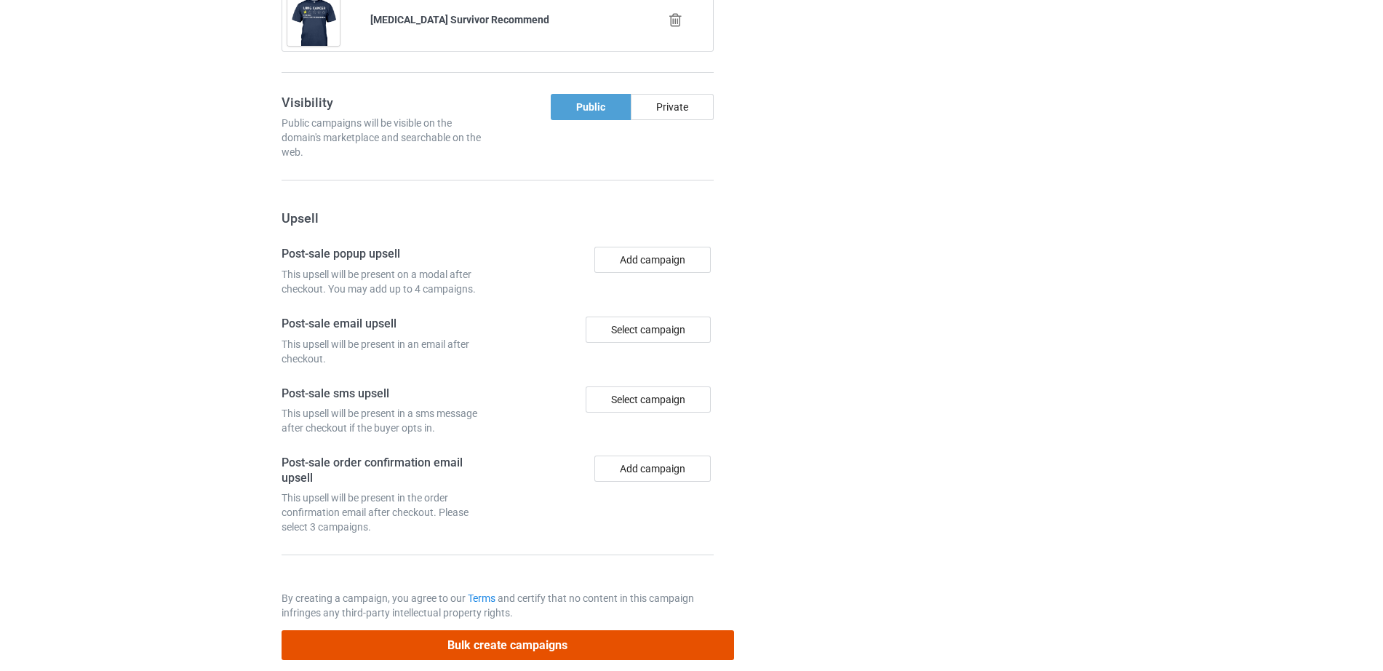
click at [482, 635] on button "Bulk create campaigns" at bounding box center [508, 645] width 453 height 30
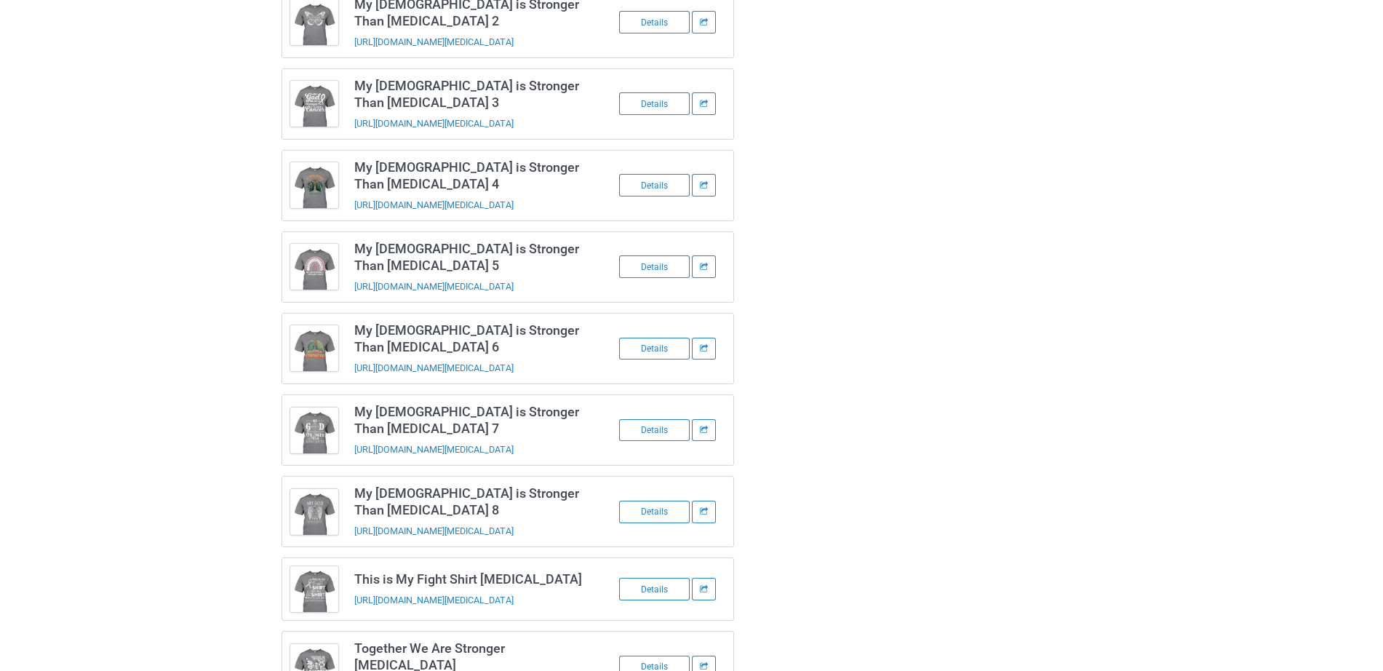
scroll to position [631, 0]
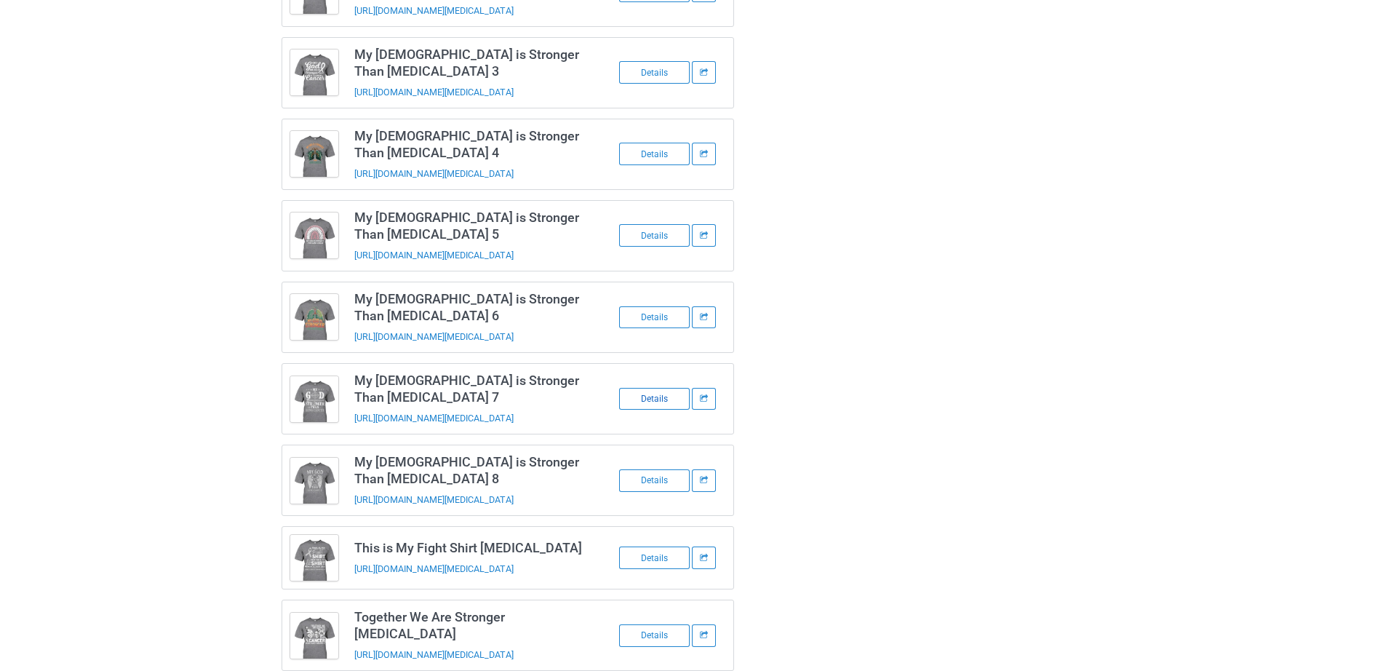
drag, startPoint x: 669, startPoint y: 381, endPoint x: 652, endPoint y: 373, distance: 18.9
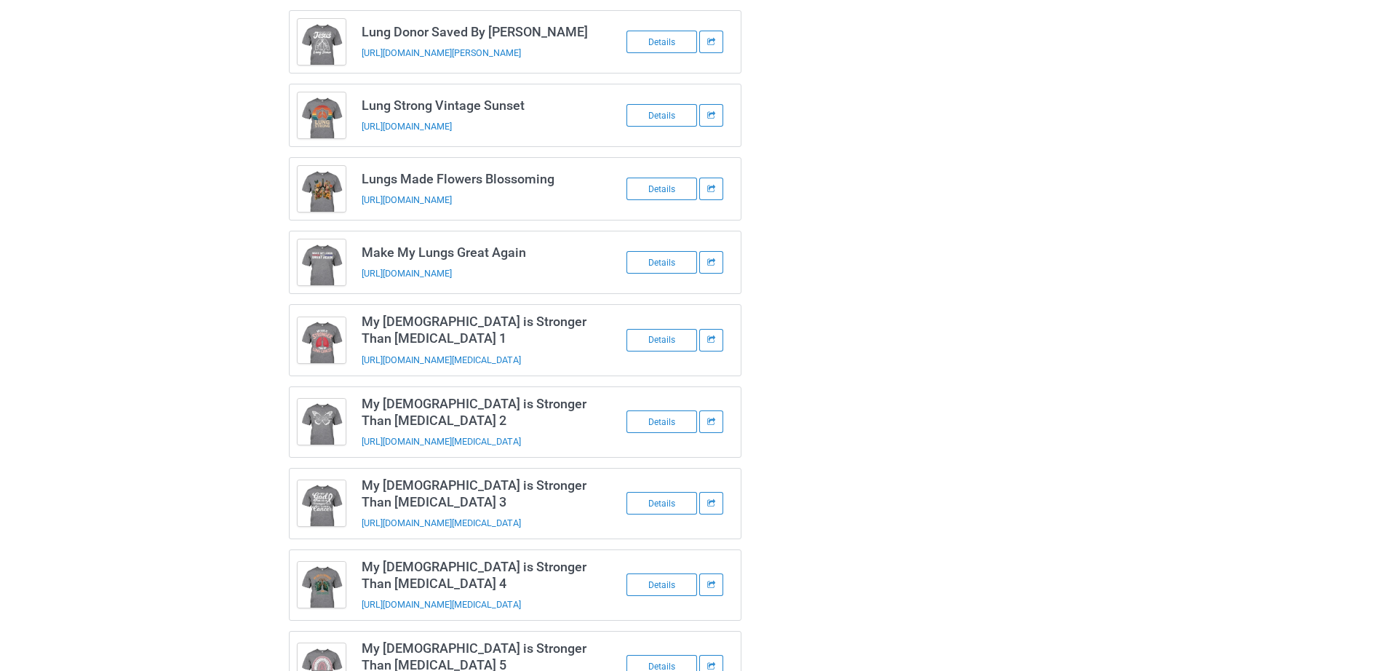
scroll to position [0, 0]
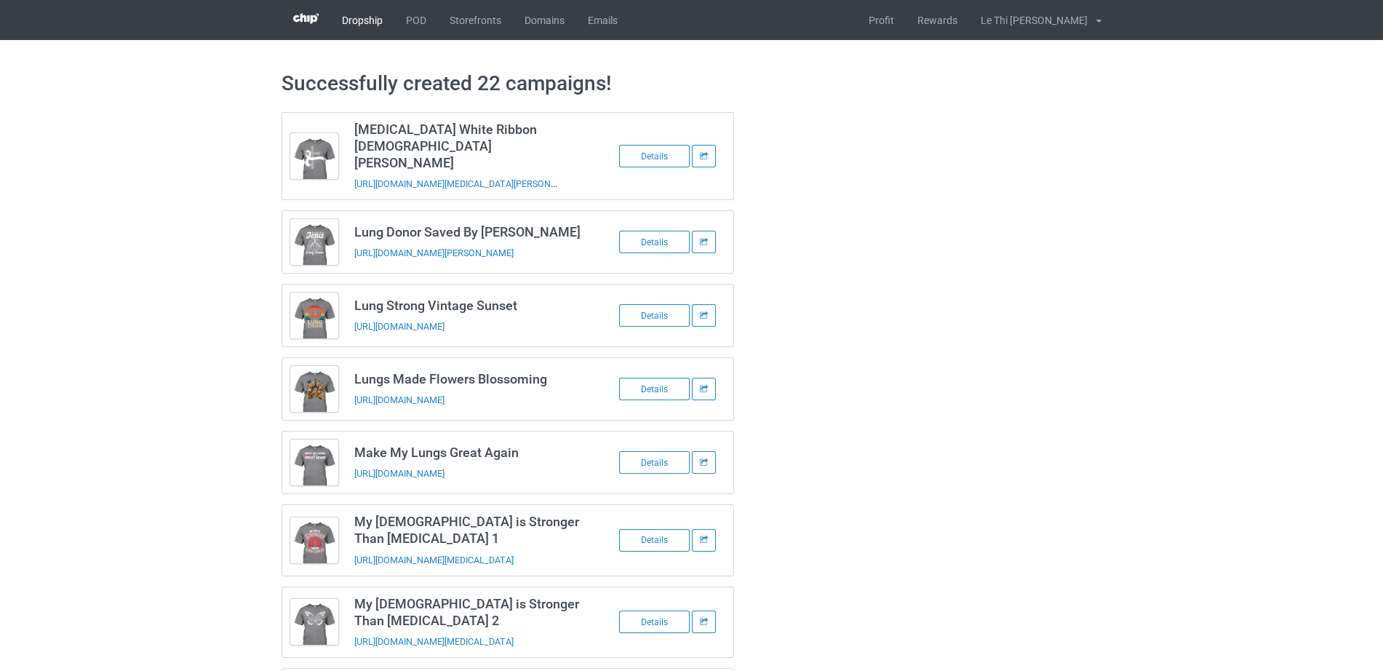
click at [366, 16] on link "Dropship" at bounding box center [362, 20] width 64 height 40
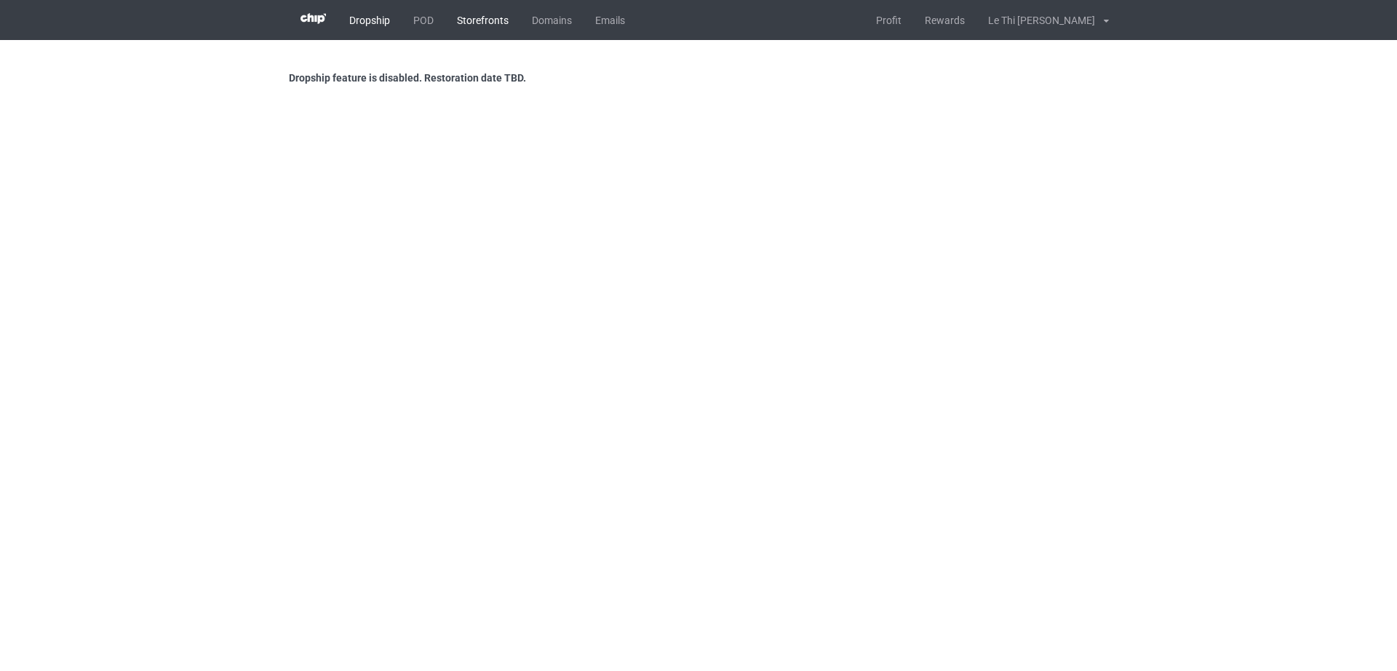
click at [447, 14] on link "Storefronts" at bounding box center [482, 20] width 75 height 40
